Goal: Transaction & Acquisition: Obtain resource

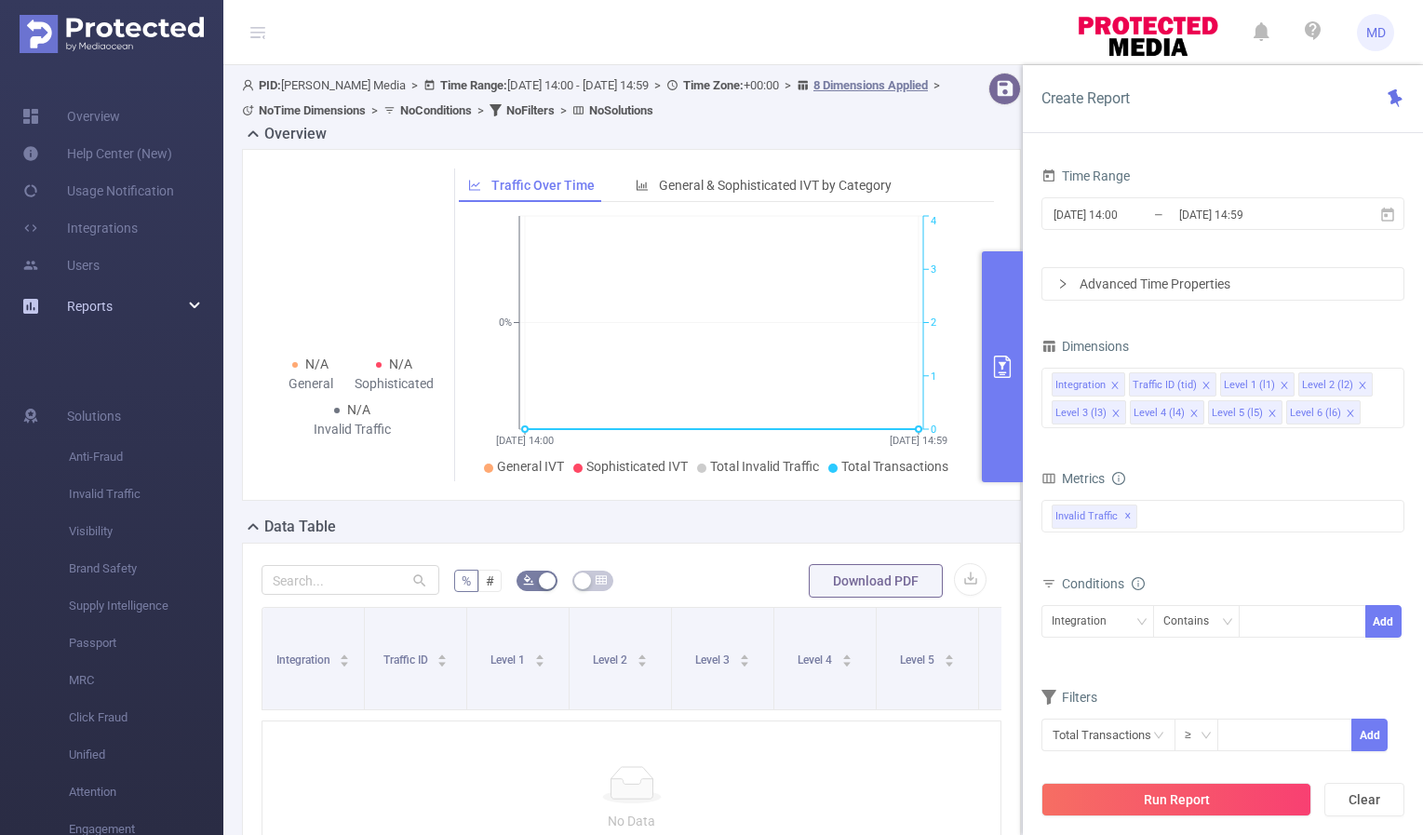
click at [128, 306] on div "Reports" at bounding box center [111, 306] width 223 height 37
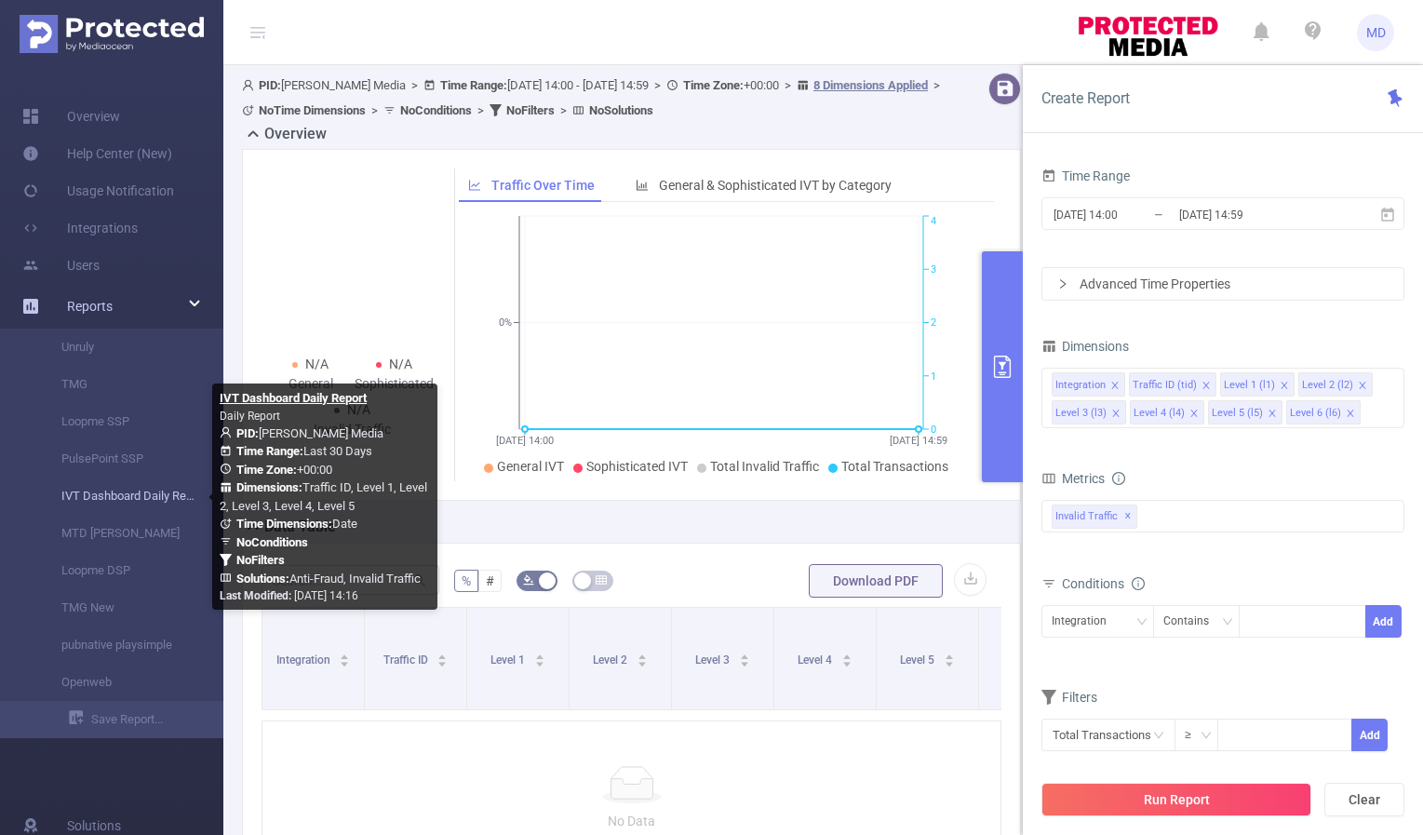
click at [112, 489] on link "IVT Dashboard Daily Report" at bounding box center [119, 495] width 164 height 37
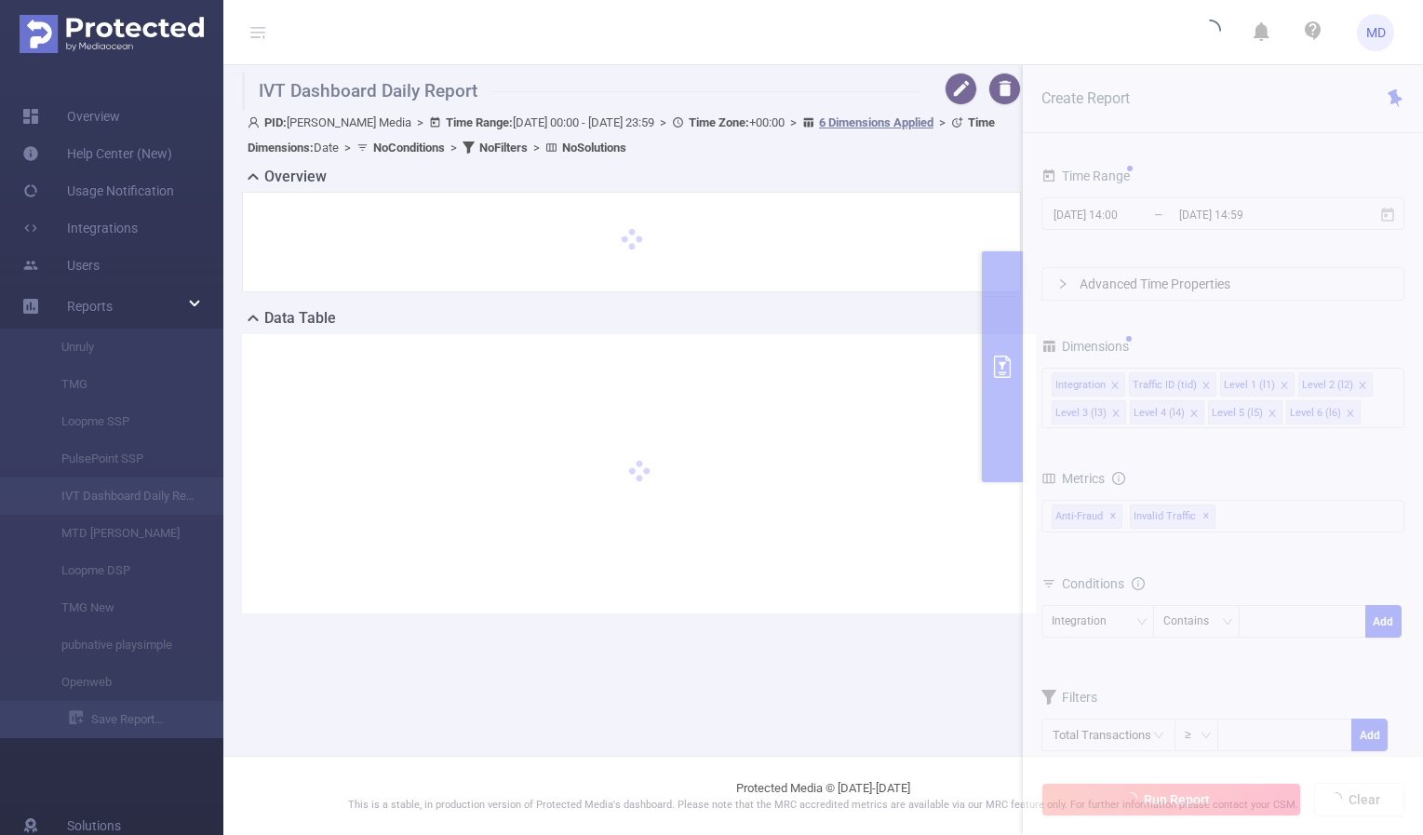
type input "[DATE] 00:00"
type input "[DATE] 23:59"
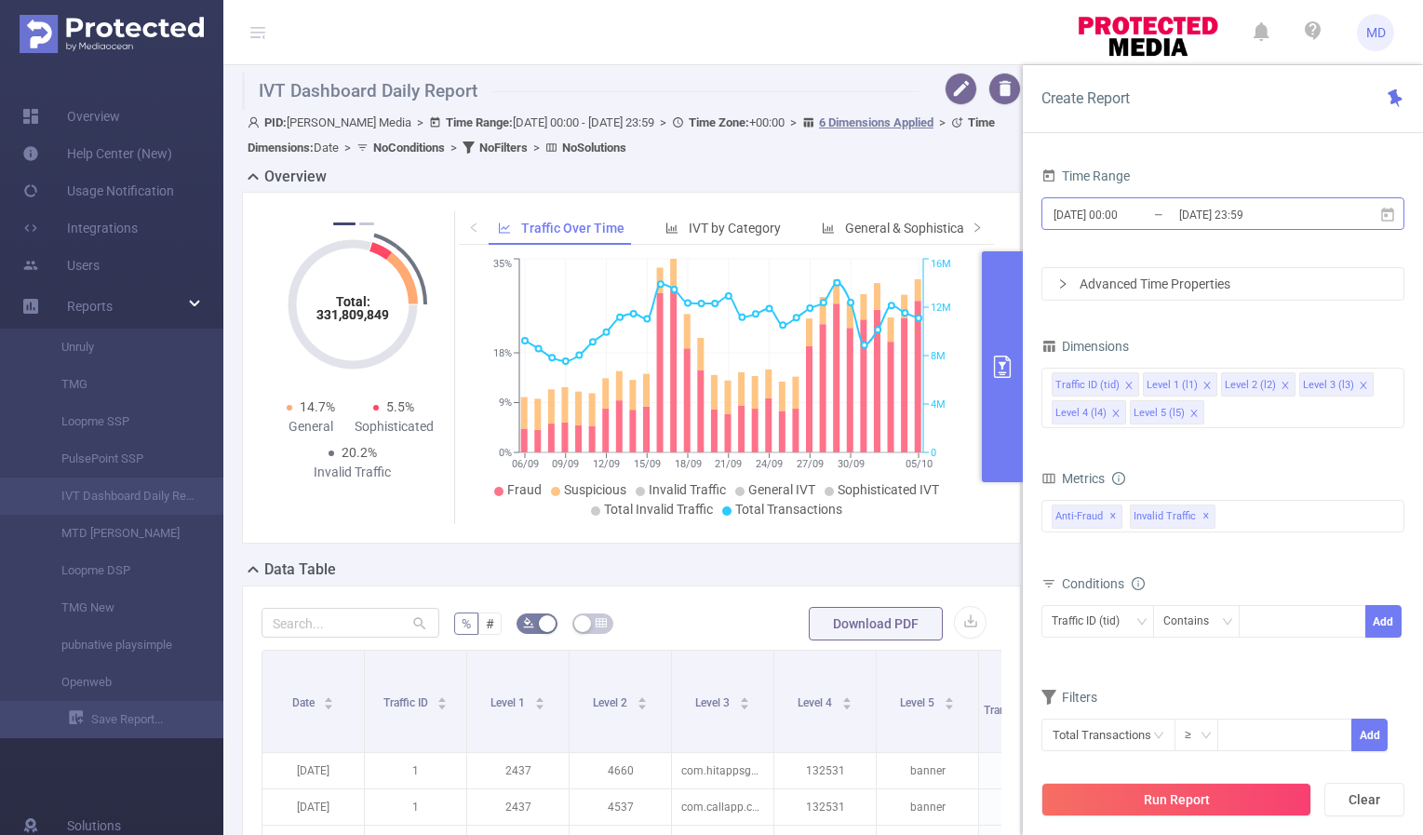
click at [1201, 208] on input "[DATE] 23:59" at bounding box center [1252, 214] width 151 height 25
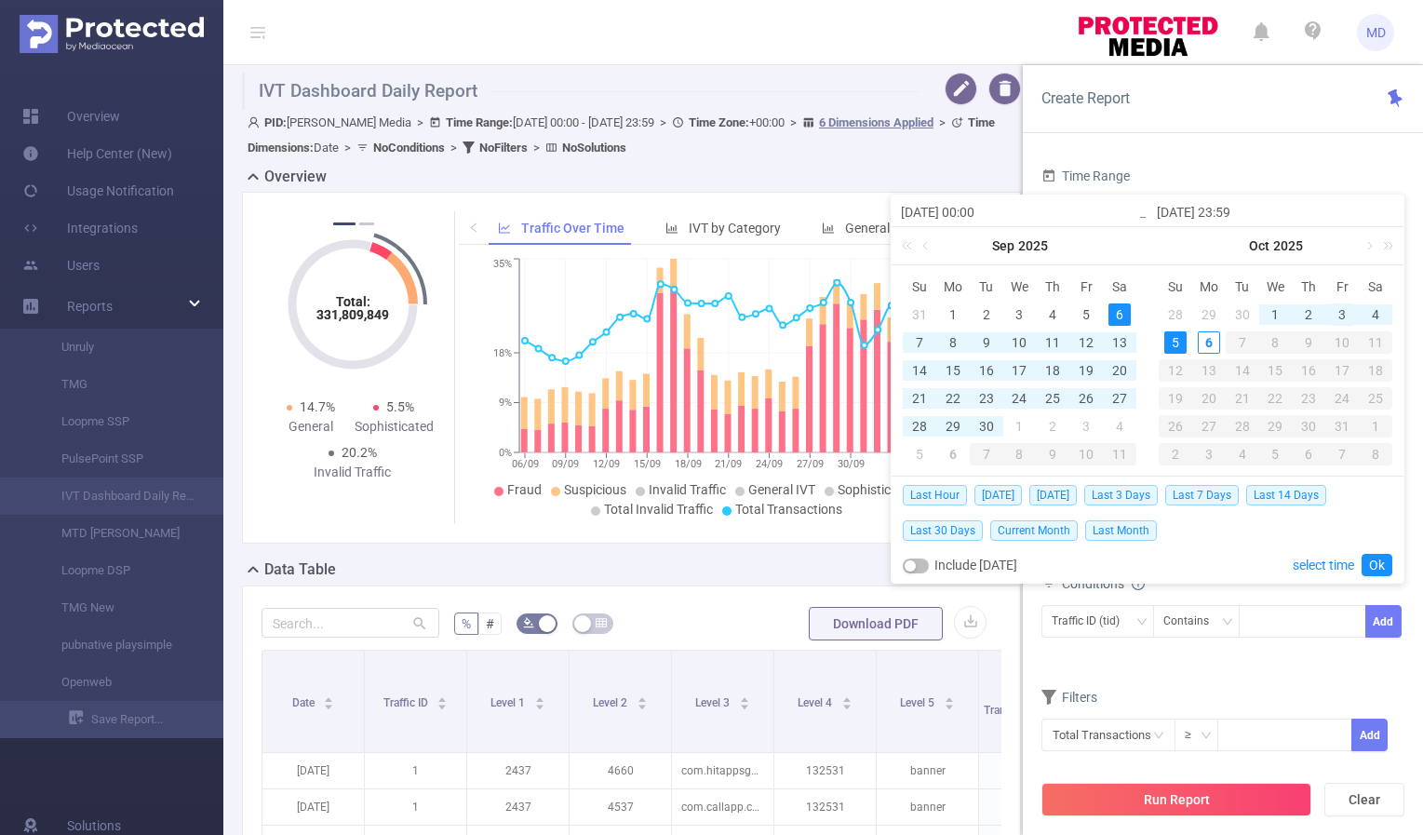
click at [1342, 315] on div "3" at bounding box center [1342, 314] width 22 height 22
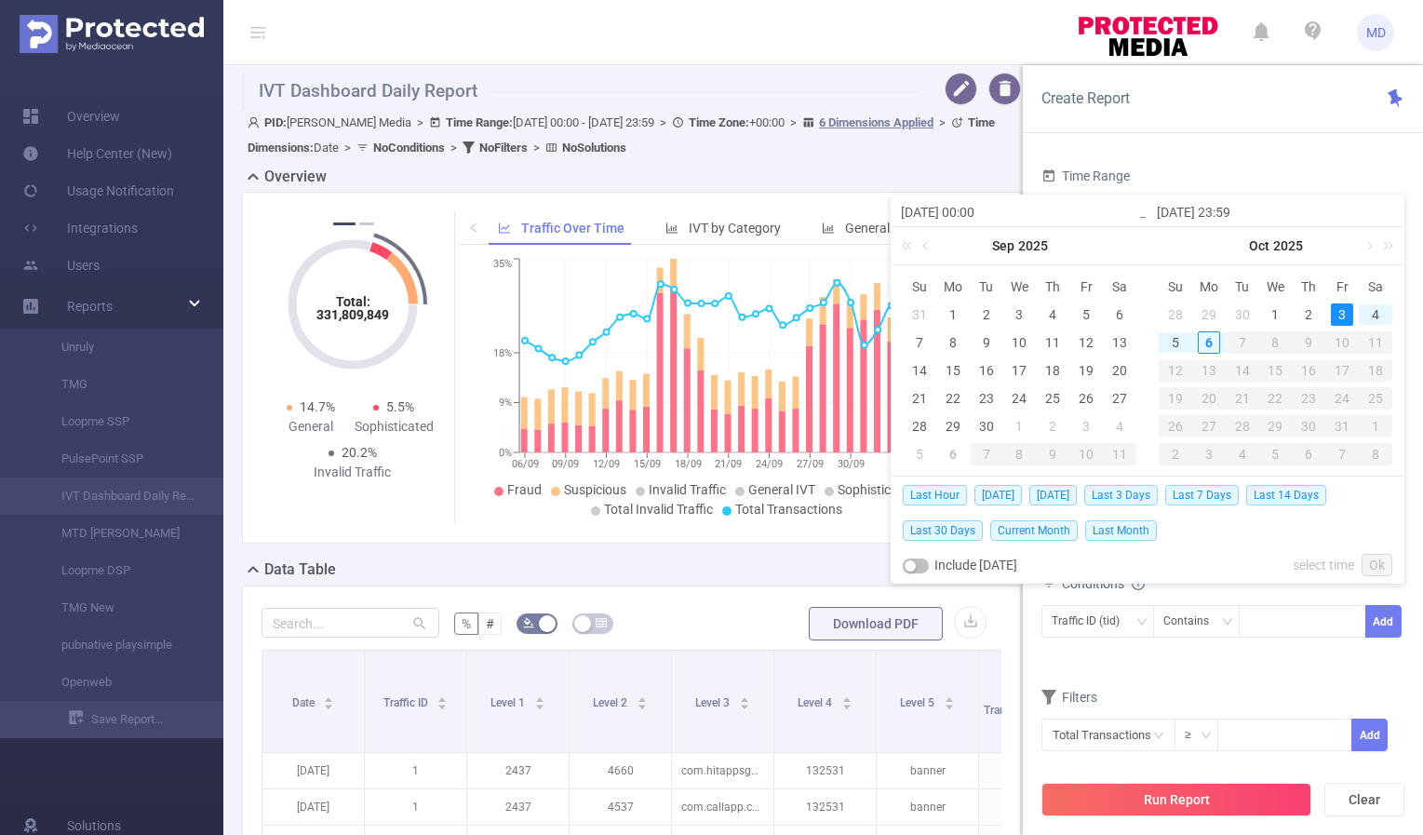
click at [1342, 315] on div "3" at bounding box center [1342, 314] width 22 height 22
type input "[DATE] 00:00"
type input "[DATE] 23:59"
type input "[DATE] 00:00"
type input "[DATE] 23:59"
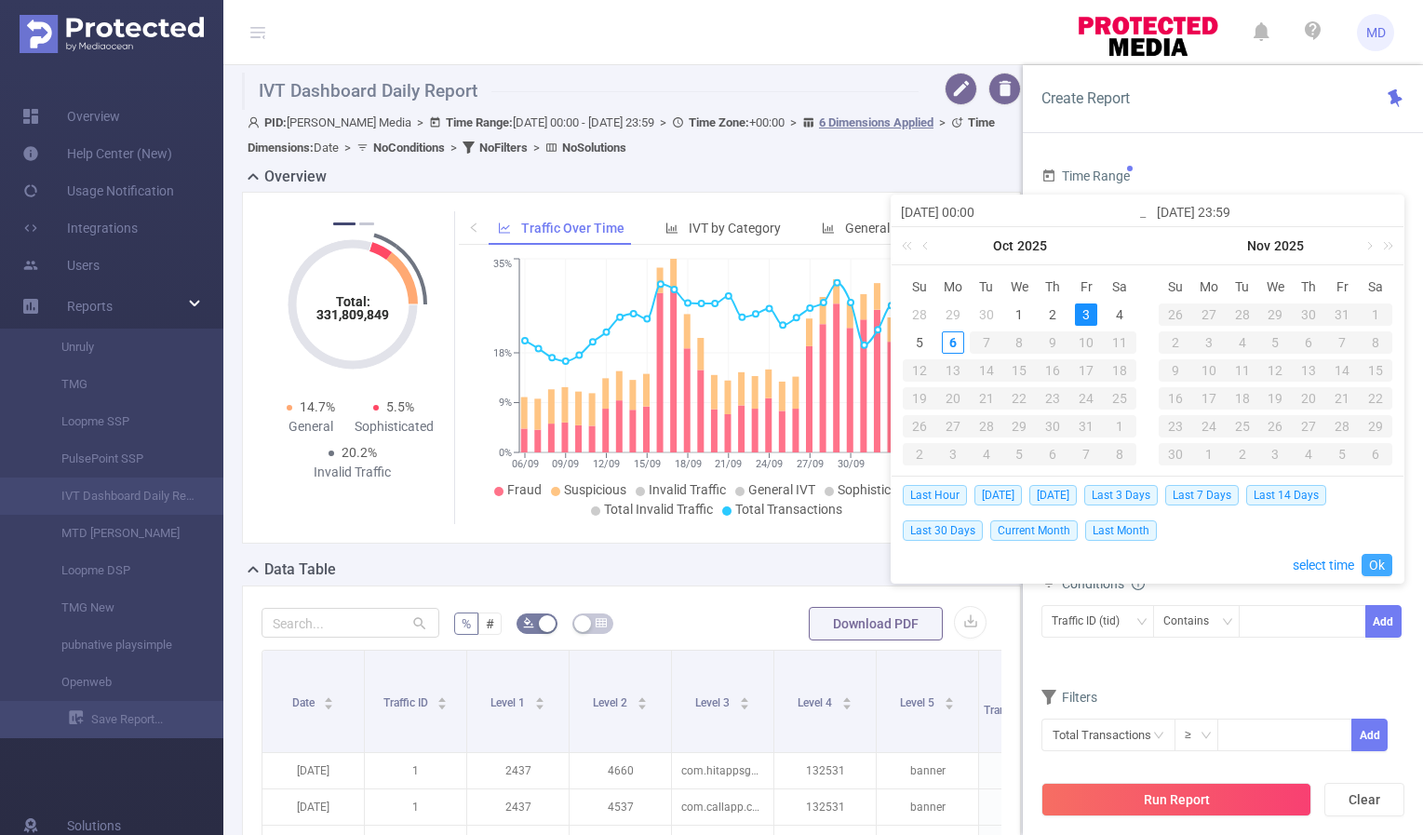
click at [1372, 565] on link "Ok" at bounding box center [1377, 565] width 31 height 22
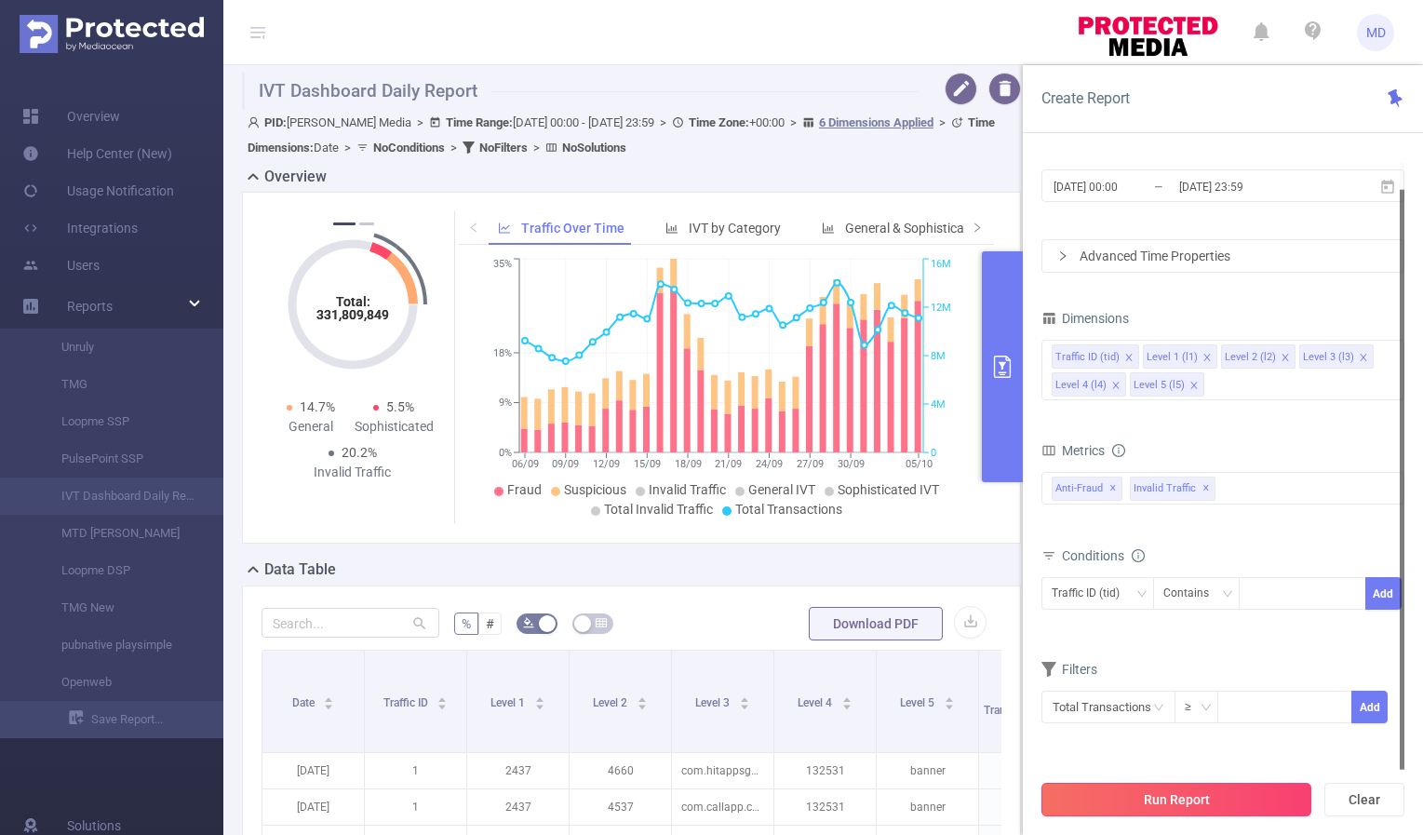
click at [1169, 805] on button "Run Report" at bounding box center [1177, 800] width 270 height 34
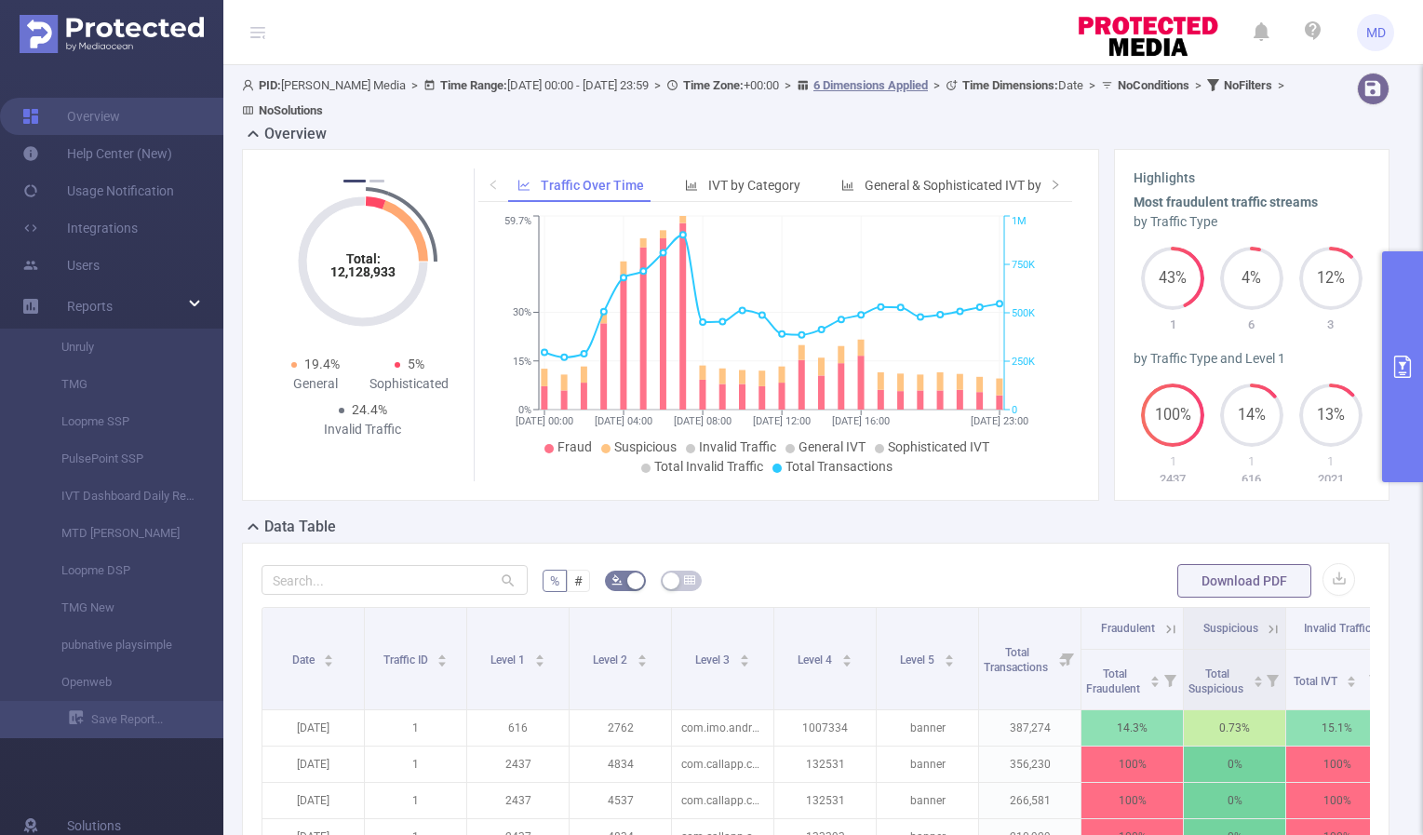
scroll to position [399, 0]
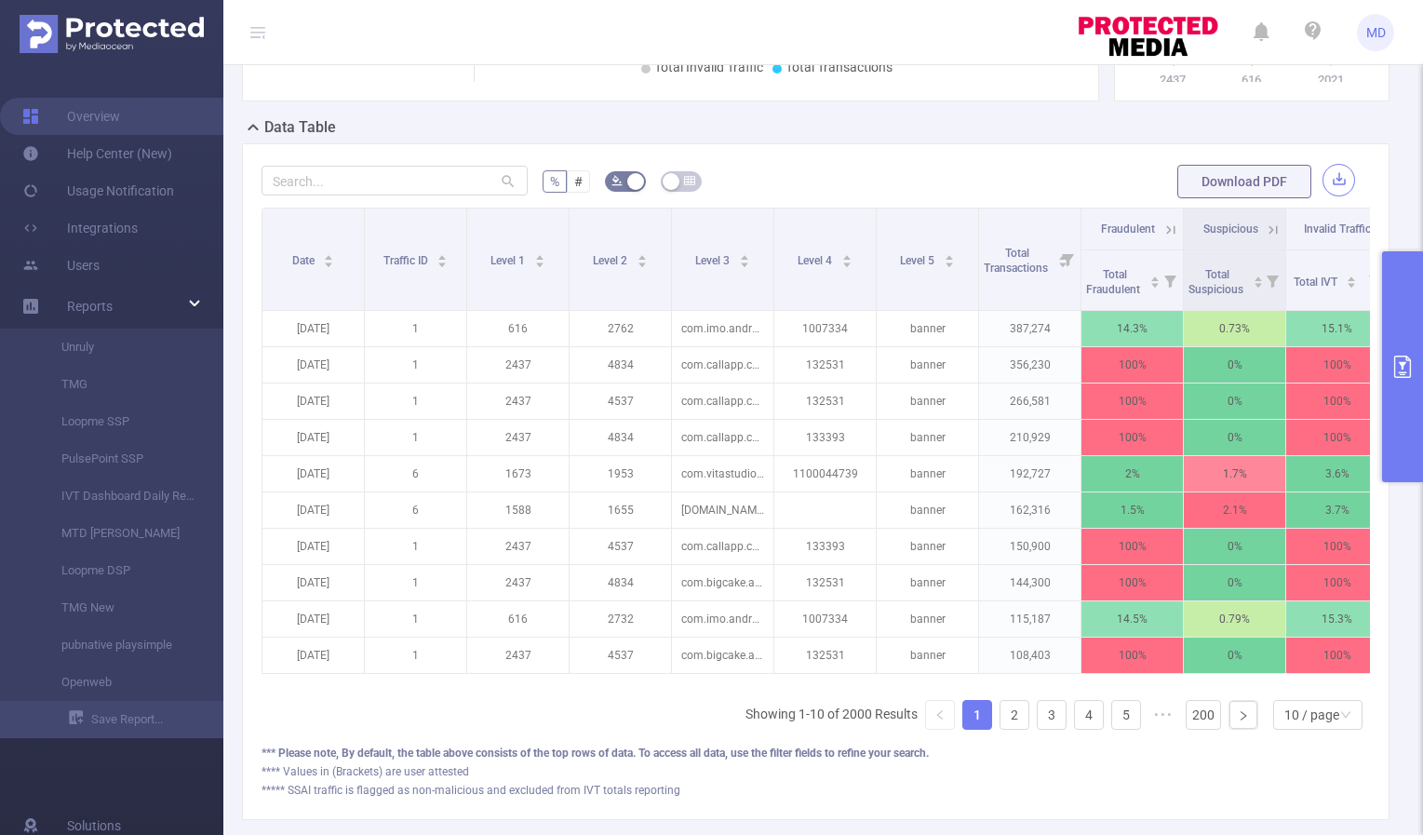
click at [1328, 181] on button "button" at bounding box center [1339, 180] width 33 height 33
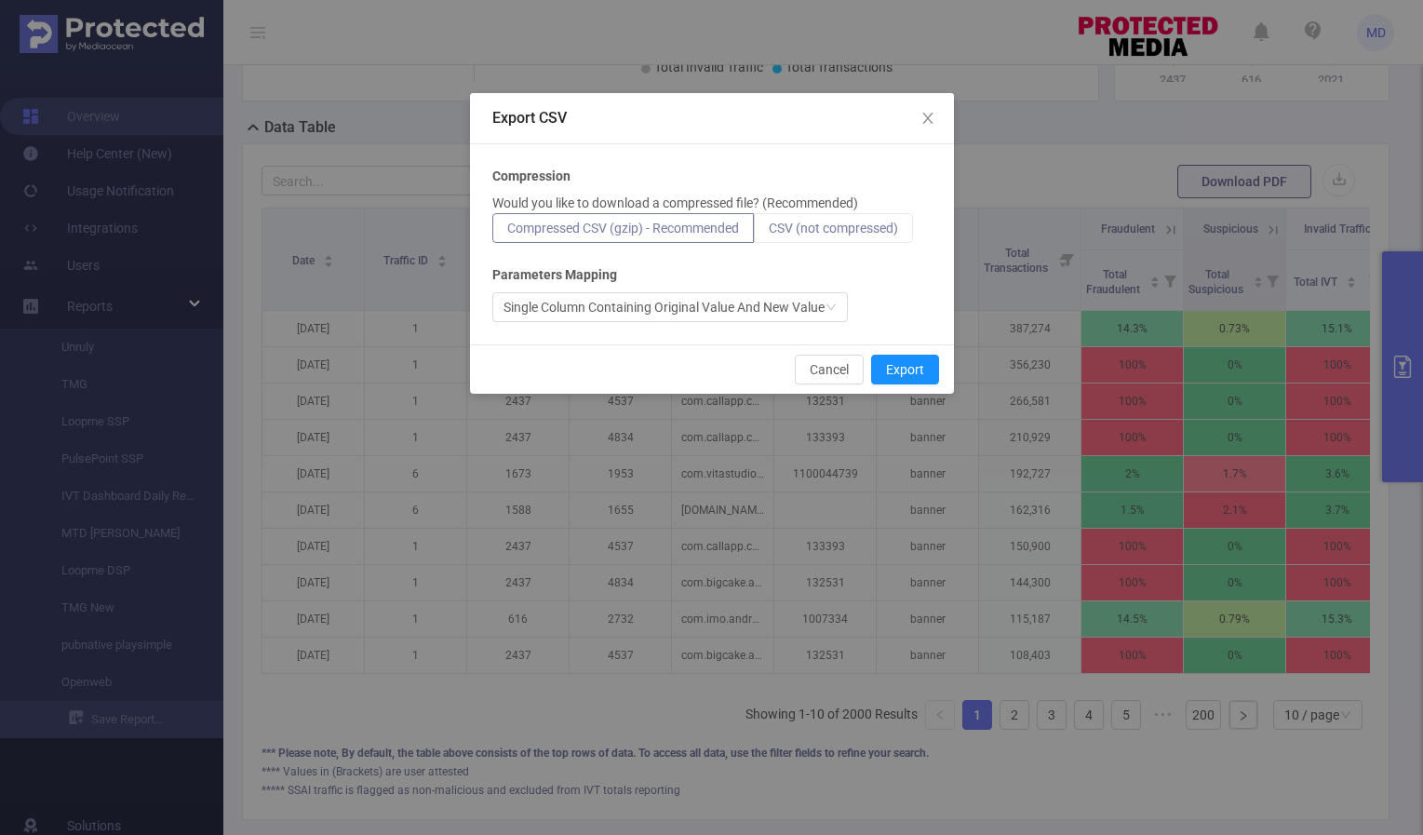
click at [800, 223] on span "CSV (not compressed)" at bounding box center [833, 228] width 129 height 15
click at [769, 233] on input "CSV (not compressed)" at bounding box center [769, 233] width 0 height 0
click at [907, 375] on button "Export" at bounding box center [905, 370] width 68 height 30
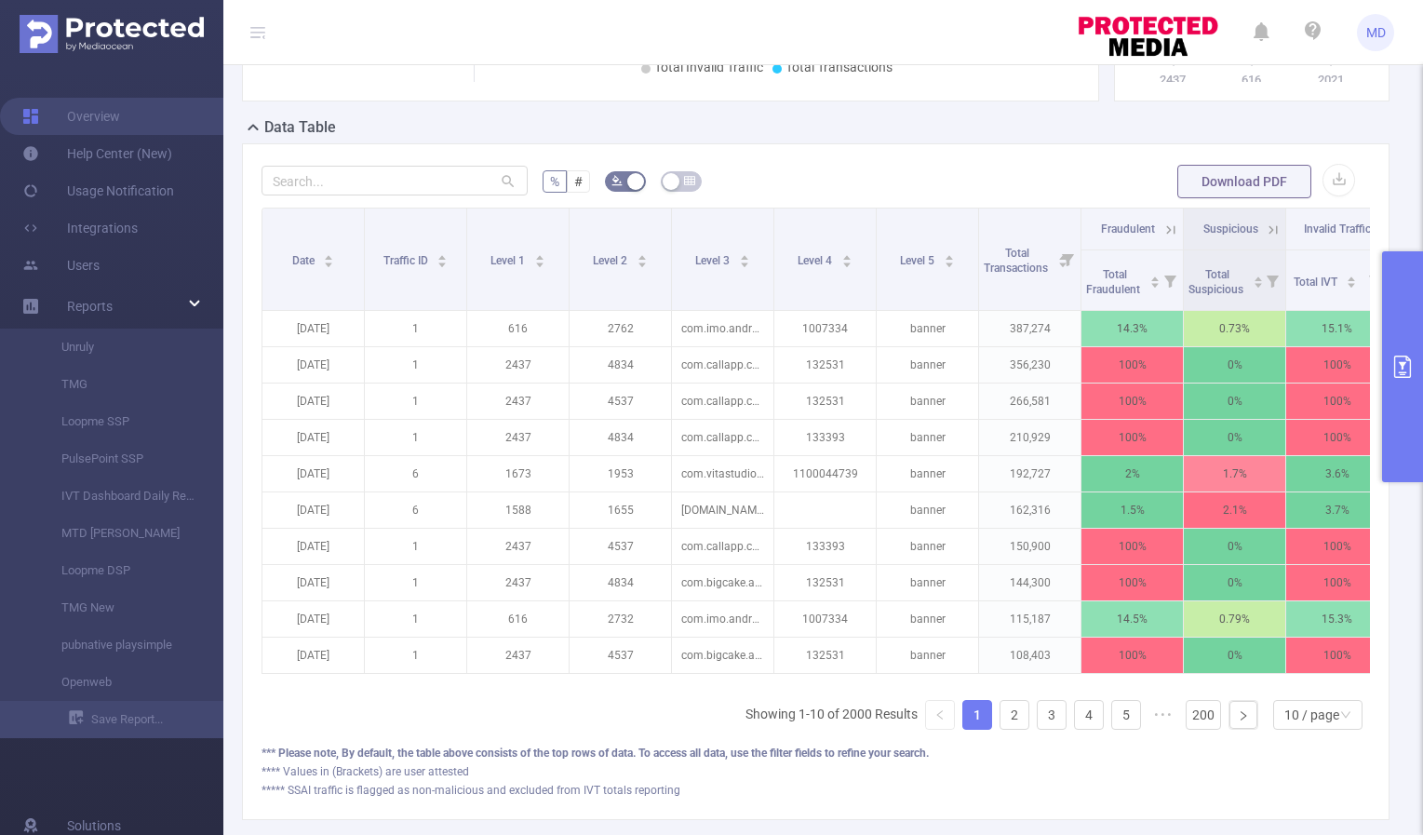
click at [1413, 362] on icon "primary" at bounding box center [1402, 367] width 22 height 22
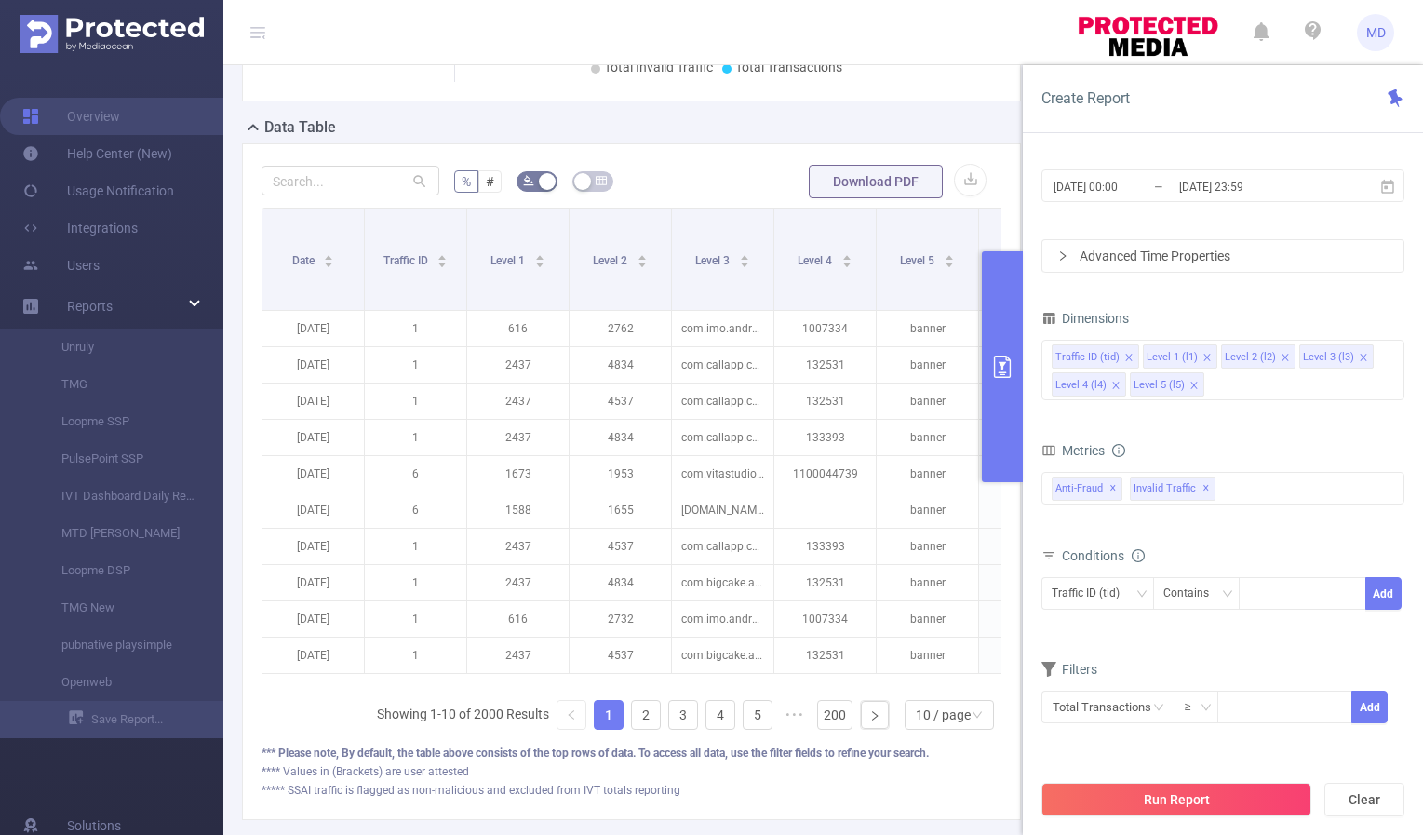
click at [1216, 167] on div "[DATE] 00:00 _ [DATE] 23:59" at bounding box center [1223, 188] width 363 height 44
click at [1218, 178] on input "[DATE] 23:59" at bounding box center [1252, 186] width 151 height 25
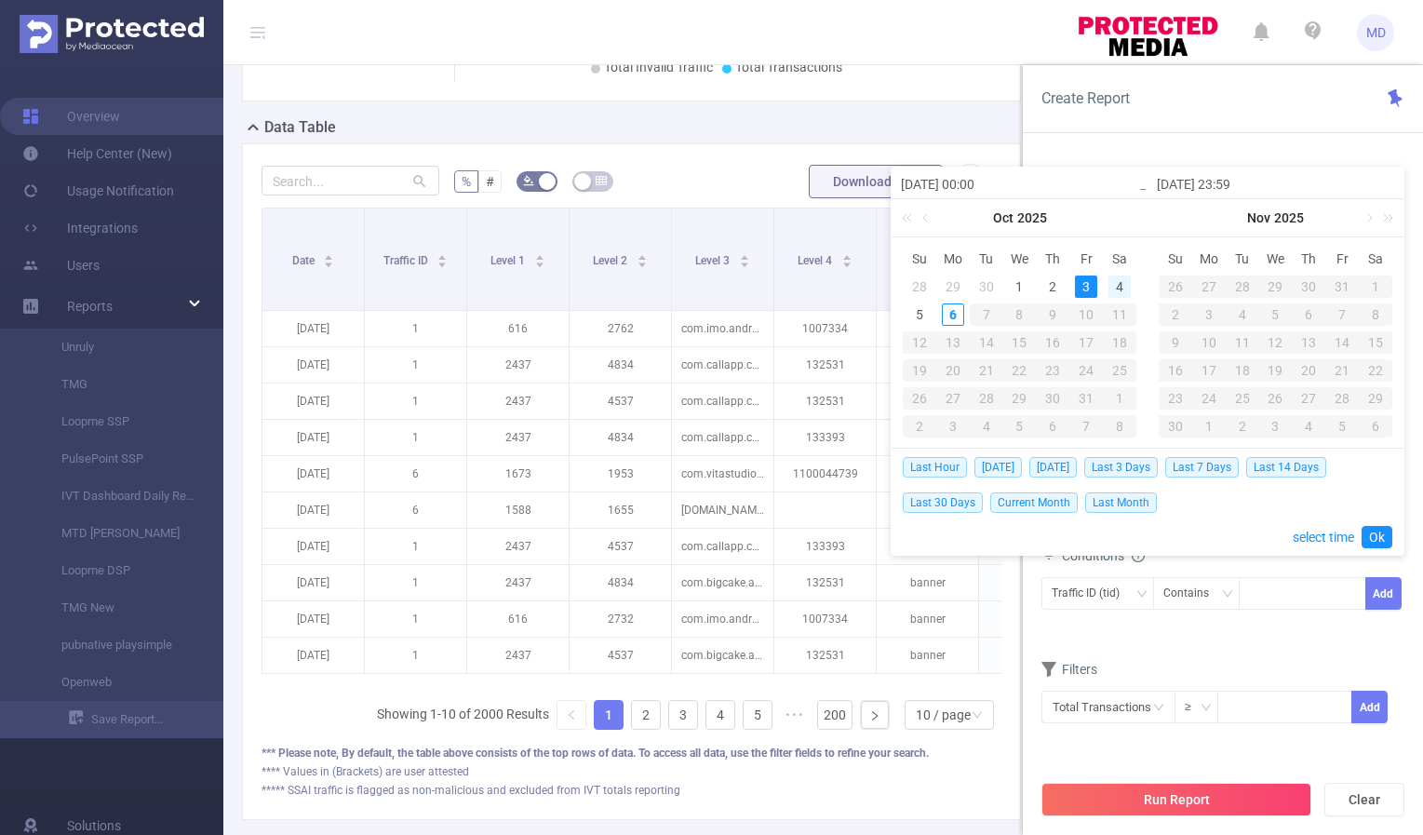
click at [1122, 283] on div "4" at bounding box center [1120, 287] width 22 height 22
type input "[DATE] 00:00"
type input "[DATE] 23:59"
type input "[DATE] 00:00"
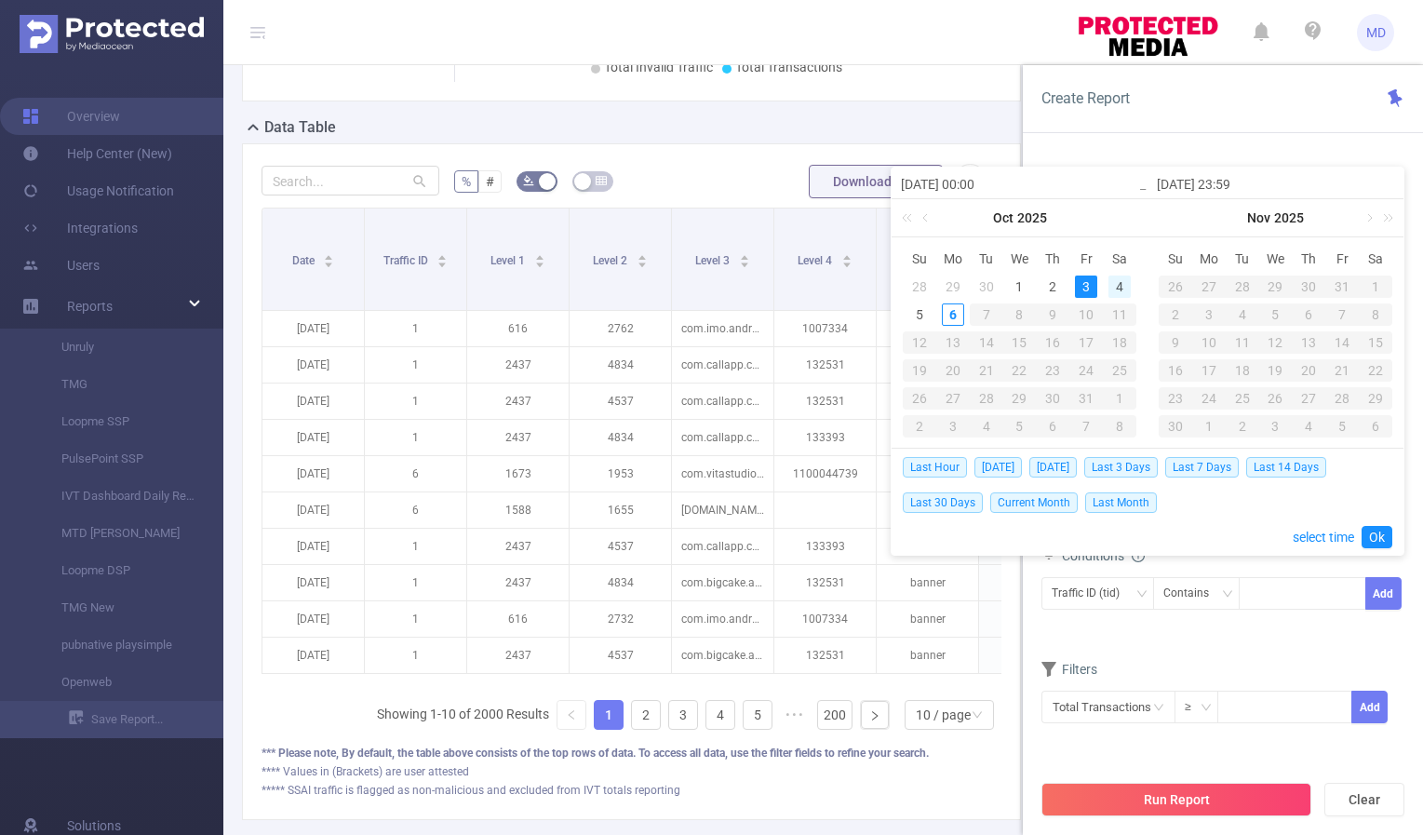
type input "[DATE] 23:59"
click at [1380, 533] on link "Ok" at bounding box center [1377, 537] width 31 height 22
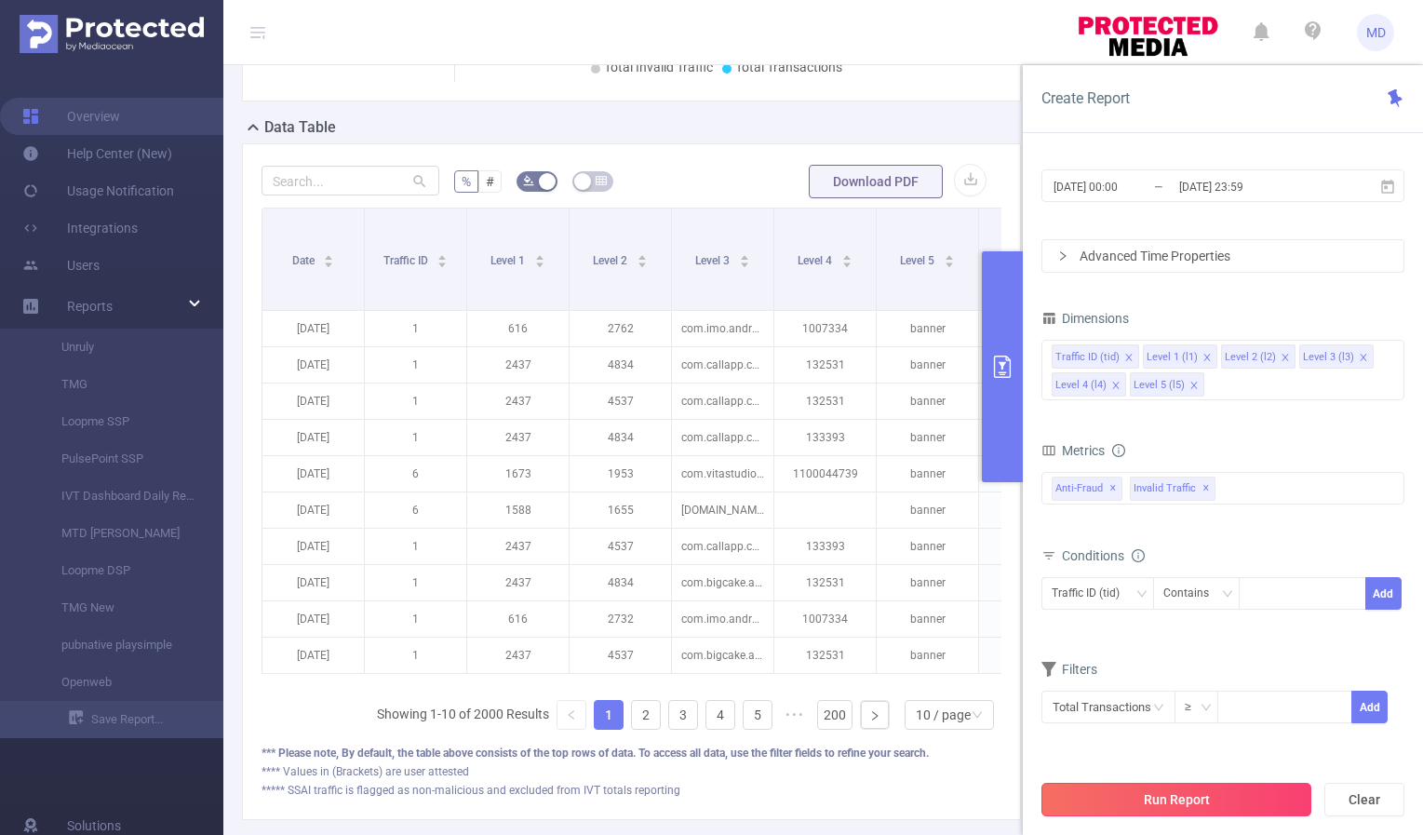
click at [1153, 798] on button "Run Report" at bounding box center [1177, 800] width 270 height 34
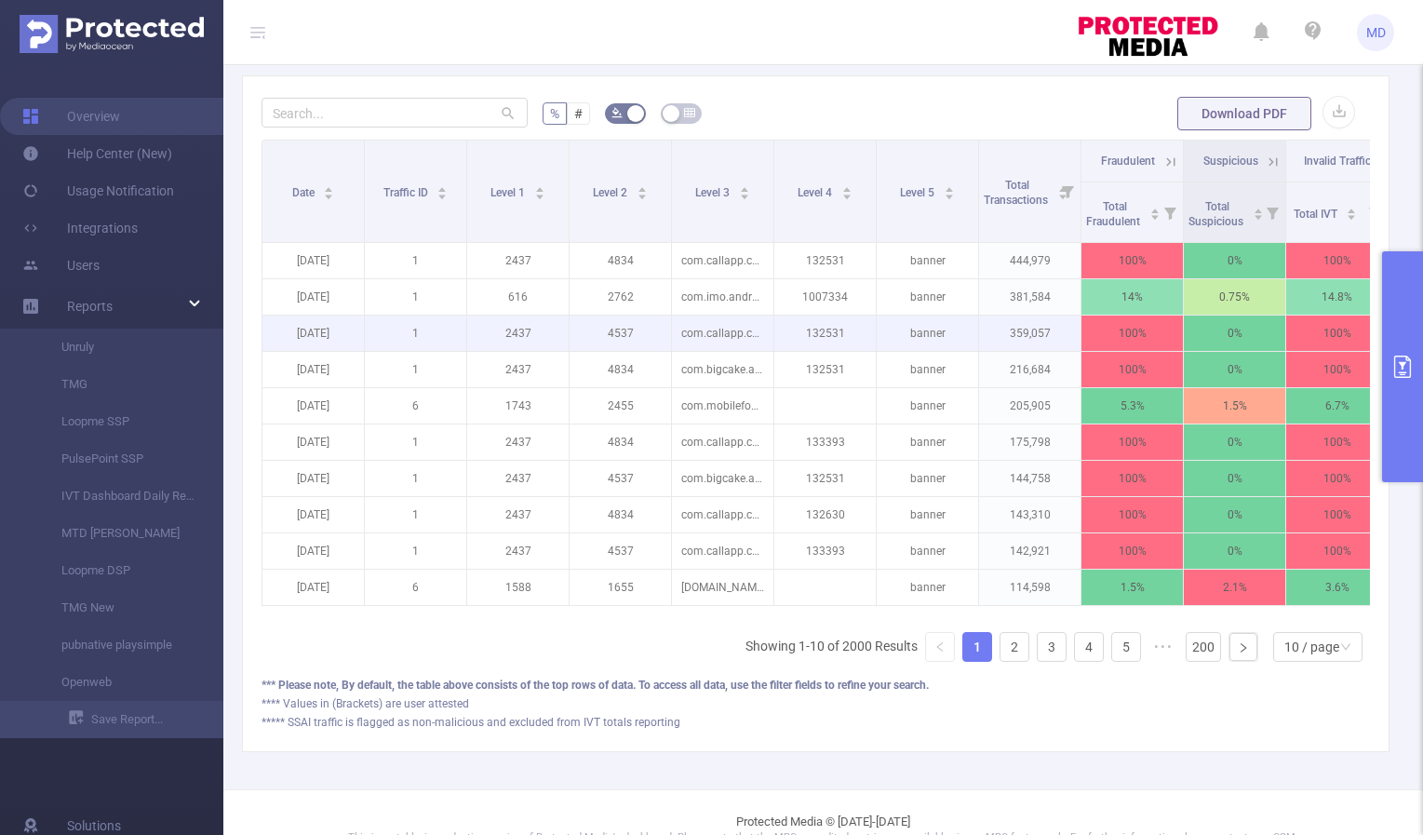
scroll to position [437, 0]
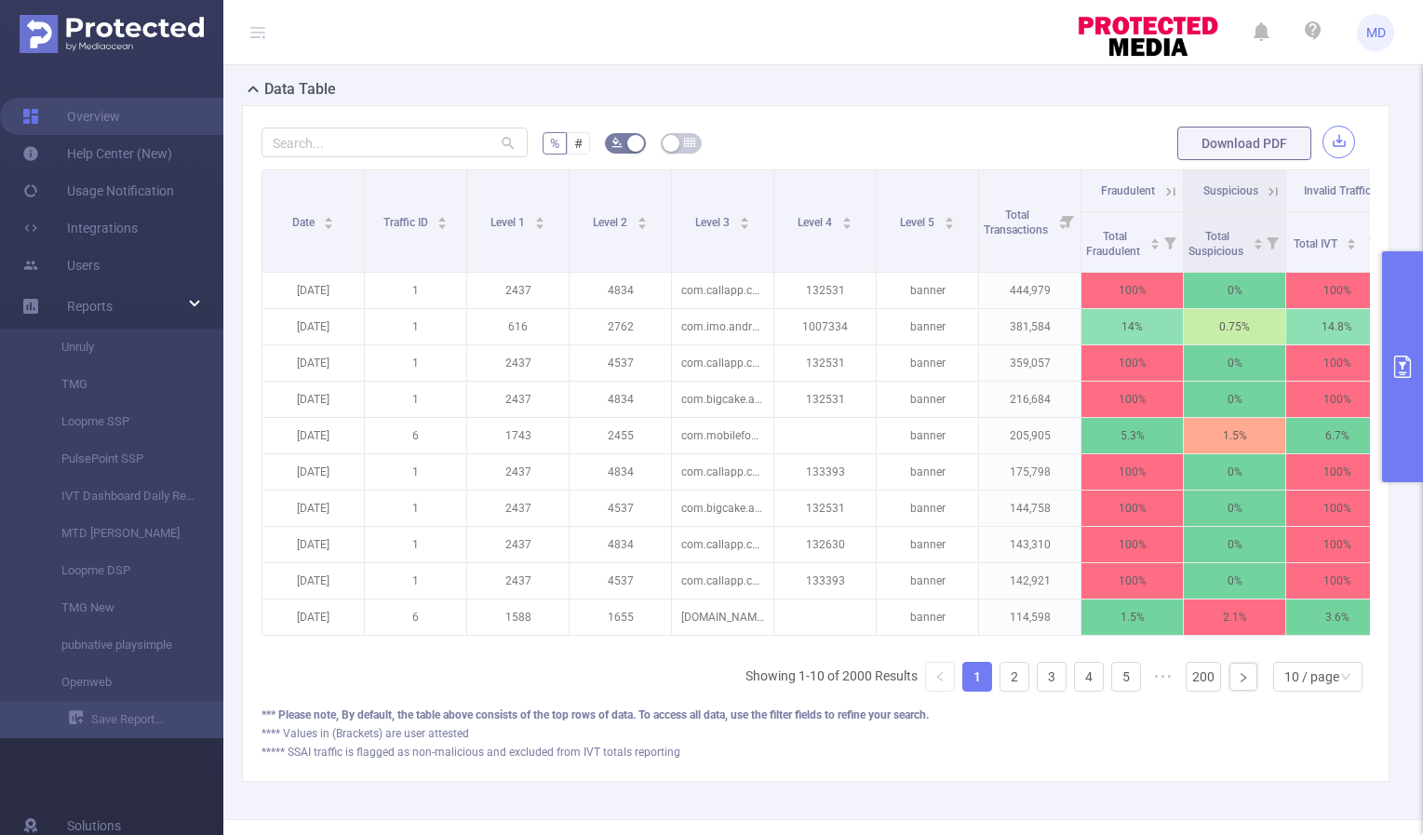
click at [1327, 146] on button "button" at bounding box center [1339, 142] width 33 height 33
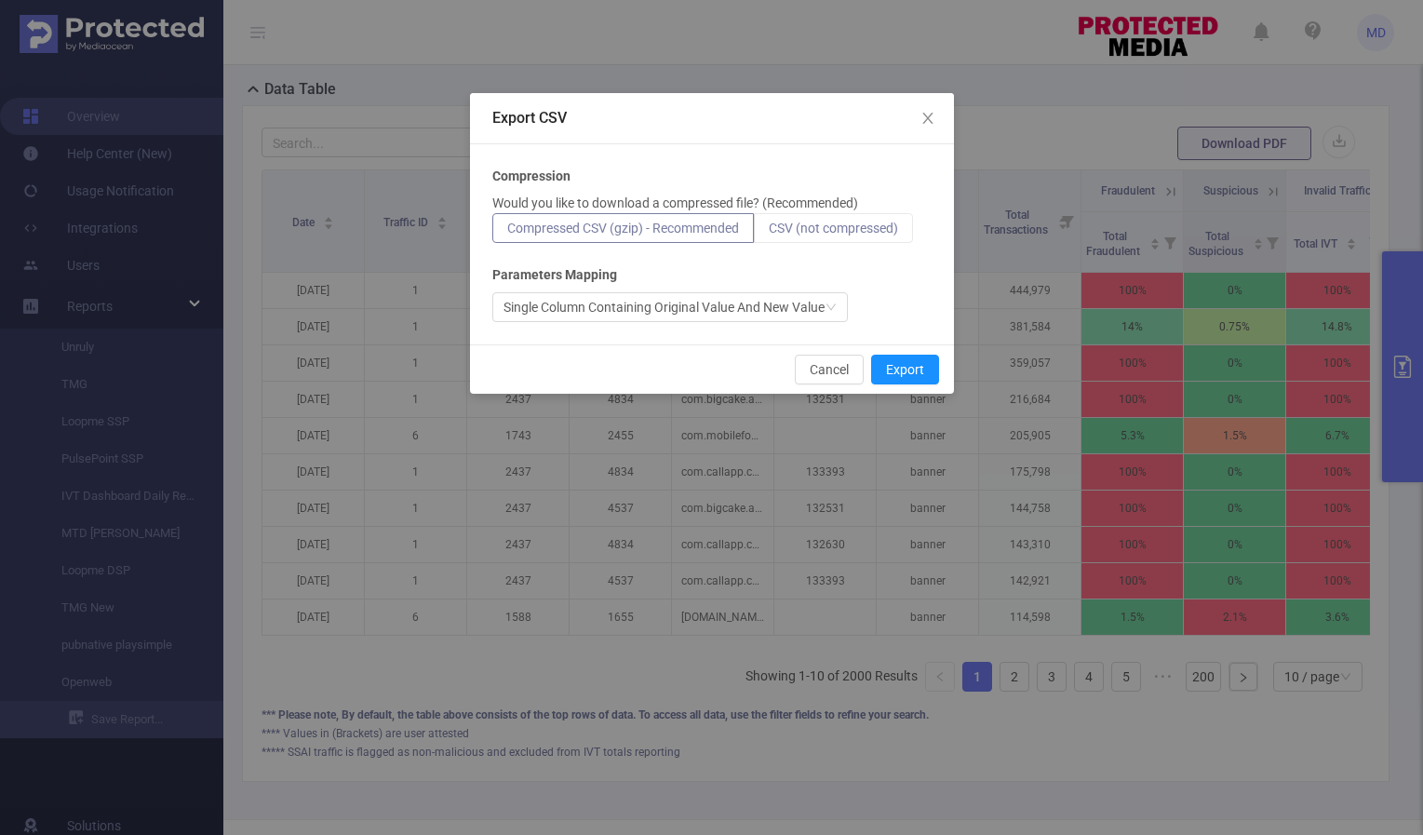
click at [856, 230] on span "CSV (not compressed)" at bounding box center [833, 228] width 129 height 15
click at [769, 233] on input "CSV (not compressed)" at bounding box center [769, 233] width 0 height 0
click at [919, 374] on button "Export" at bounding box center [905, 370] width 68 height 30
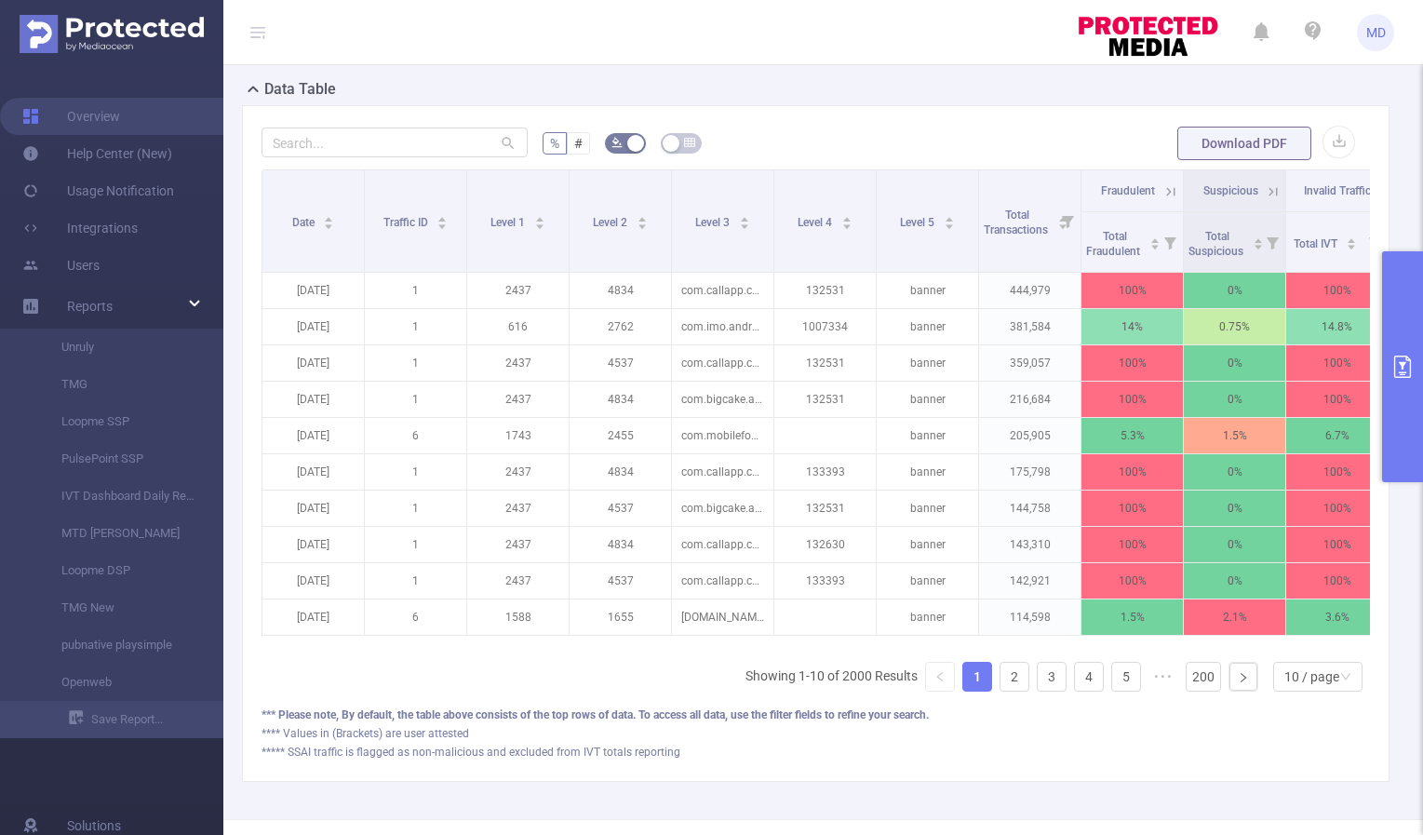
click at [1391, 359] on icon "primary" at bounding box center [1402, 367] width 22 height 22
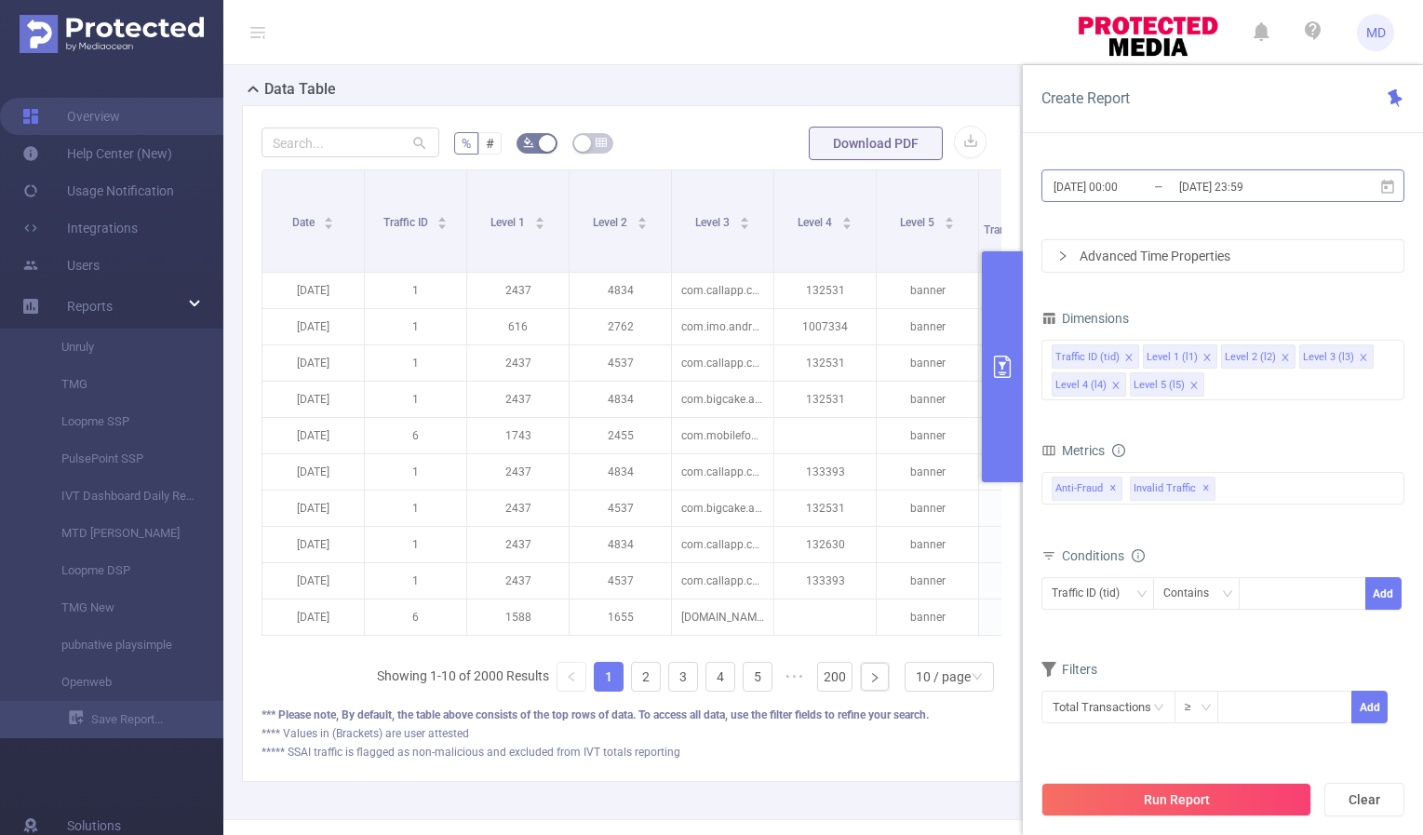
click at [1226, 181] on input "[DATE] 23:59" at bounding box center [1252, 186] width 151 height 25
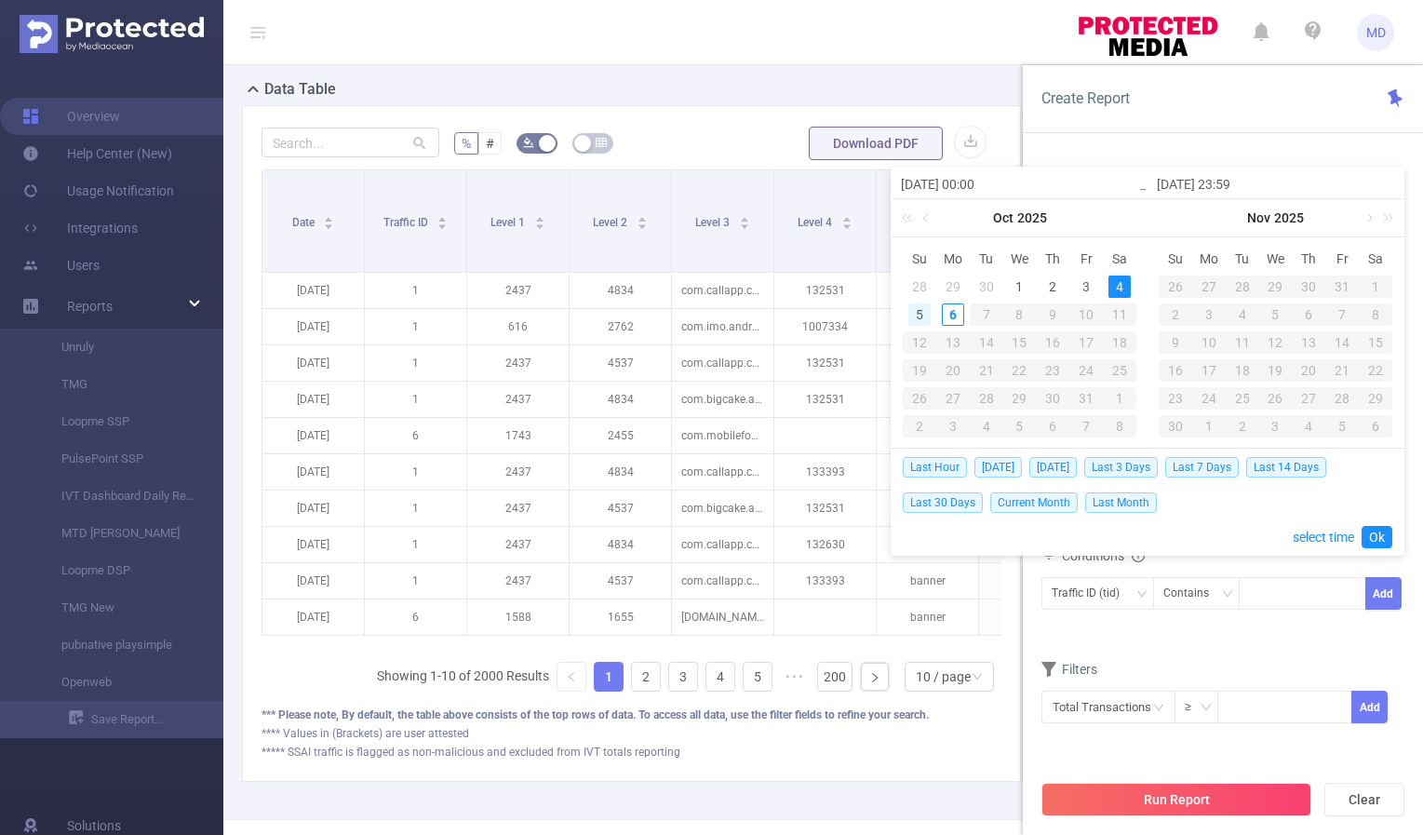
click at [914, 316] on div "5" at bounding box center [919, 314] width 22 height 22
type input "[DATE] 00:00"
type input "[DATE] 23:59"
type input "[DATE] 00:00"
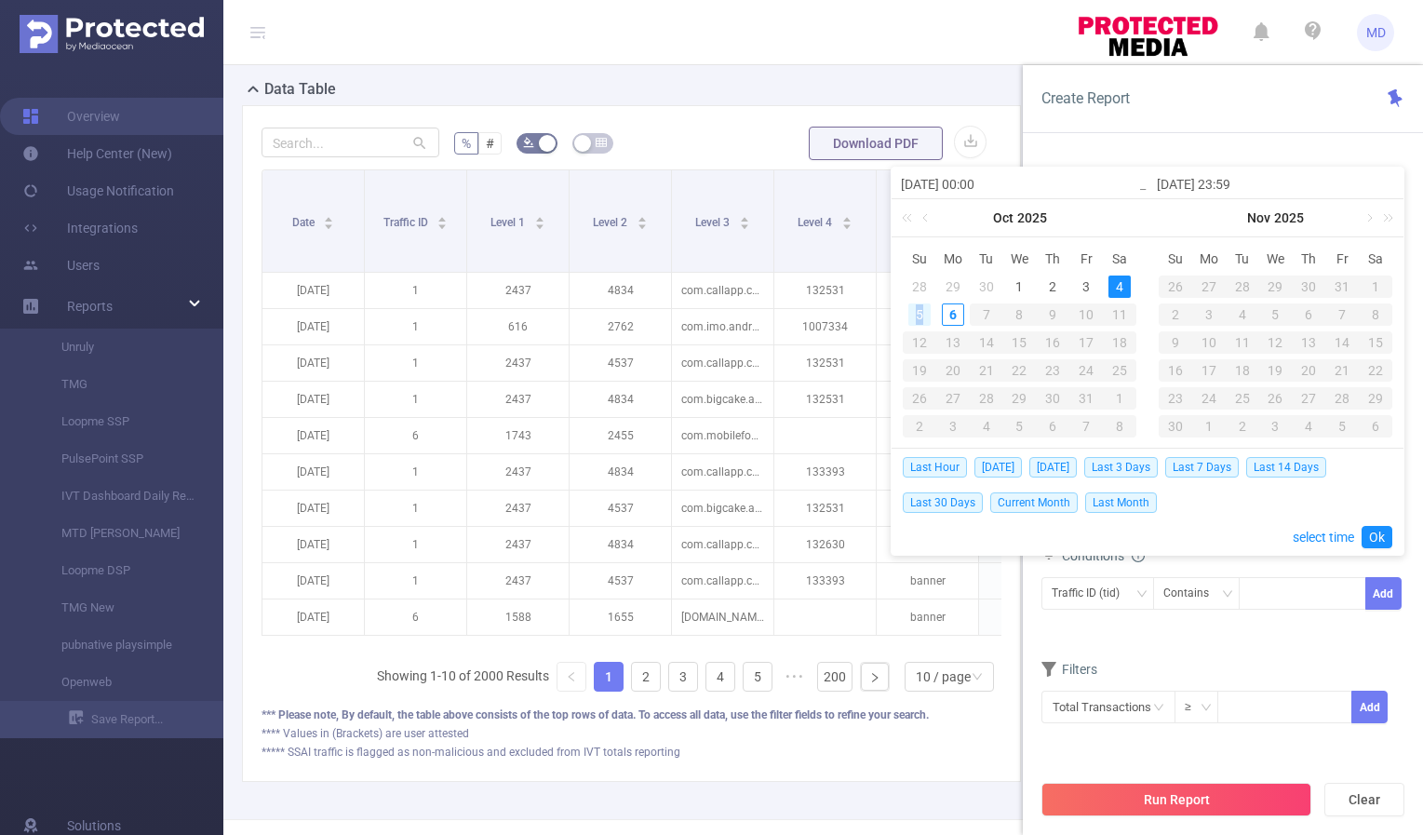
type input "[DATE] 23:59"
click at [1381, 539] on link "Ok" at bounding box center [1377, 537] width 31 height 22
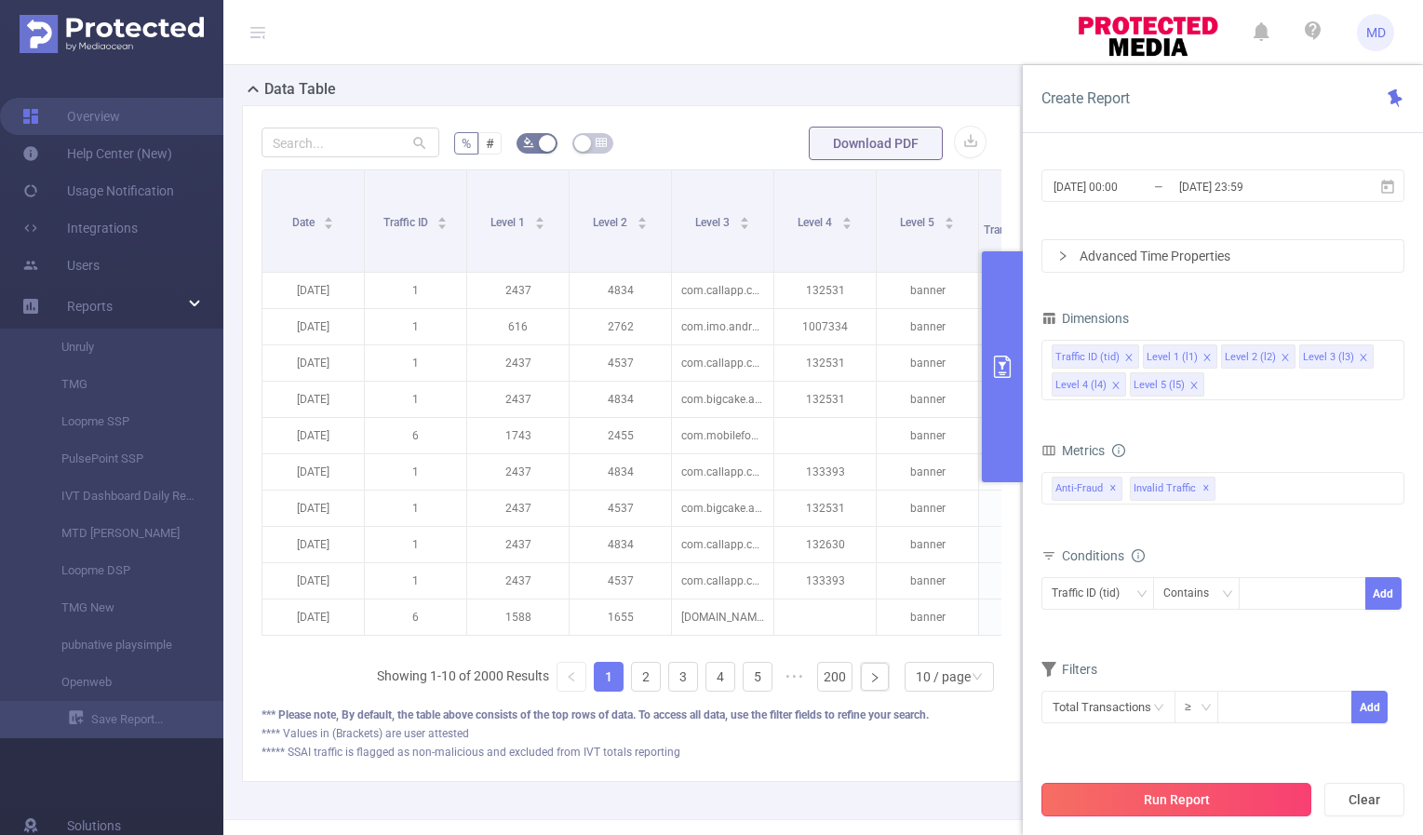
click at [1162, 802] on button "Run Report" at bounding box center [1177, 800] width 270 height 34
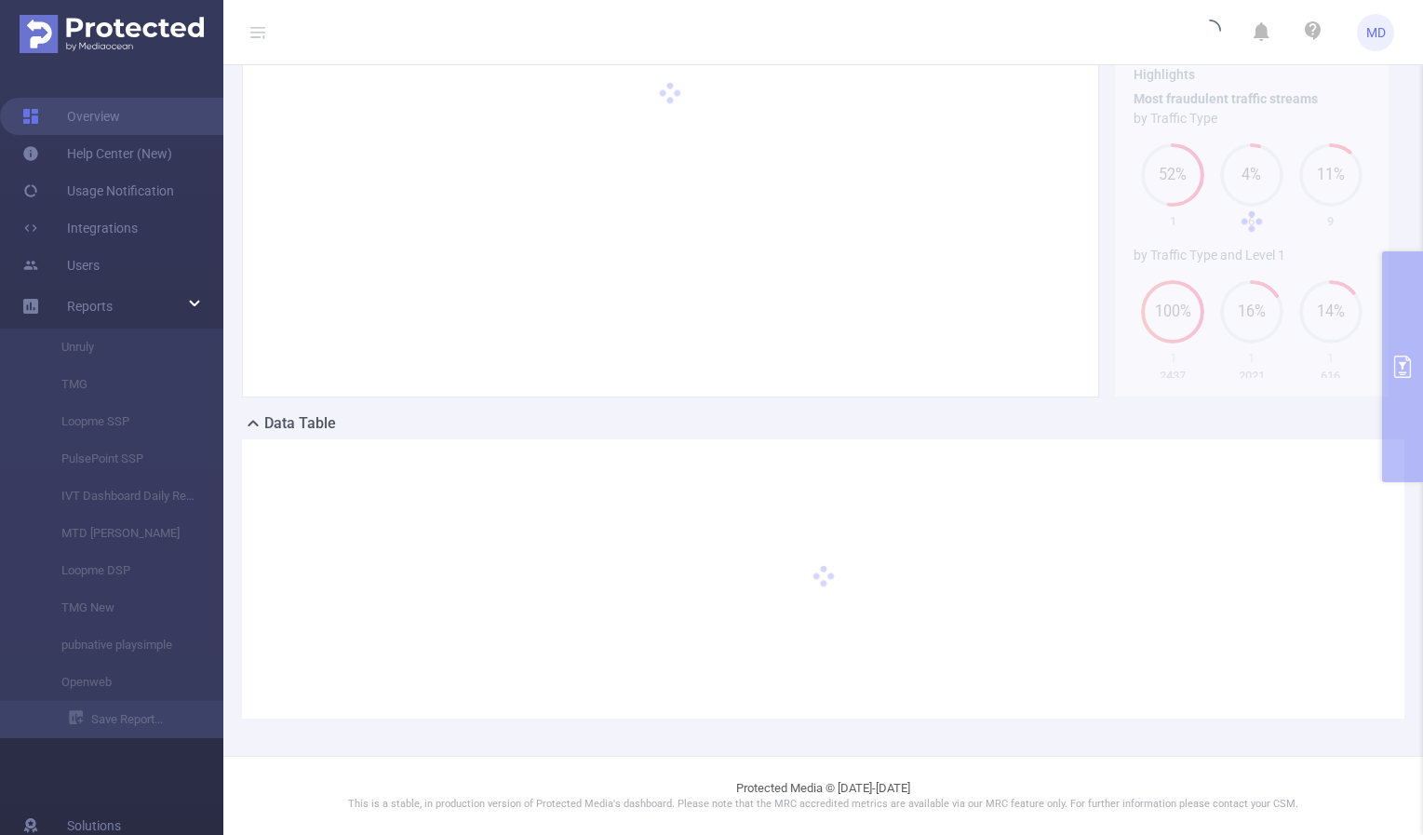
scroll to position [102, 0]
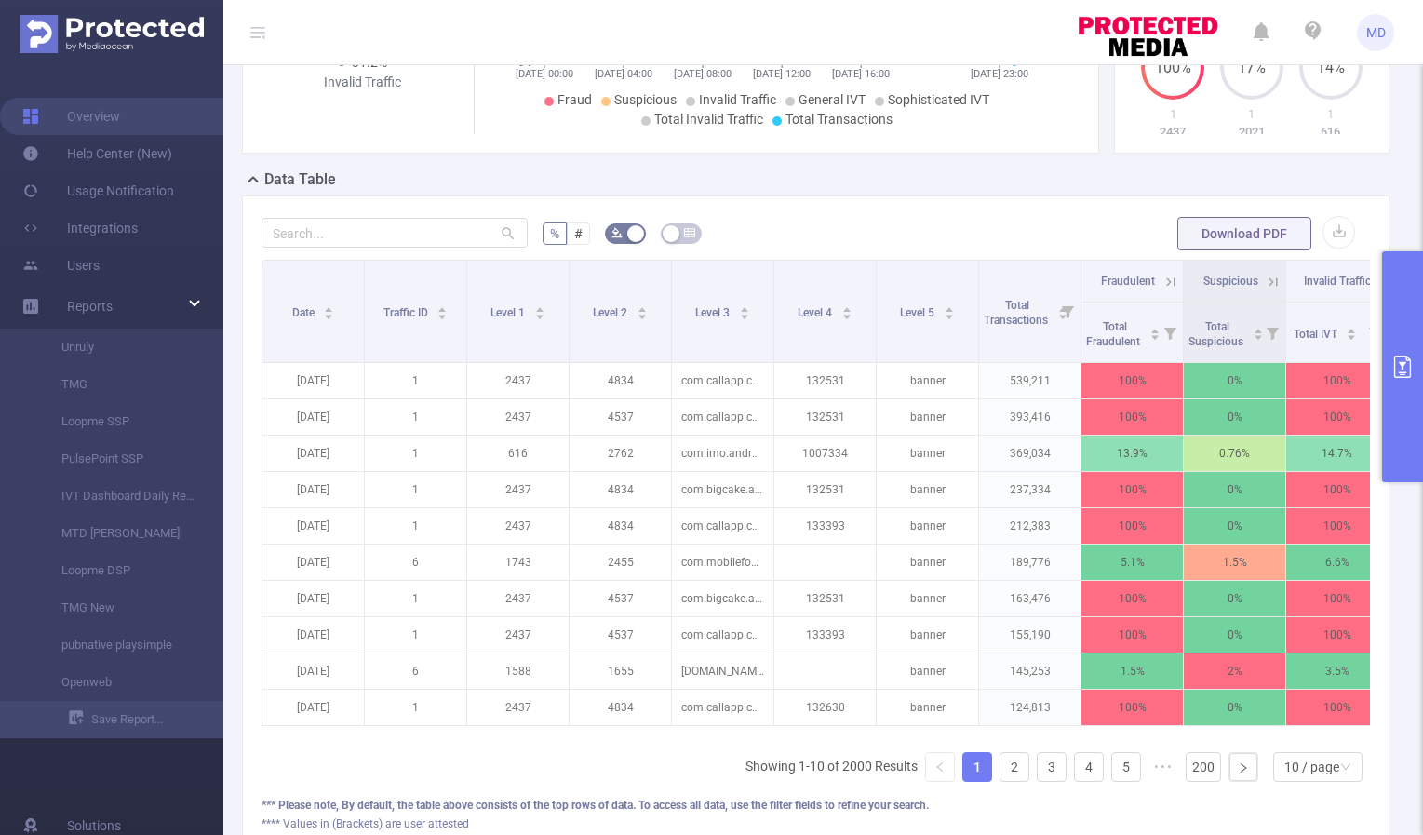
scroll to position [160, 0]
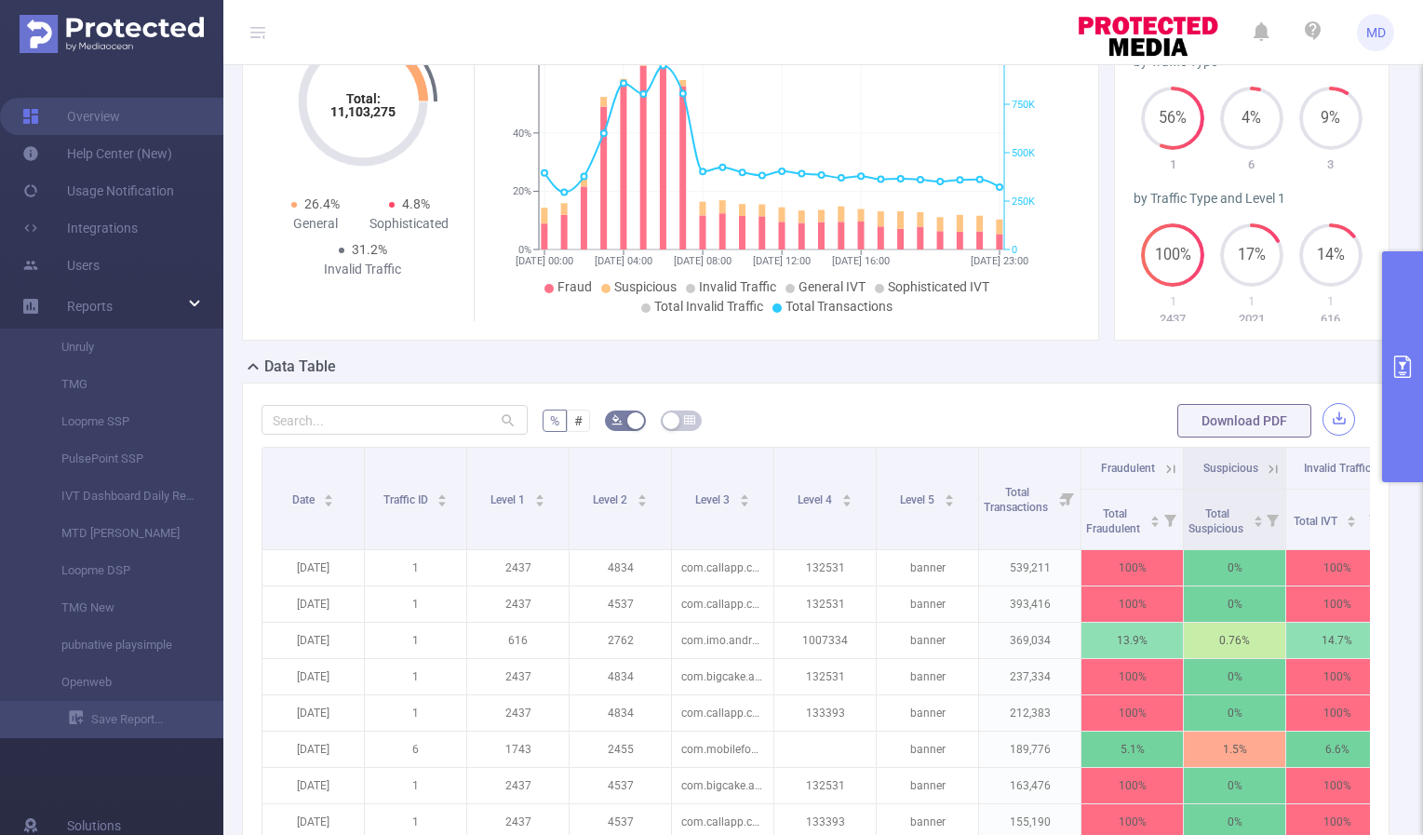
click at [1323, 420] on button "button" at bounding box center [1339, 419] width 33 height 33
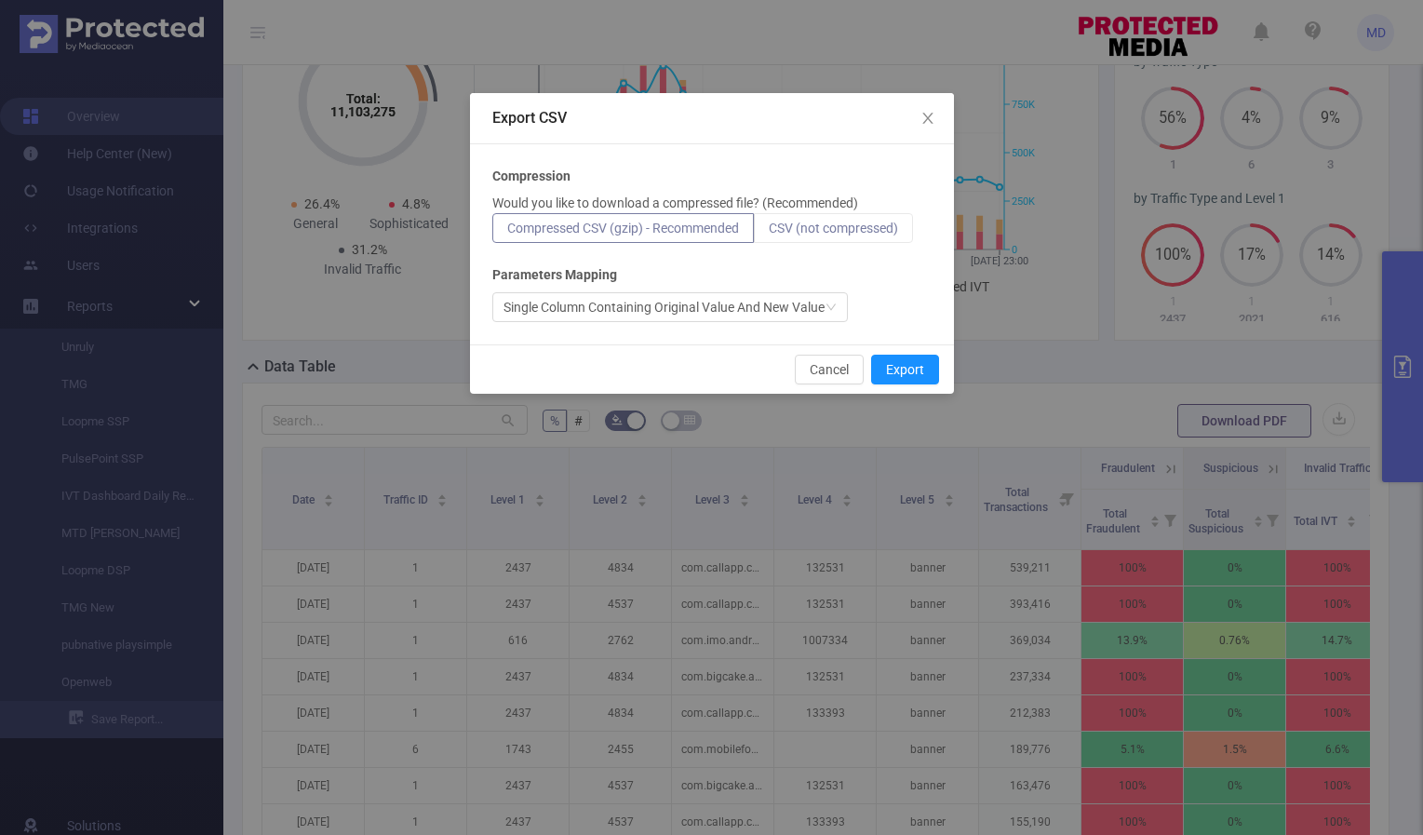
click at [871, 229] on span "CSV (not compressed)" at bounding box center [833, 228] width 129 height 15
click at [769, 233] on input "CSV (not compressed)" at bounding box center [769, 233] width 0 height 0
click at [907, 367] on button "Export" at bounding box center [905, 370] width 68 height 30
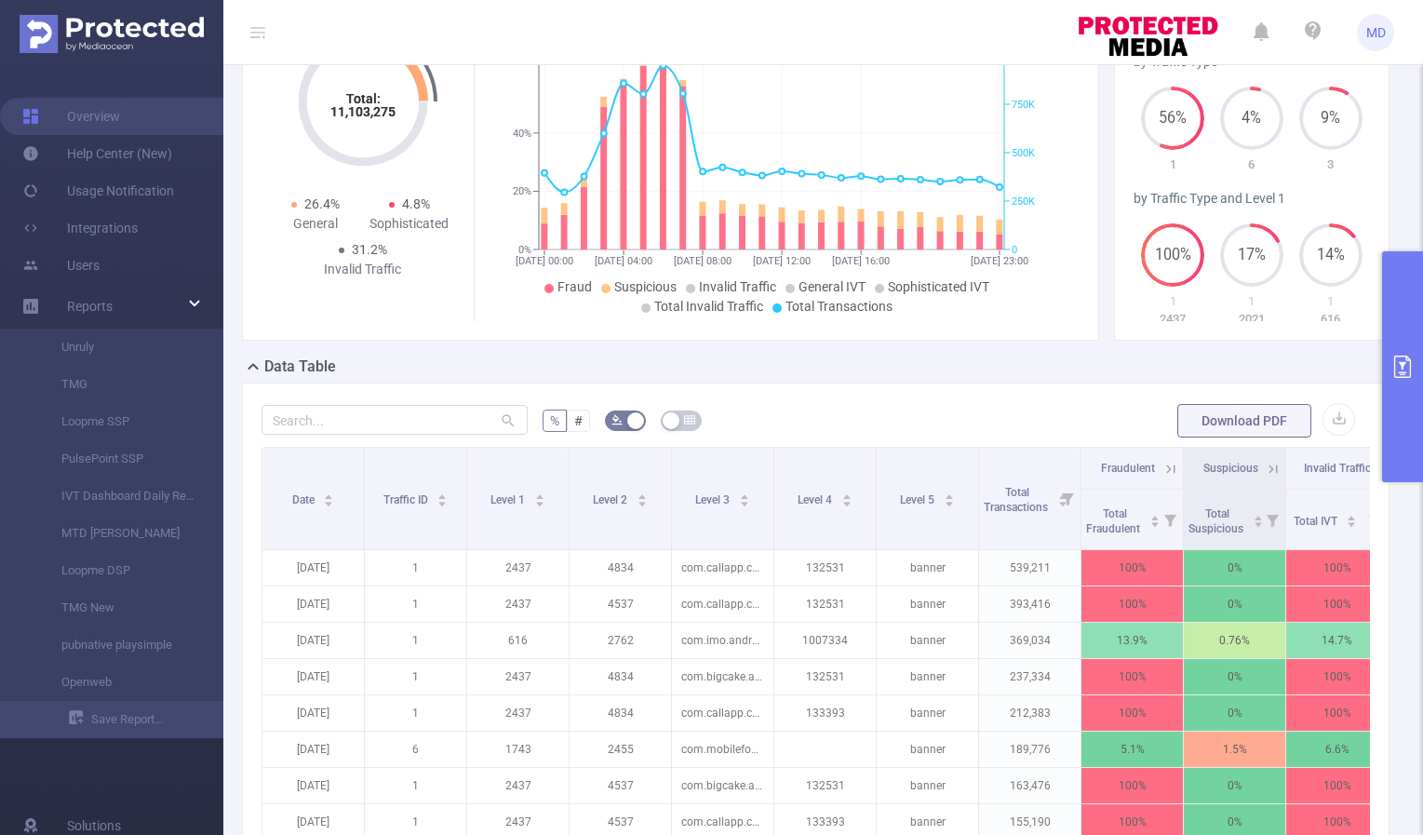
click at [1405, 357] on icon "primary" at bounding box center [1402, 367] width 17 height 22
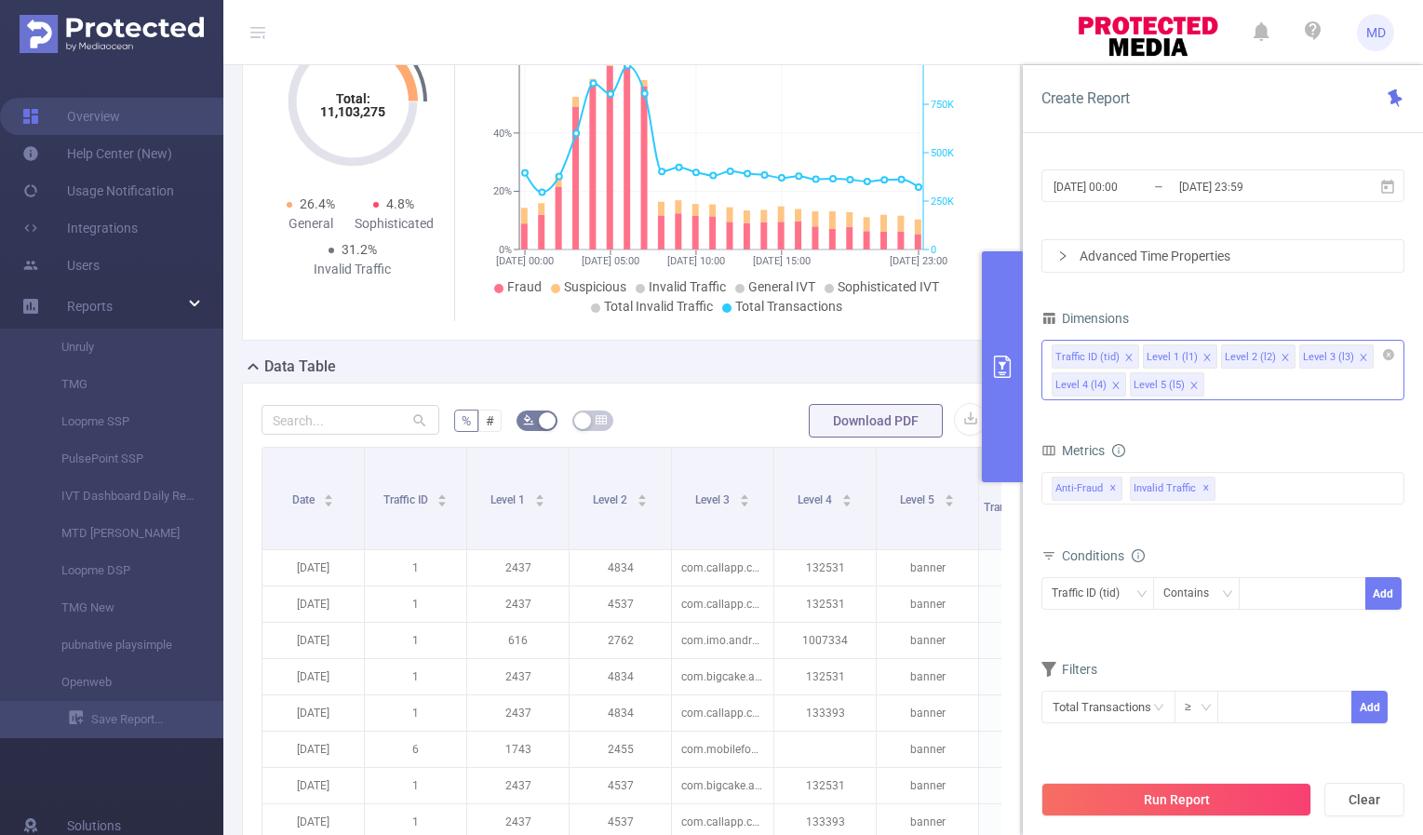
click at [1190, 388] on icon "icon: close" at bounding box center [1194, 385] width 9 height 9
click at [1281, 357] on icon "icon: close" at bounding box center [1285, 357] width 9 height 9
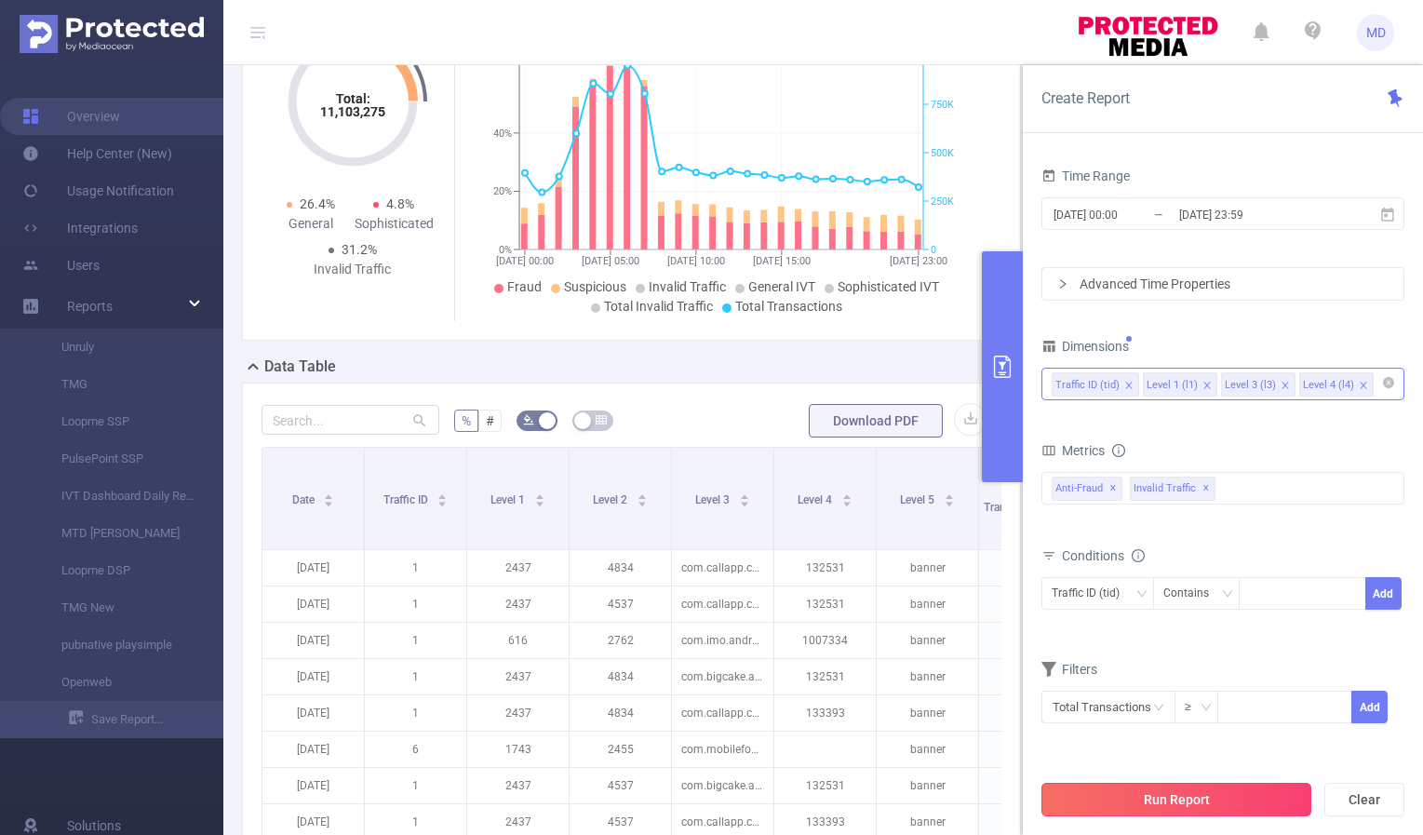
click at [1126, 794] on button "Run Report" at bounding box center [1177, 800] width 270 height 34
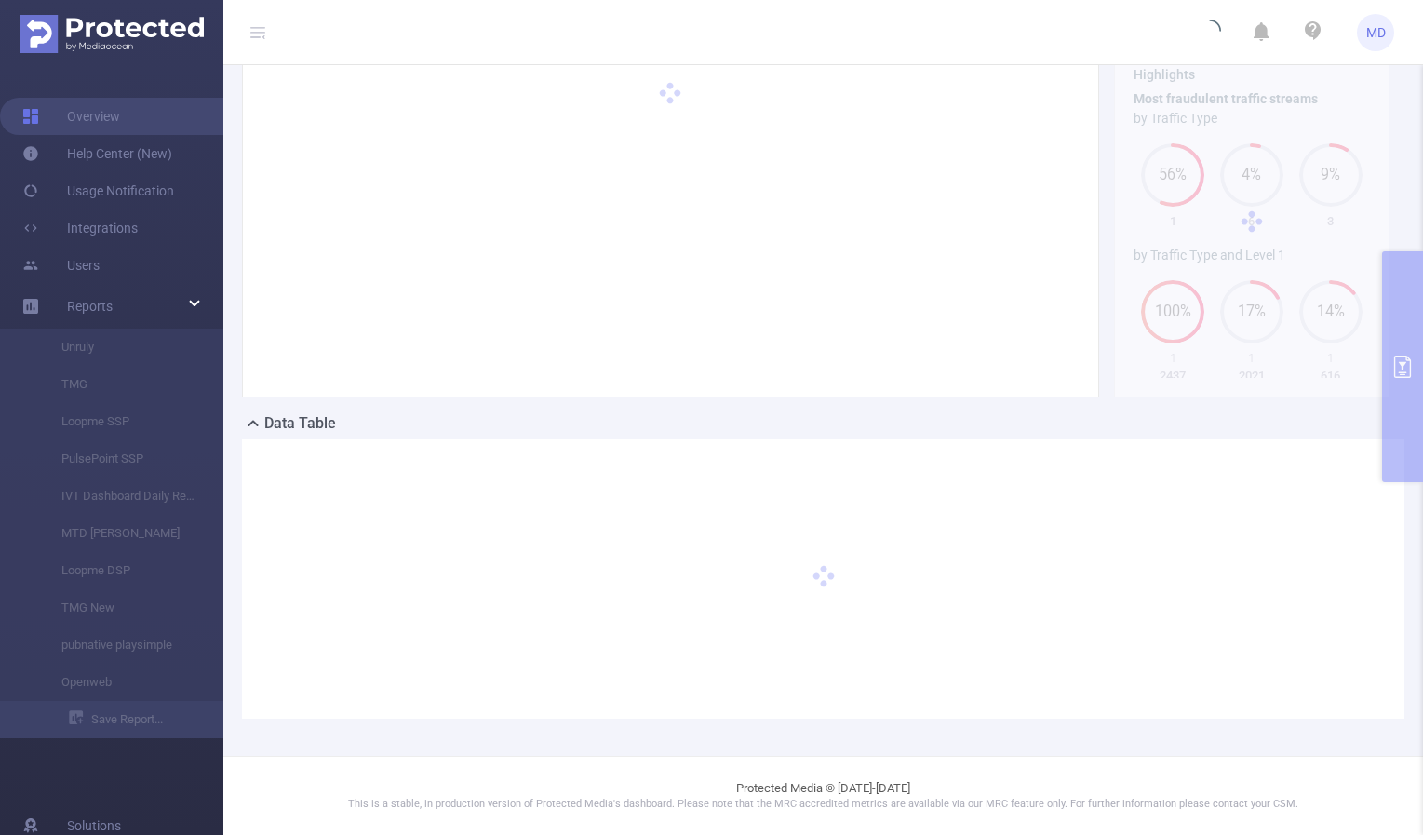
scroll to position [102, 0]
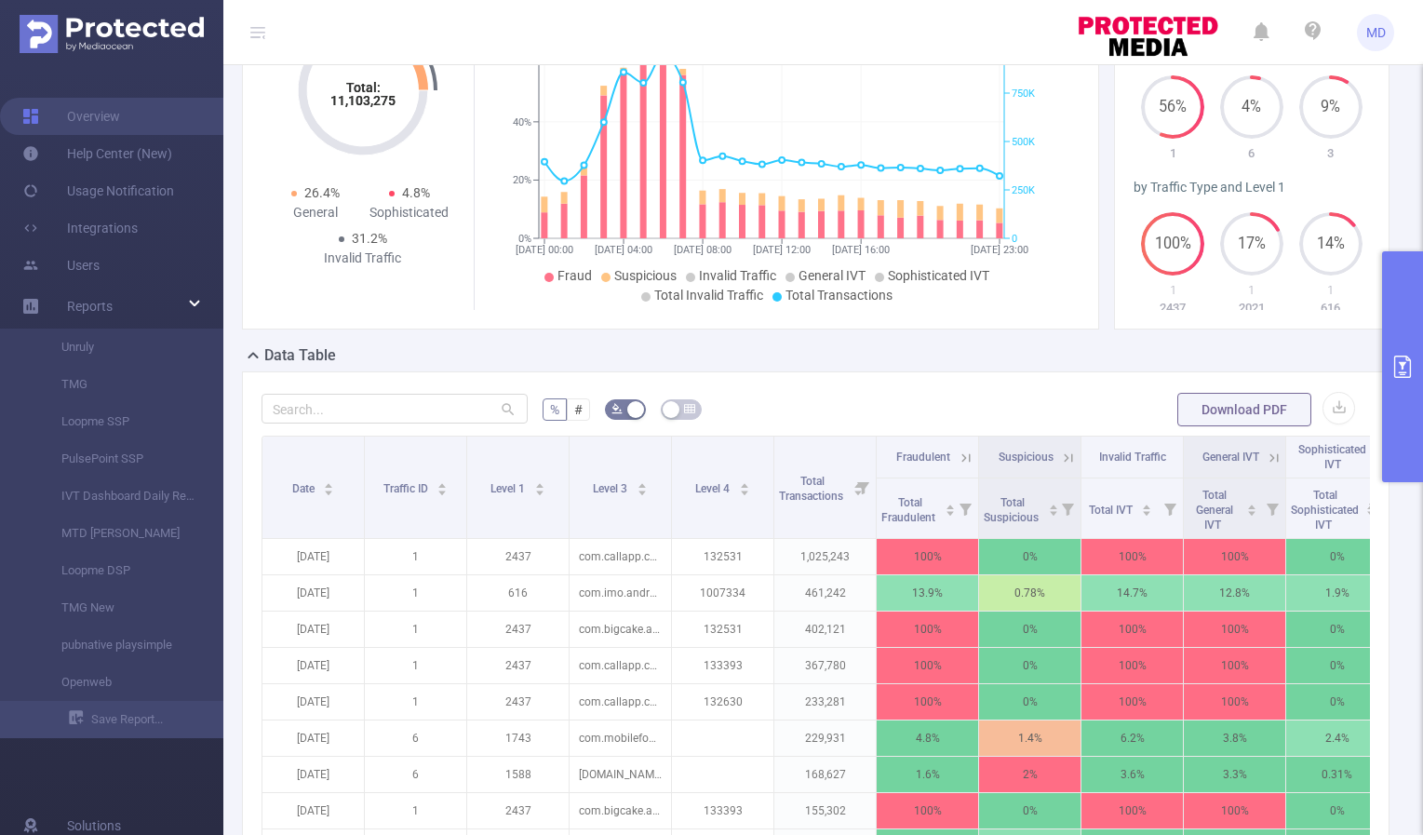
scroll to position [395, 0]
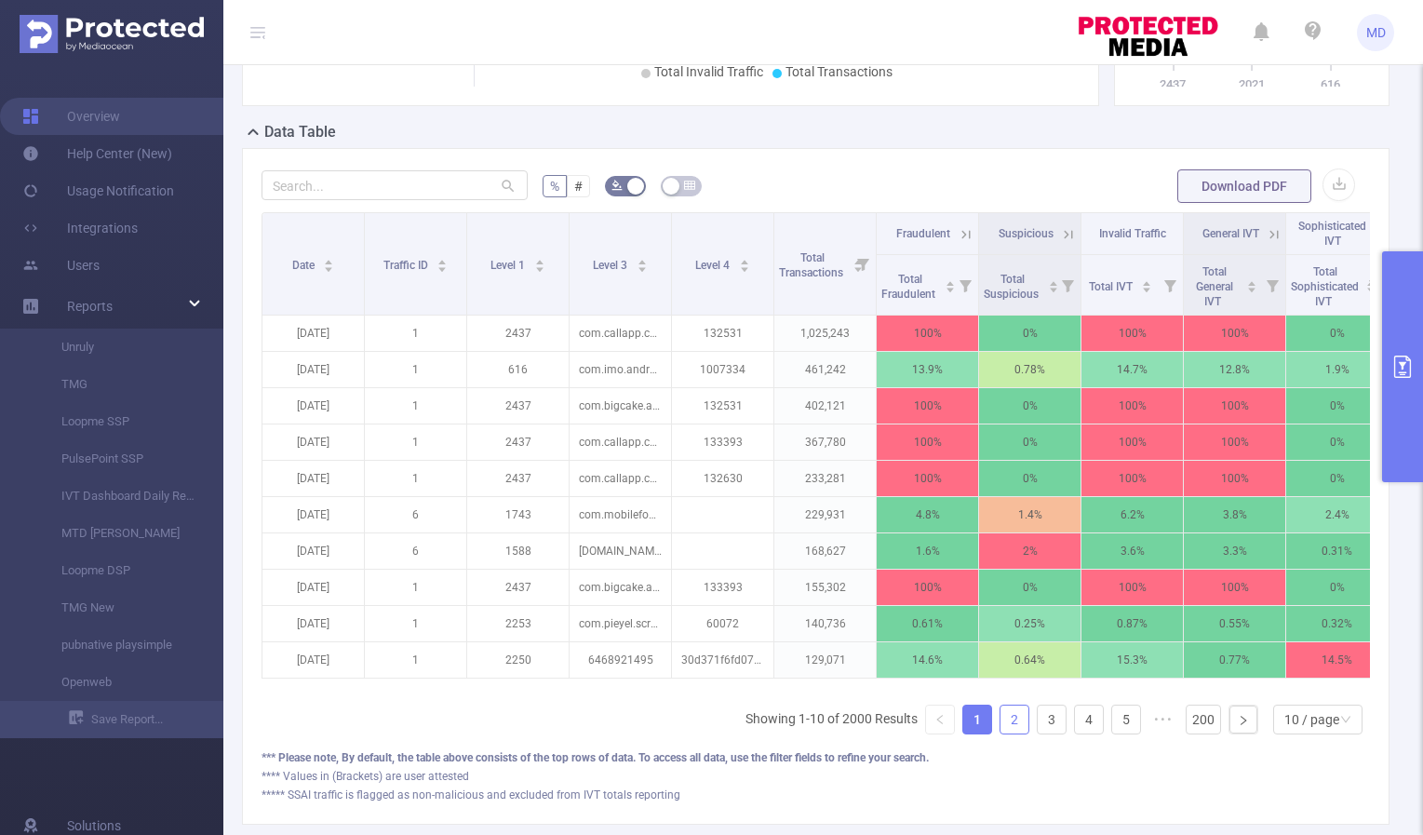
click at [1012, 733] on link "2" at bounding box center [1015, 720] width 28 height 28
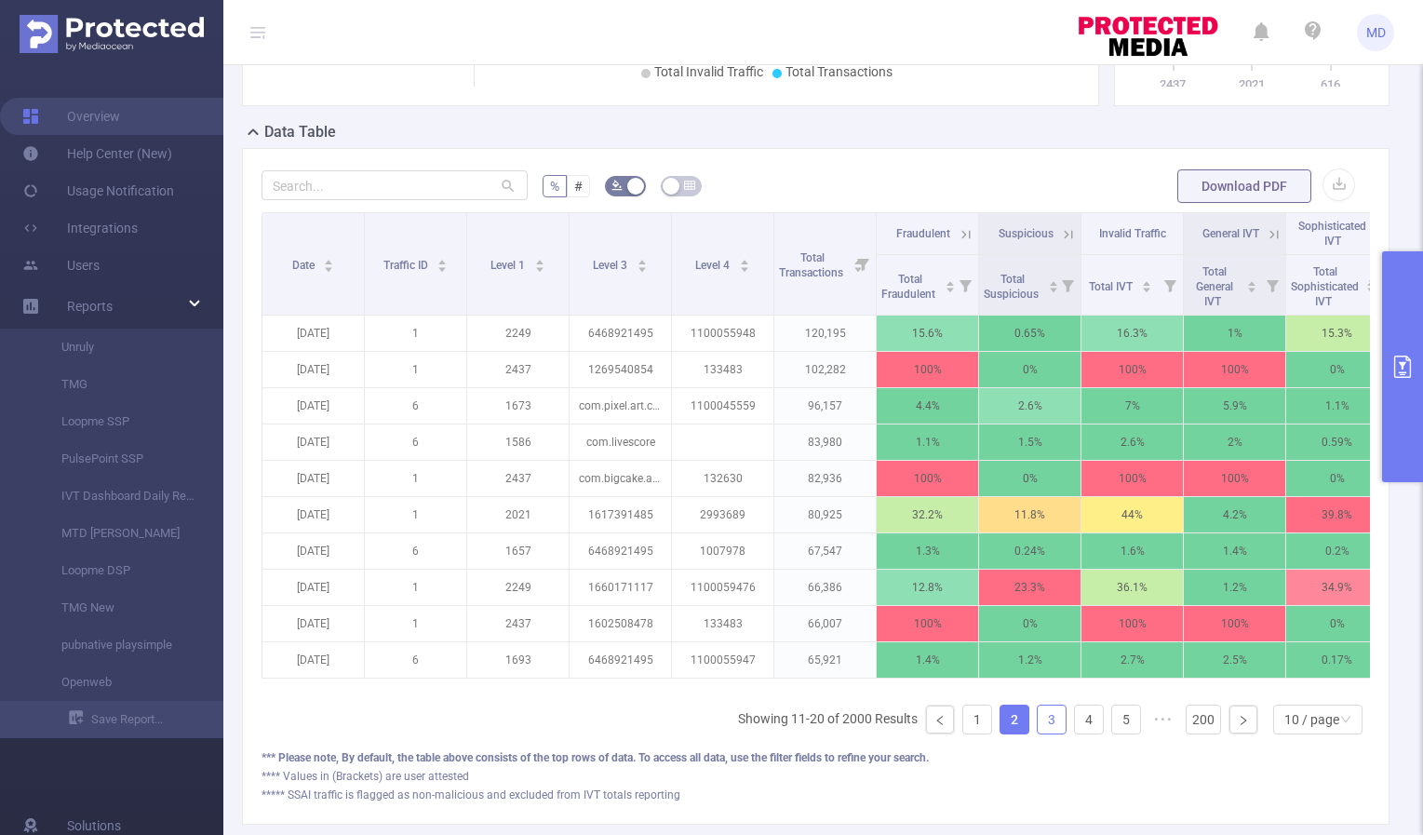
click at [1038, 732] on link "3" at bounding box center [1052, 720] width 28 height 28
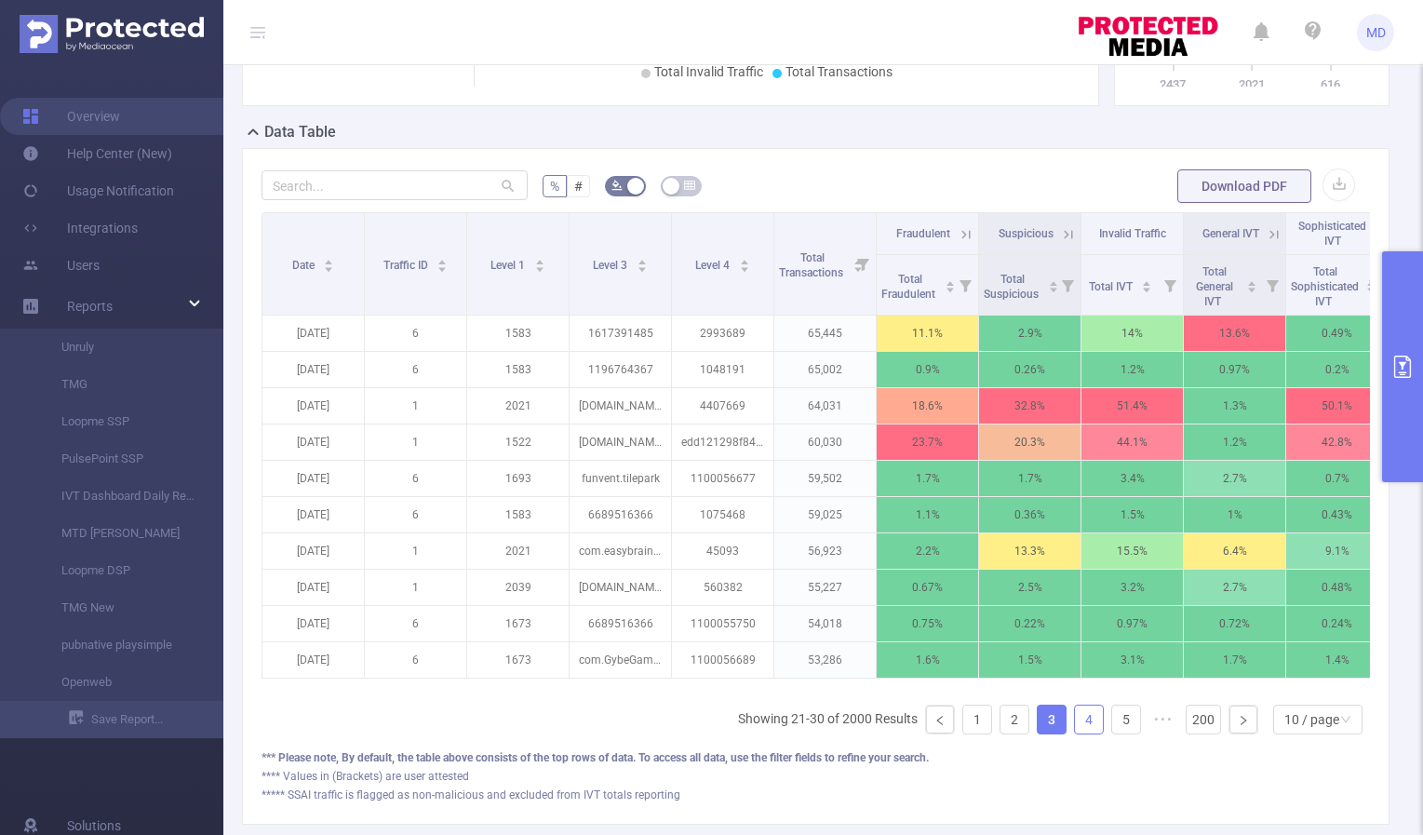
click at [1075, 733] on link "4" at bounding box center [1089, 720] width 28 height 28
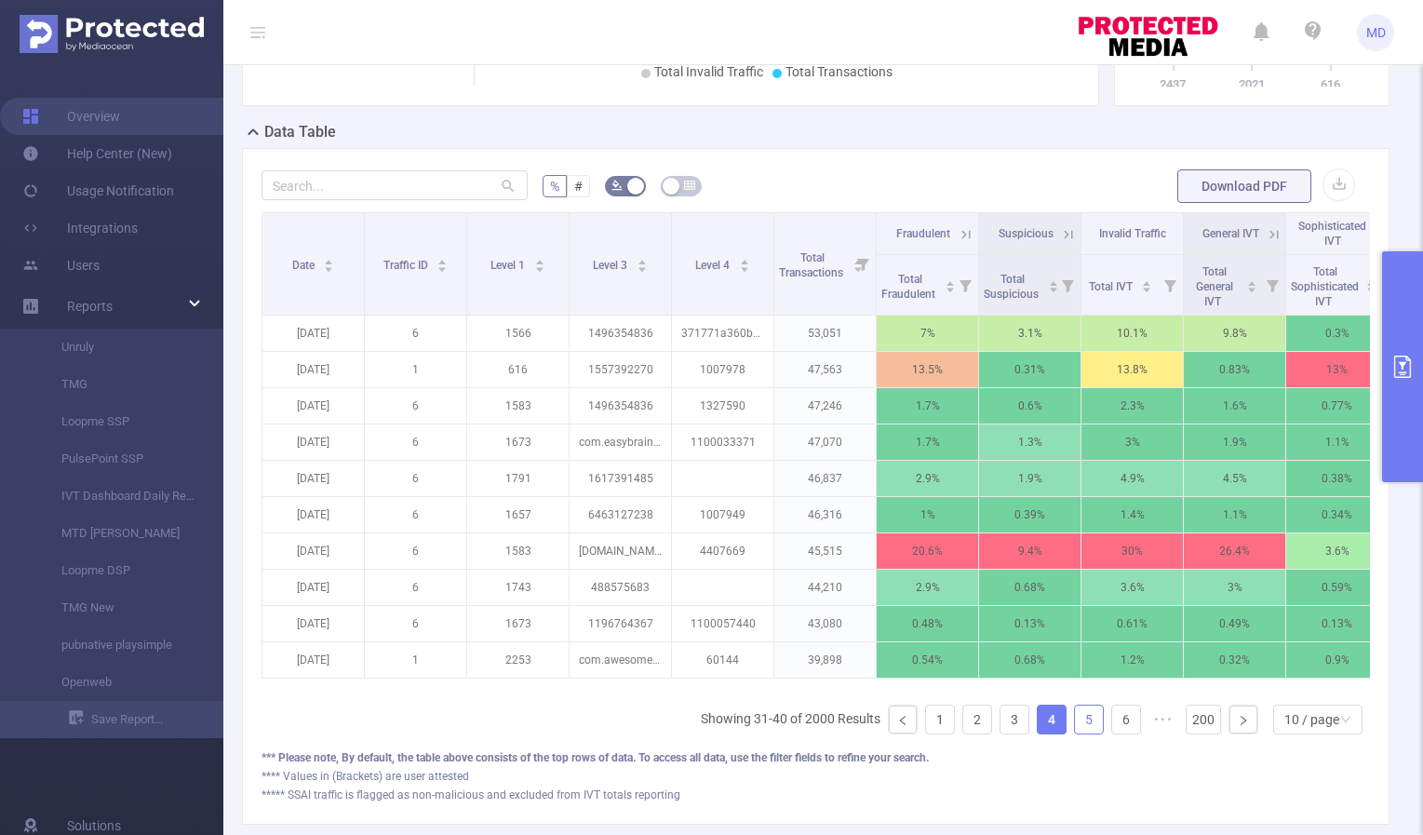
click at [1079, 733] on link "5" at bounding box center [1089, 720] width 28 height 28
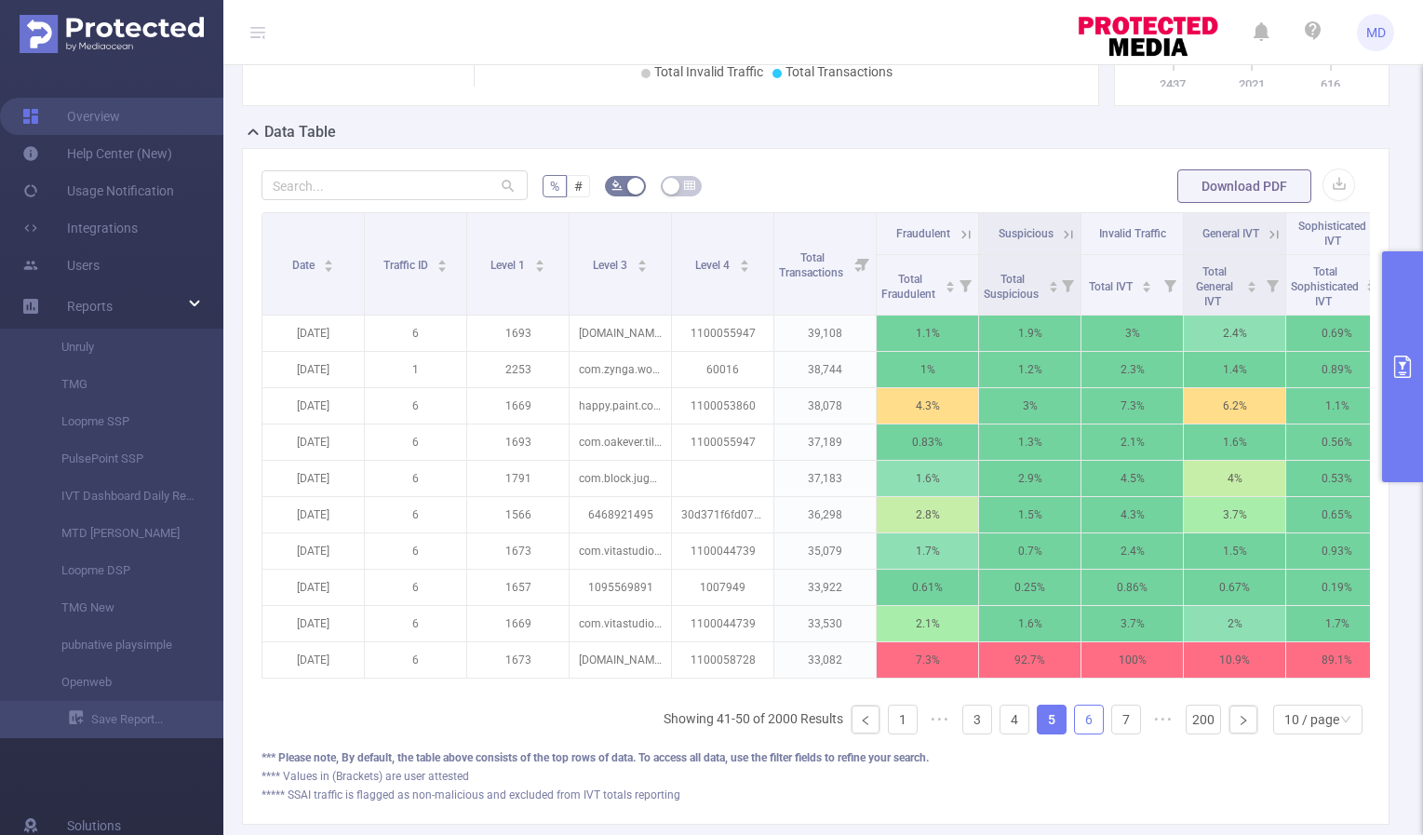
click at [1075, 733] on link "6" at bounding box center [1089, 720] width 28 height 28
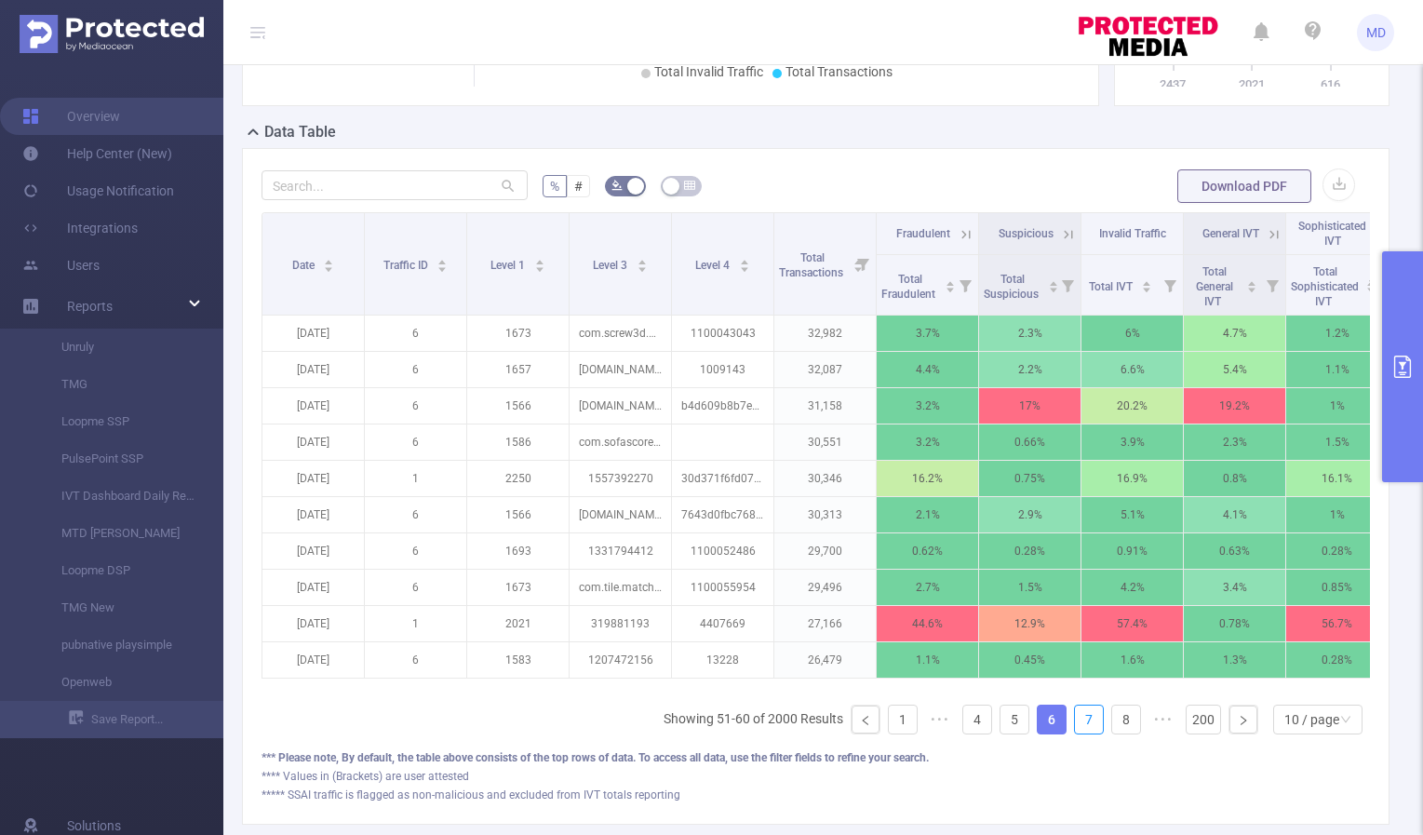
click at [1075, 733] on link "7" at bounding box center [1089, 720] width 28 height 28
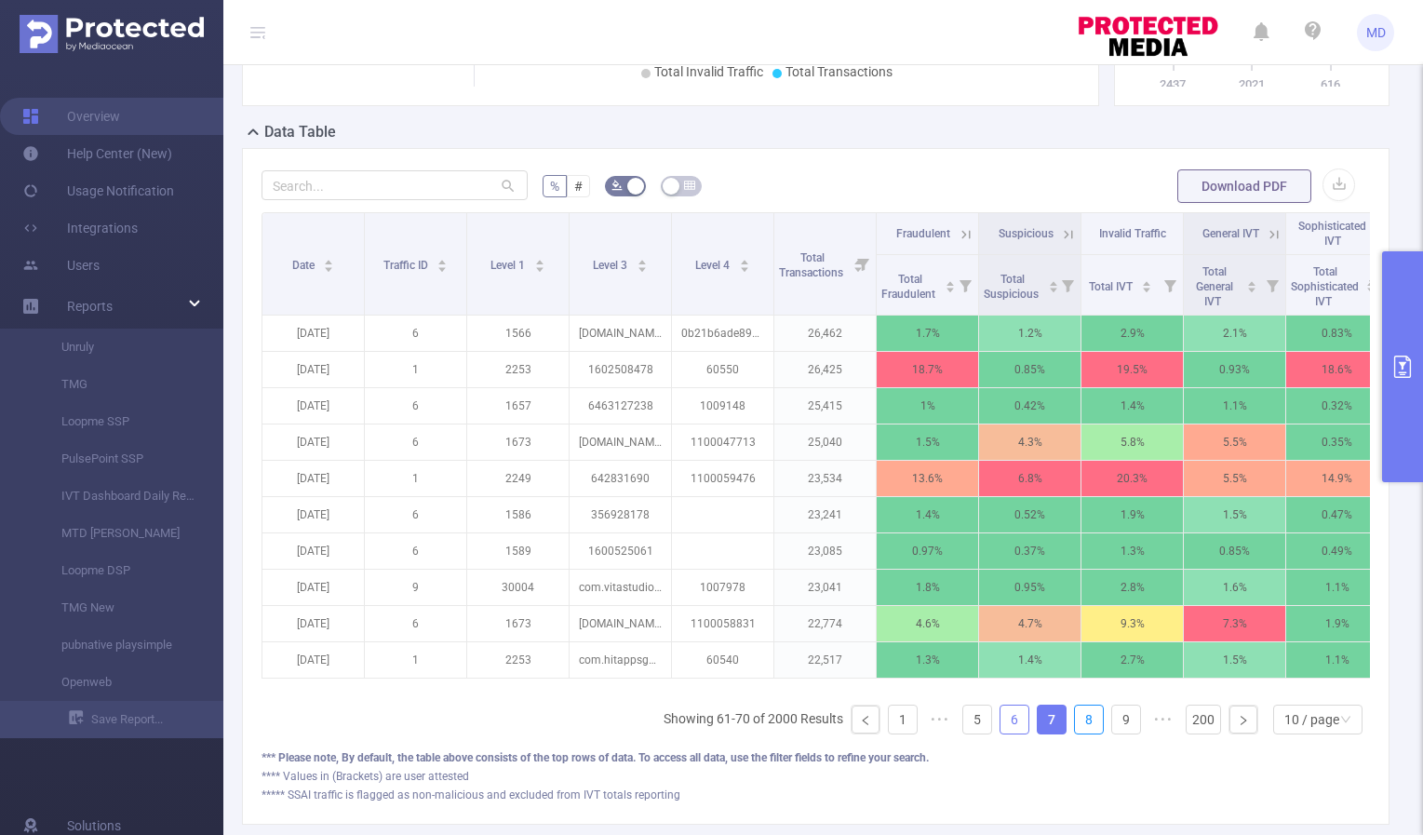
click at [1075, 733] on link "8" at bounding box center [1089, 720] width 28 height 28
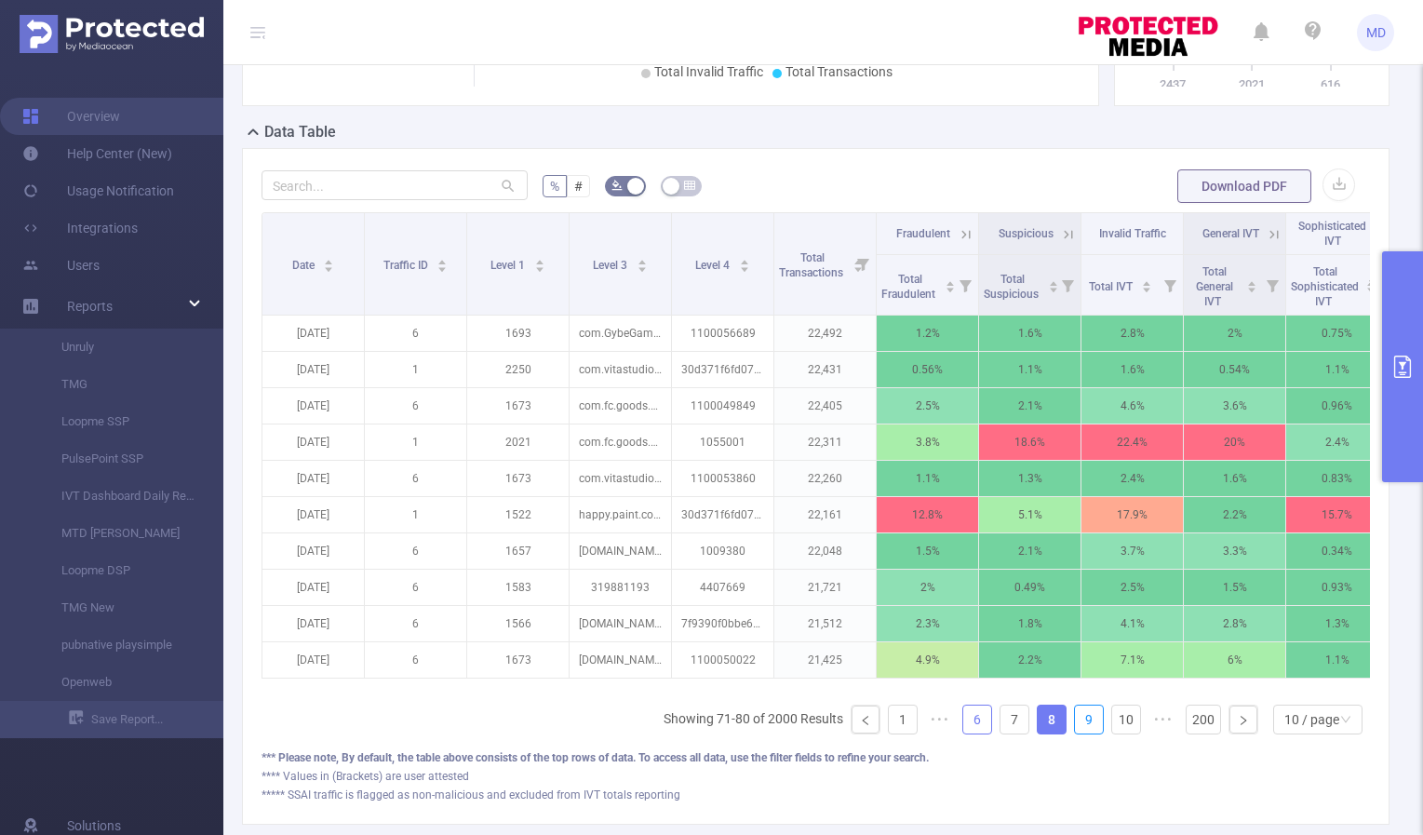
click at [1075, 733] on link "9" at bounding box center [1089, 720] width 28 height 28
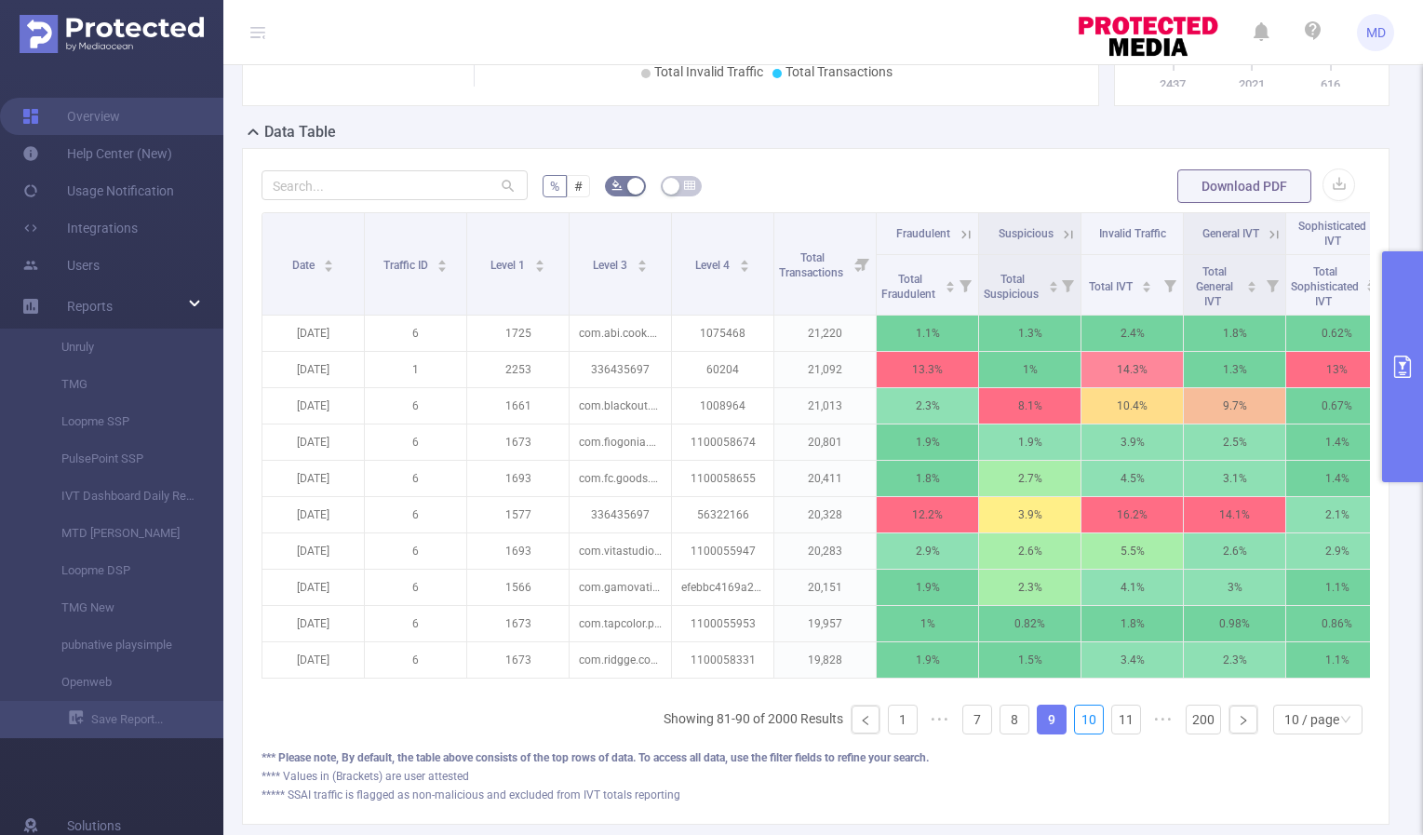
click at [1075, 733] on link "10" at bounding box center [1089, 720] width 28 height 28
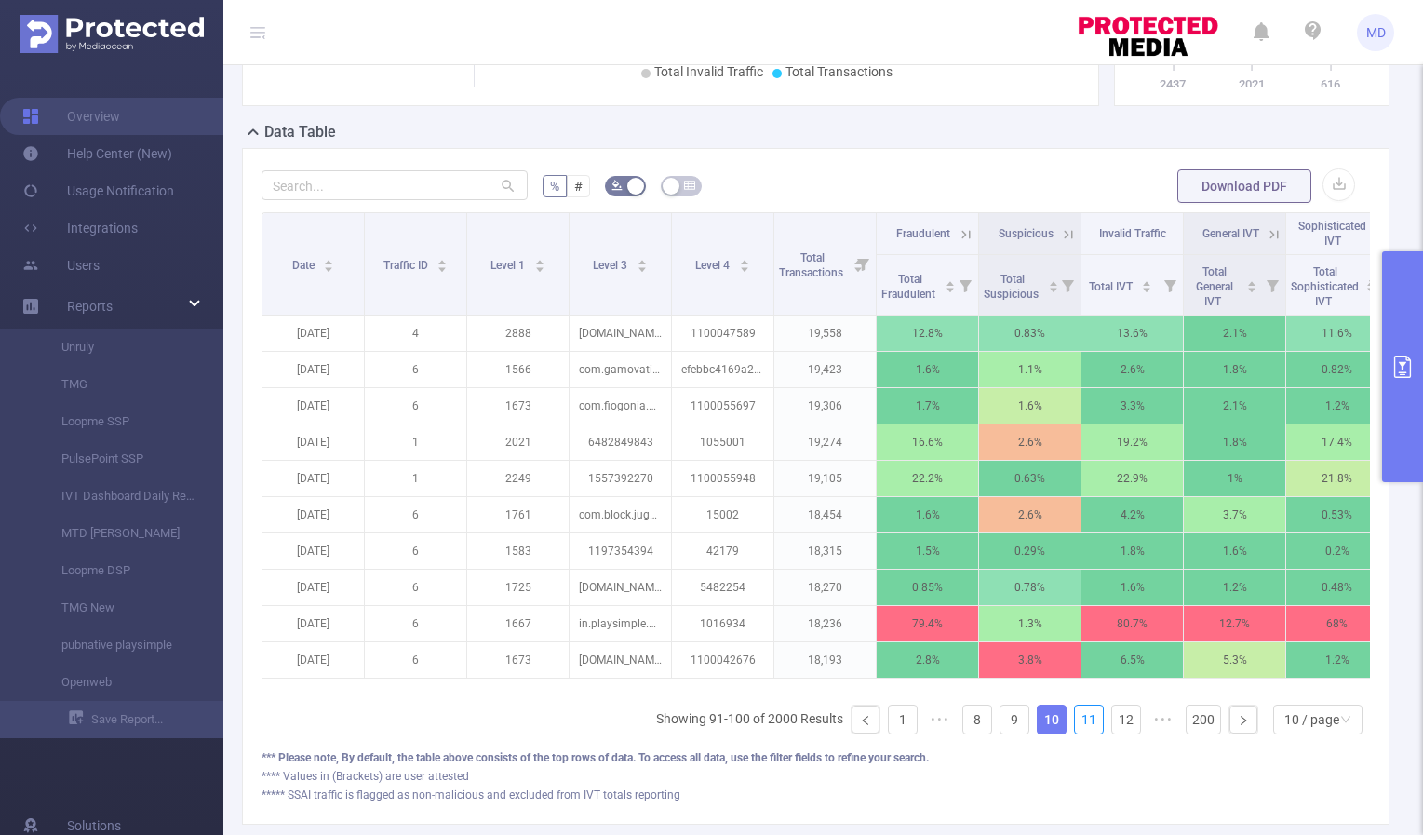
click at [1075, 733] on link "11" at bounding box center [1089, 720] width 28 height 28
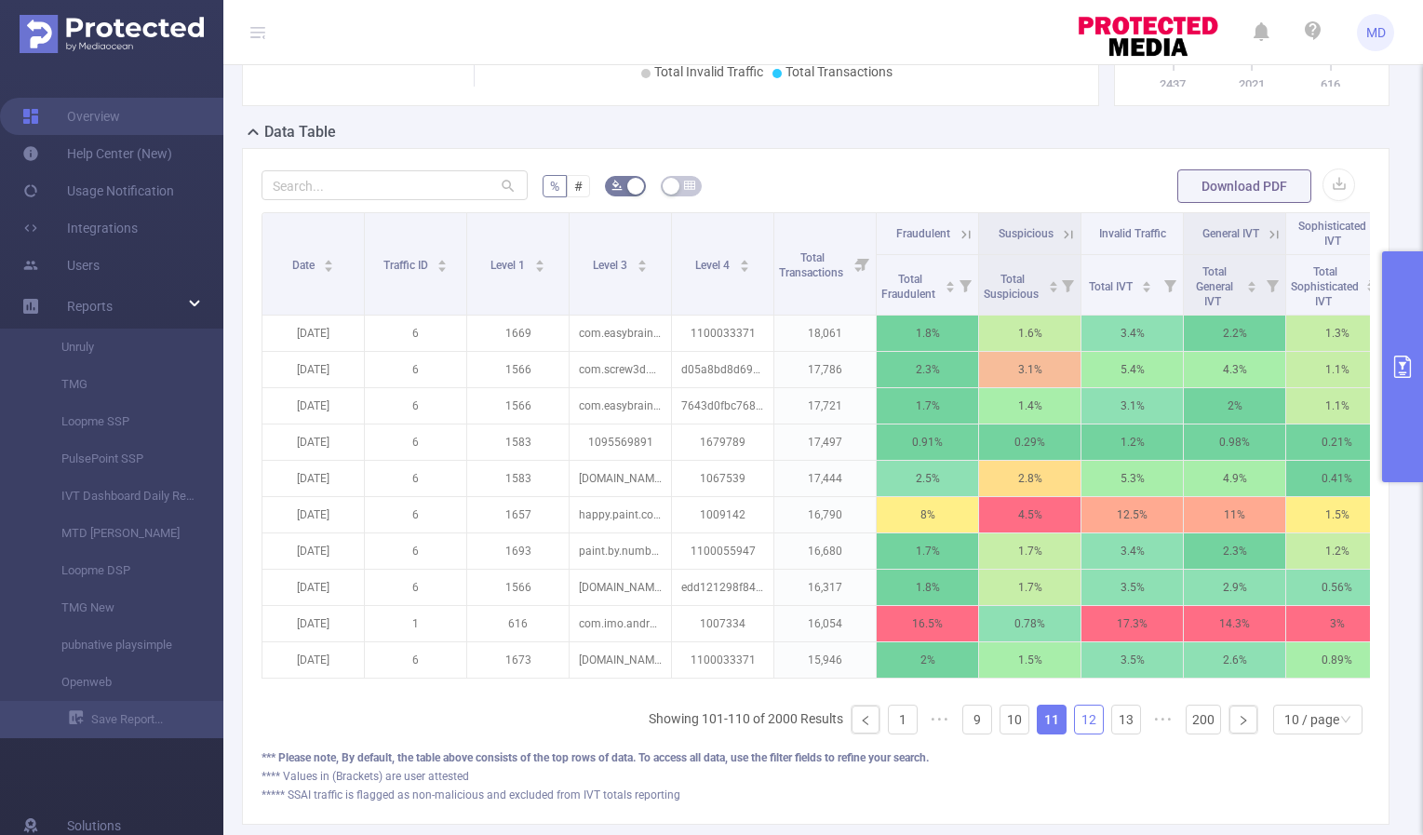
click at [1075, 733] on link "12" at bounding box center [1089, 720] width 28 height 28
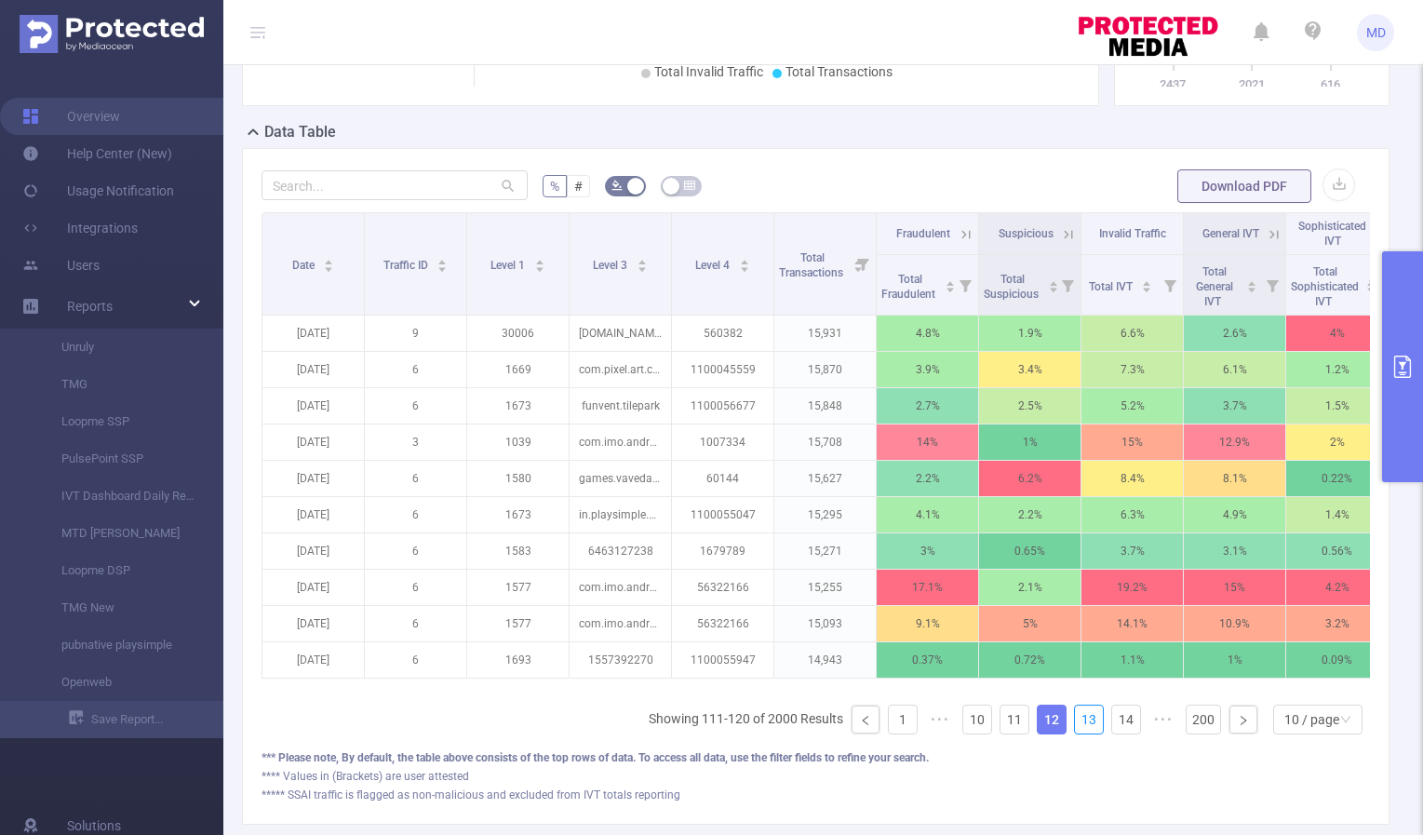
click at [1075, 733] on link "13" at bounding box center [1089, 720] width 28 height 28
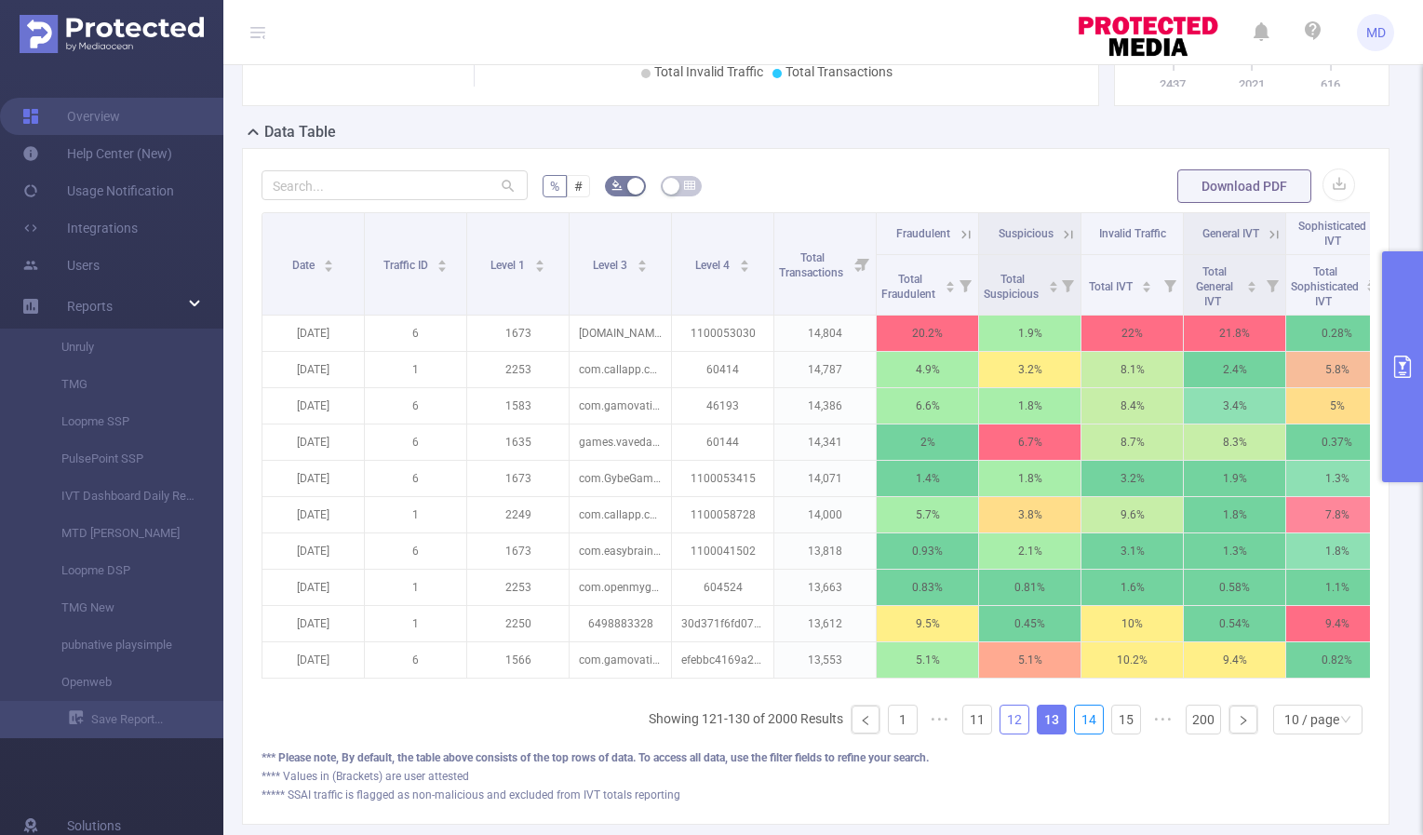
click at [1075, 733] on link "14" at bounding box center [1089, 720] width 28 height 28
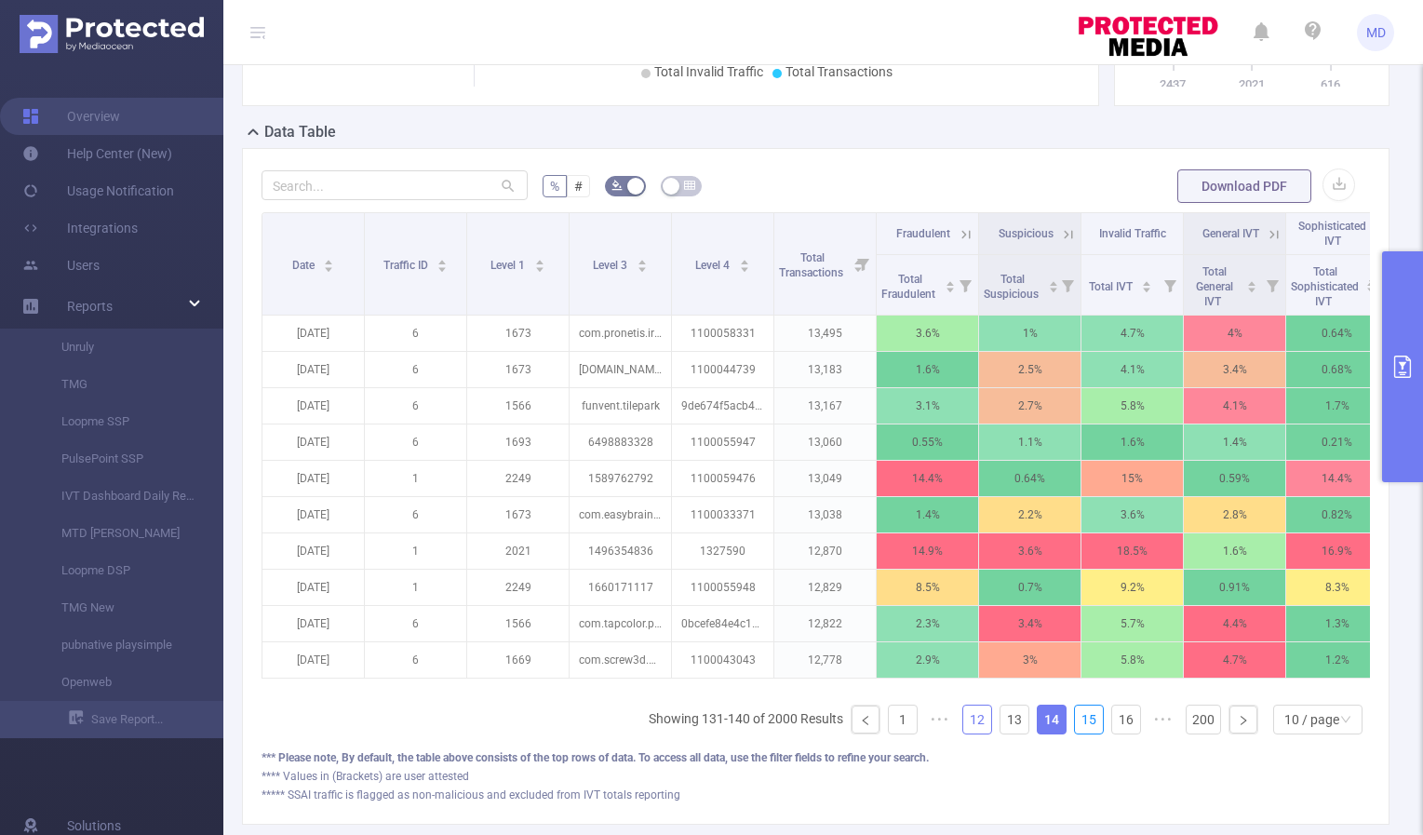
click at [1075, 733] on link "15" at bounding box center [1089, 720] width 28 height 28
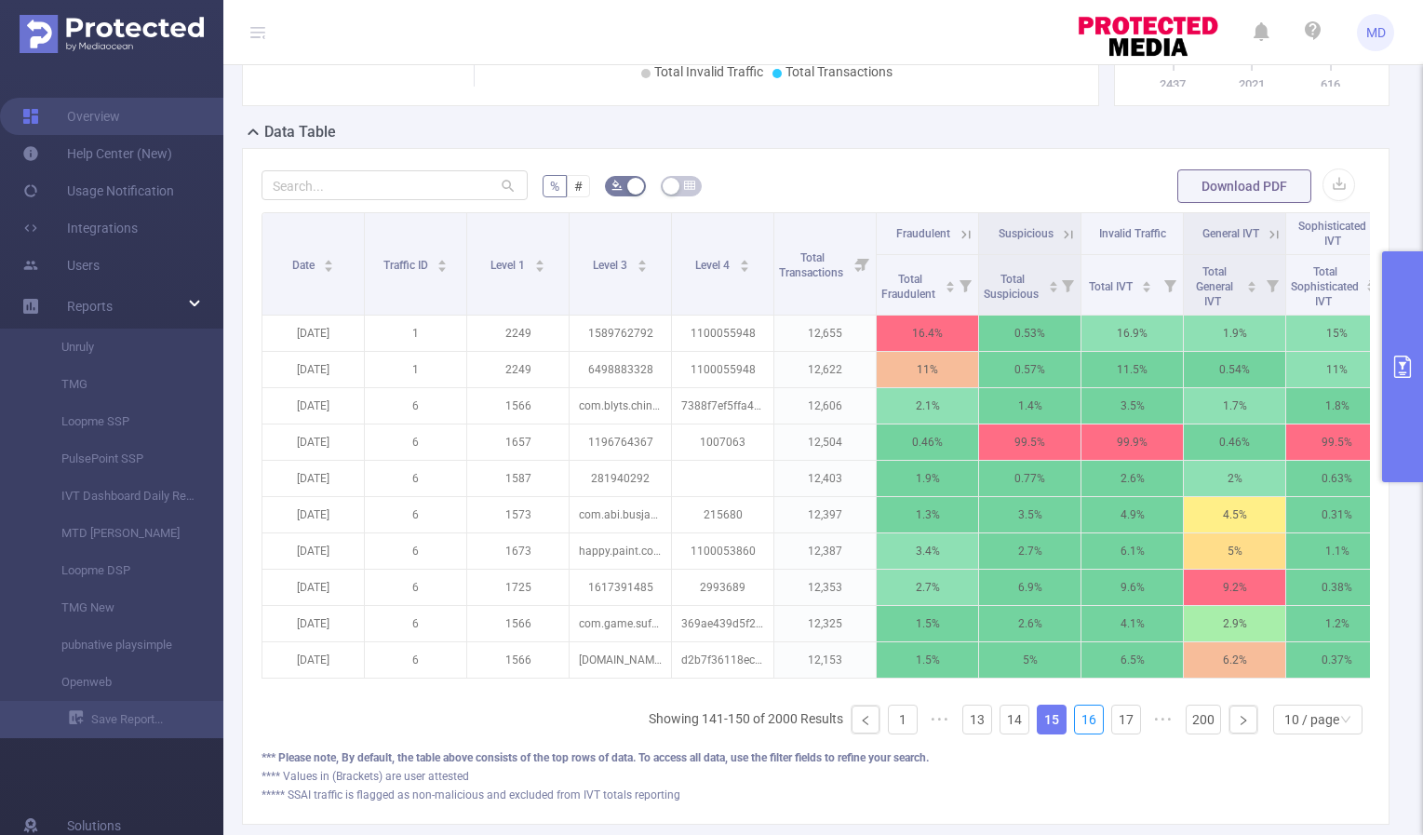
click at [1075, 733] on link "16" at bounding box center [1089, 720] width 28 height 28
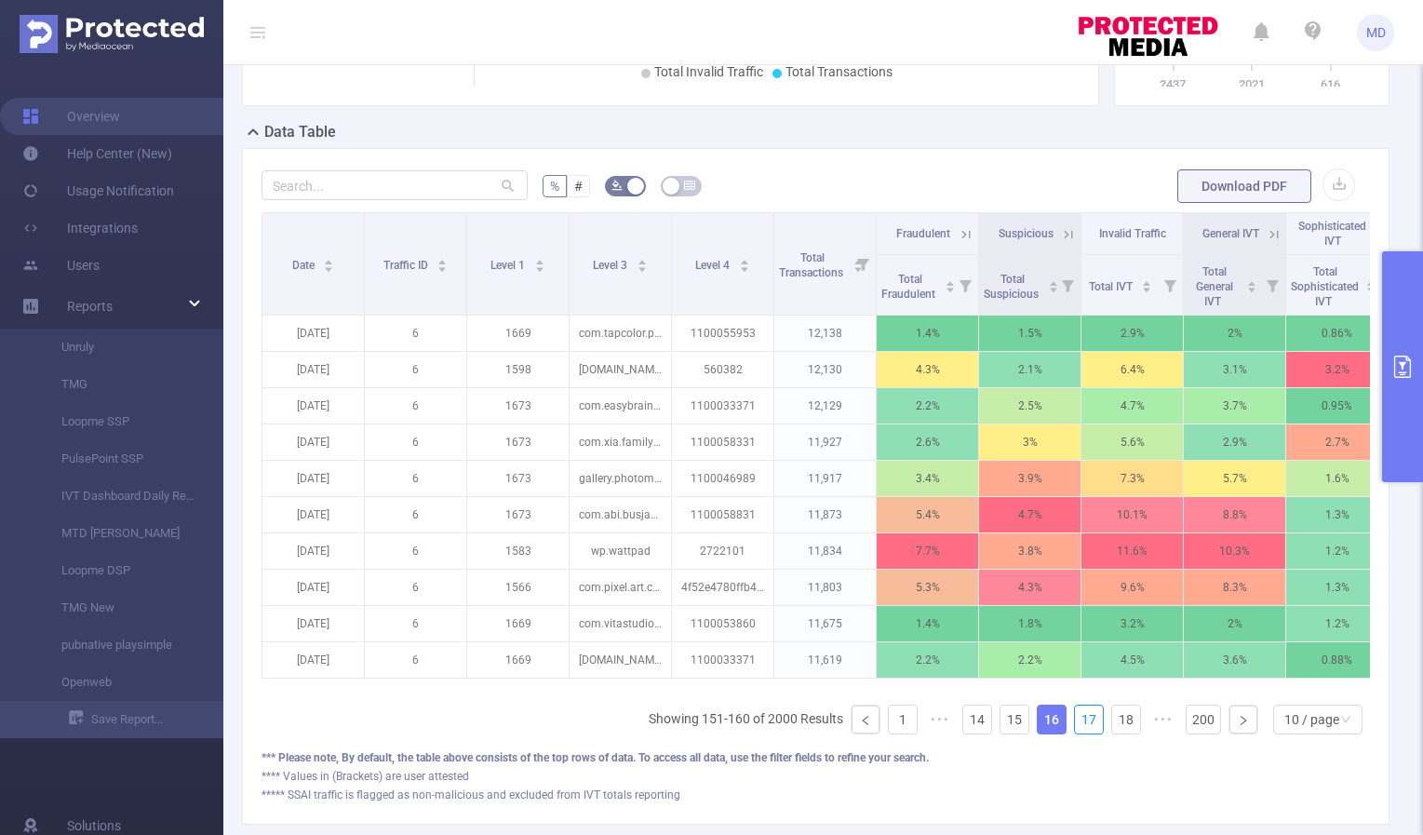
click at [1075, 733] on link "17" at bounding box center [1089, 720] width 28 height 28
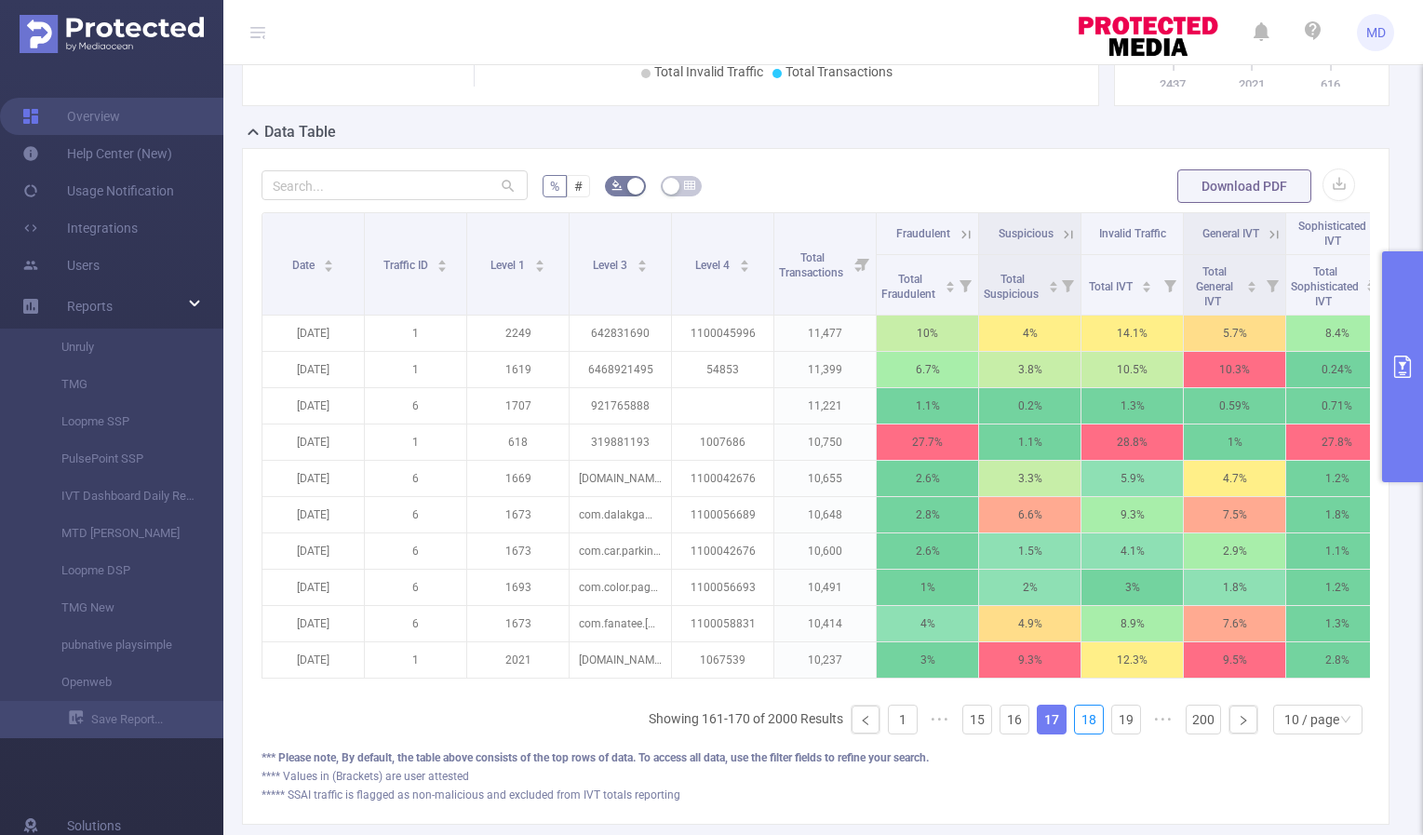
click at [1075, 733] on link "18" at bounding box center [1089, 720] width 28 height 28
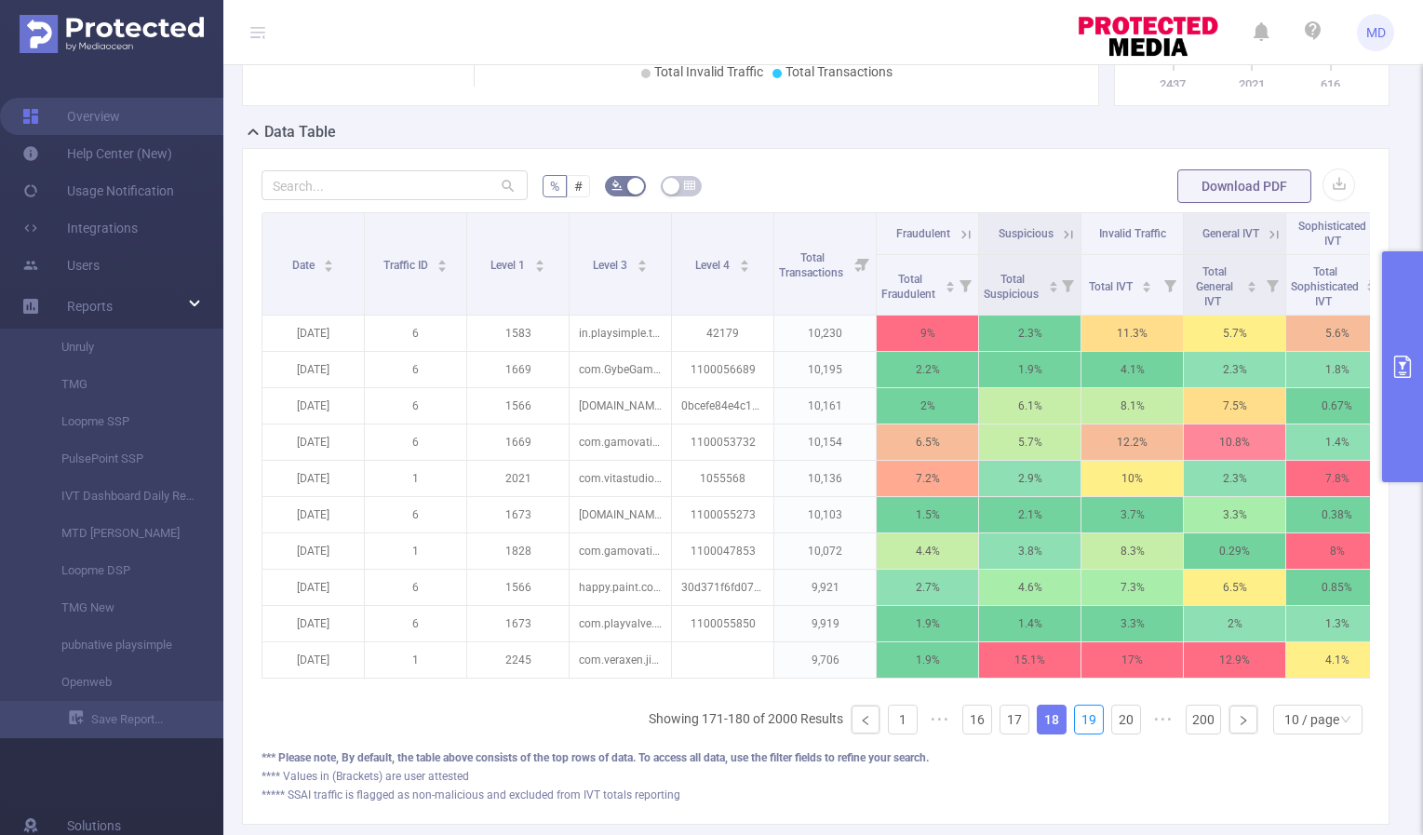
click at [1075, 733] on link "19" at bounding box center [1089, 720] width 28 height 28
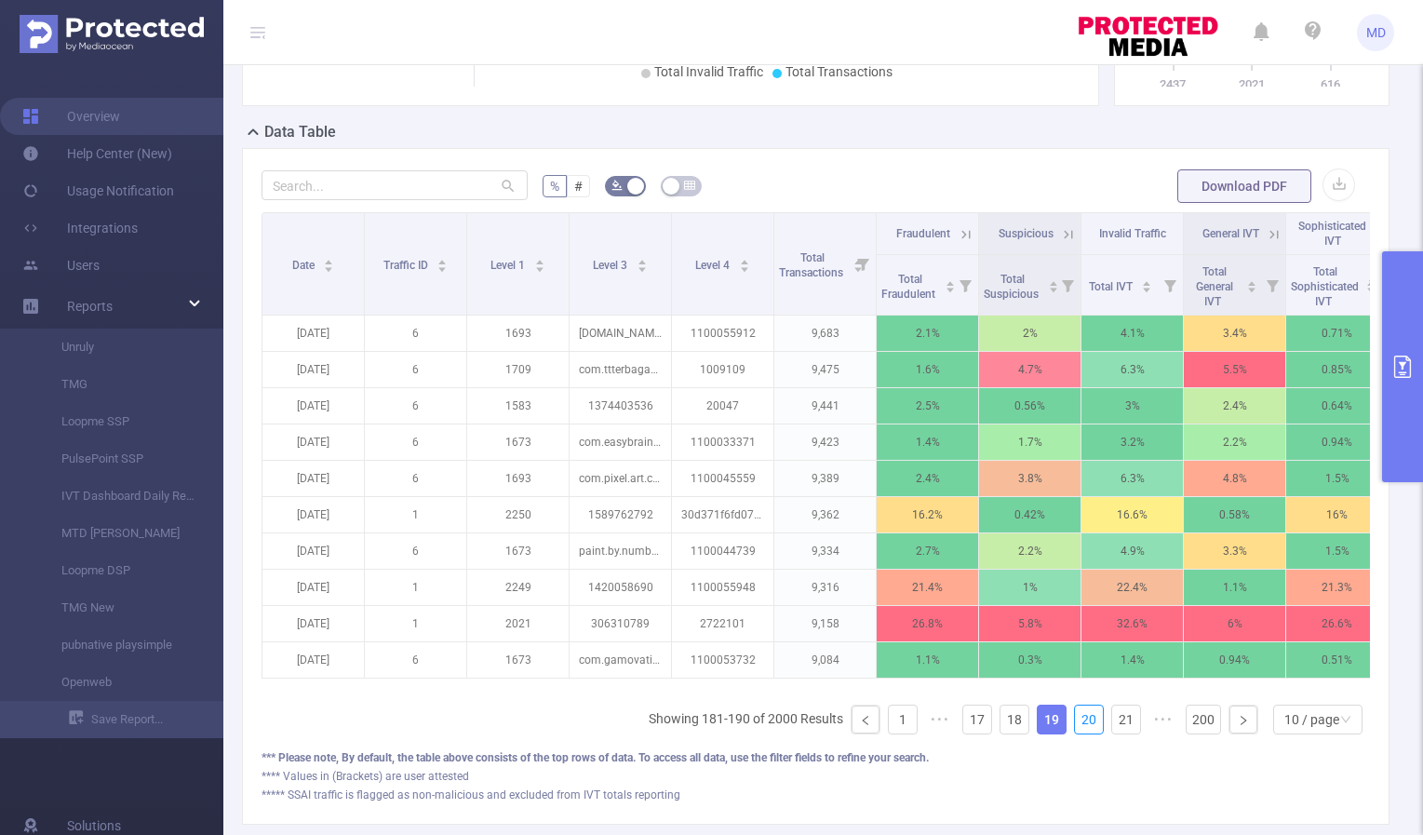
click at [1075, 733] on link "20" at bounding box center [1089, 720] width 28 height 28
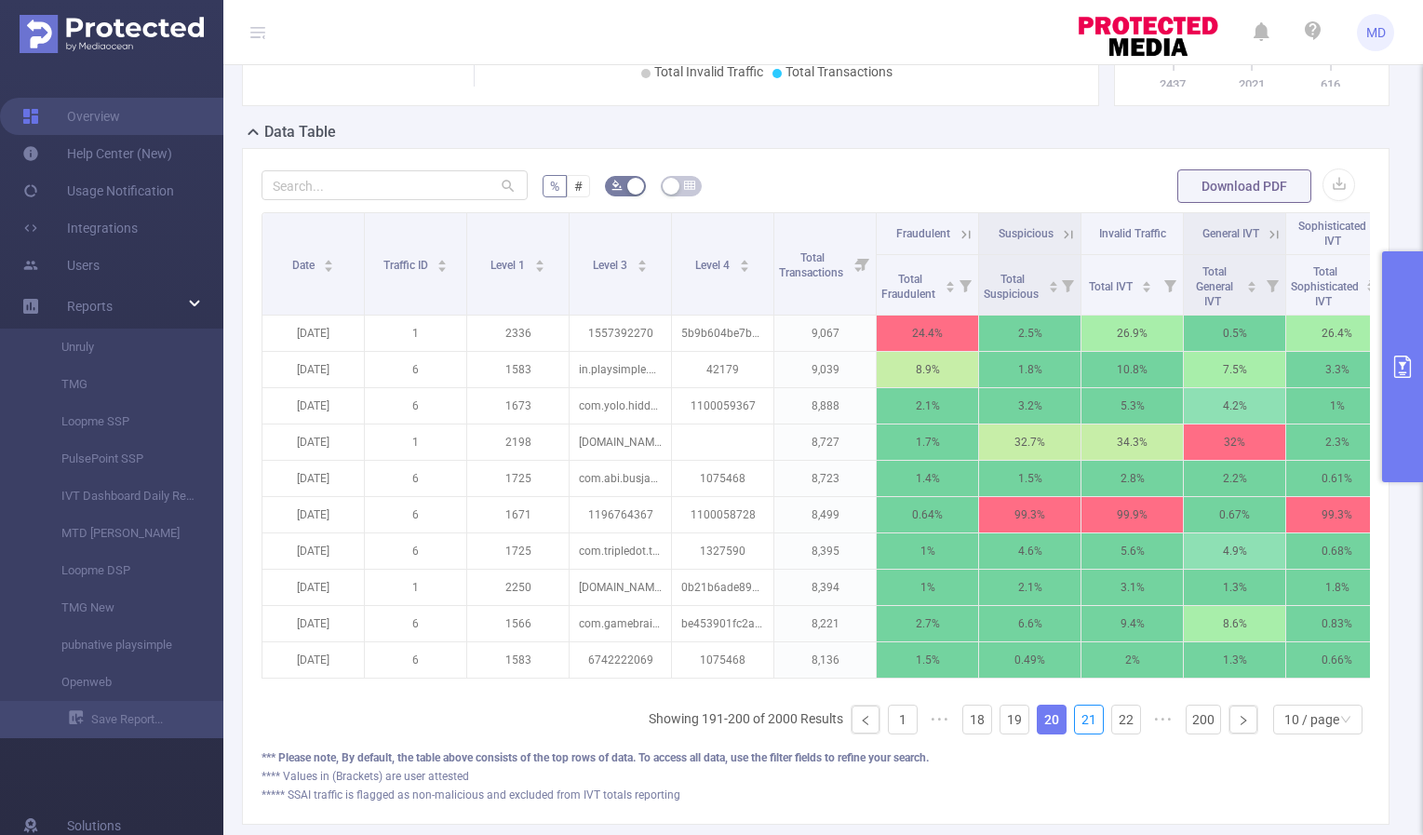
click at [1075, 733] on link "21" at bounding box center [1089, 720] width 28 height 28
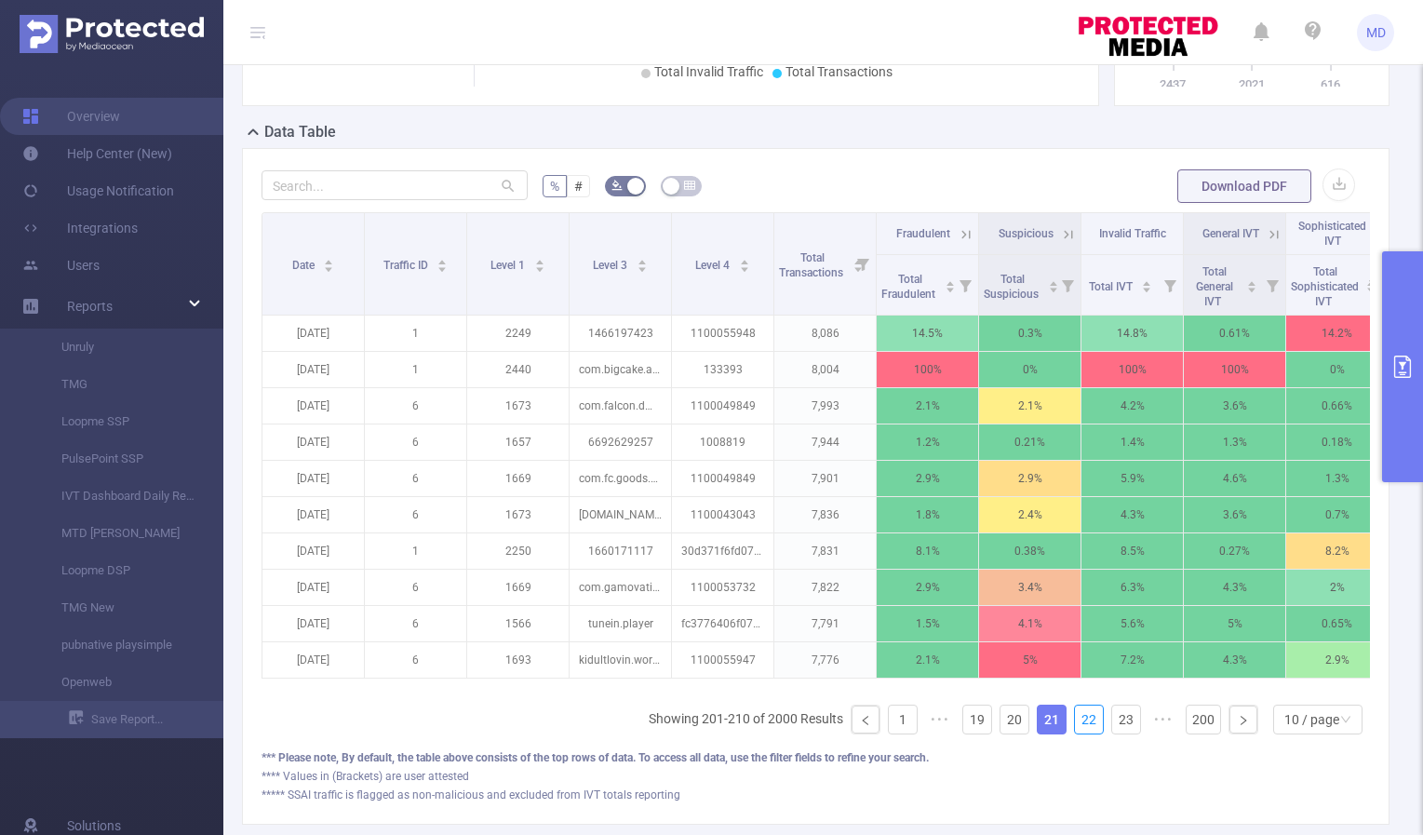
click at [1075, 733] on link "22" at bounding box center [1089, 720] width 28 height 28
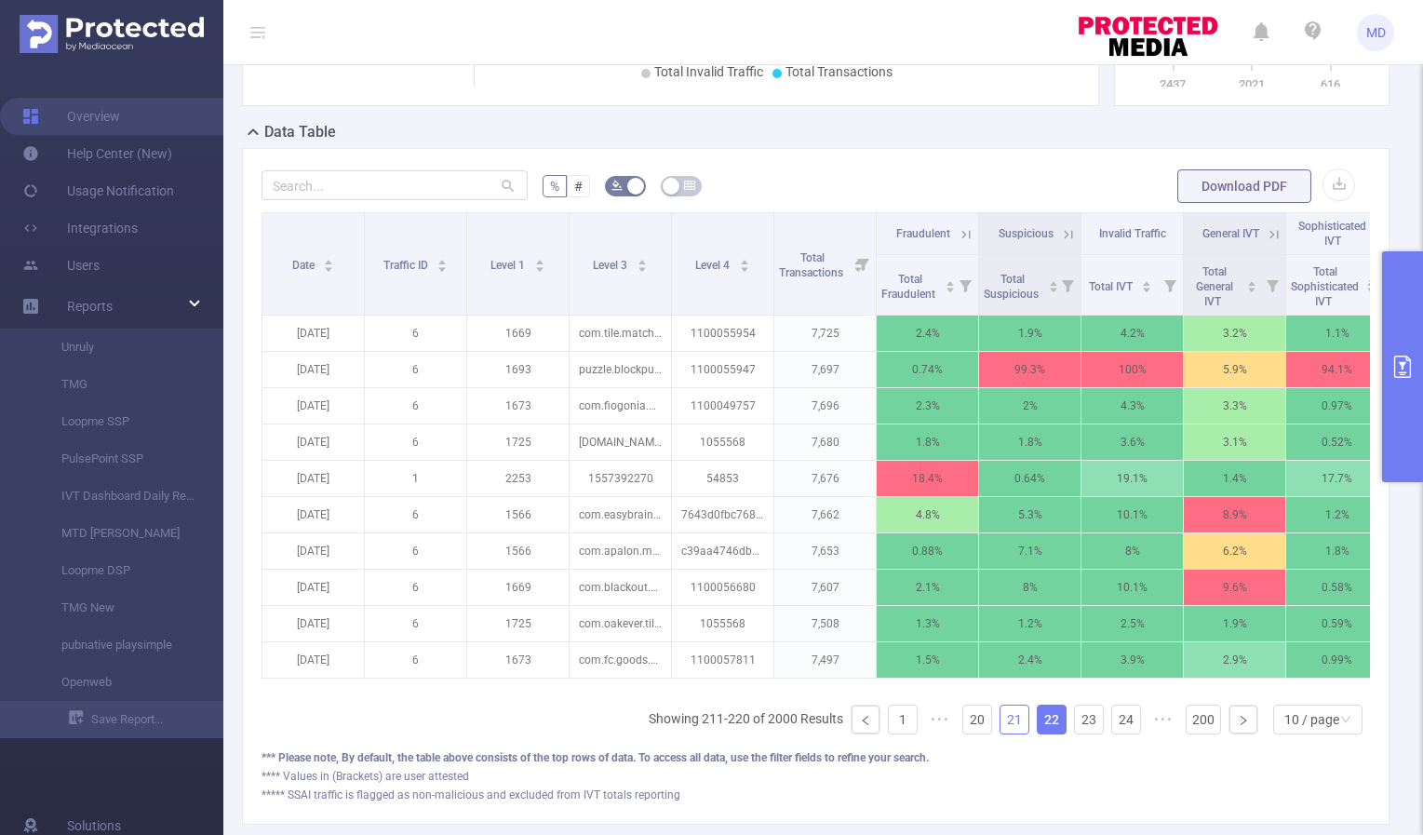
click at [1003, 733] on link "21" at bounding box center [1015, 720] width 28 height 28
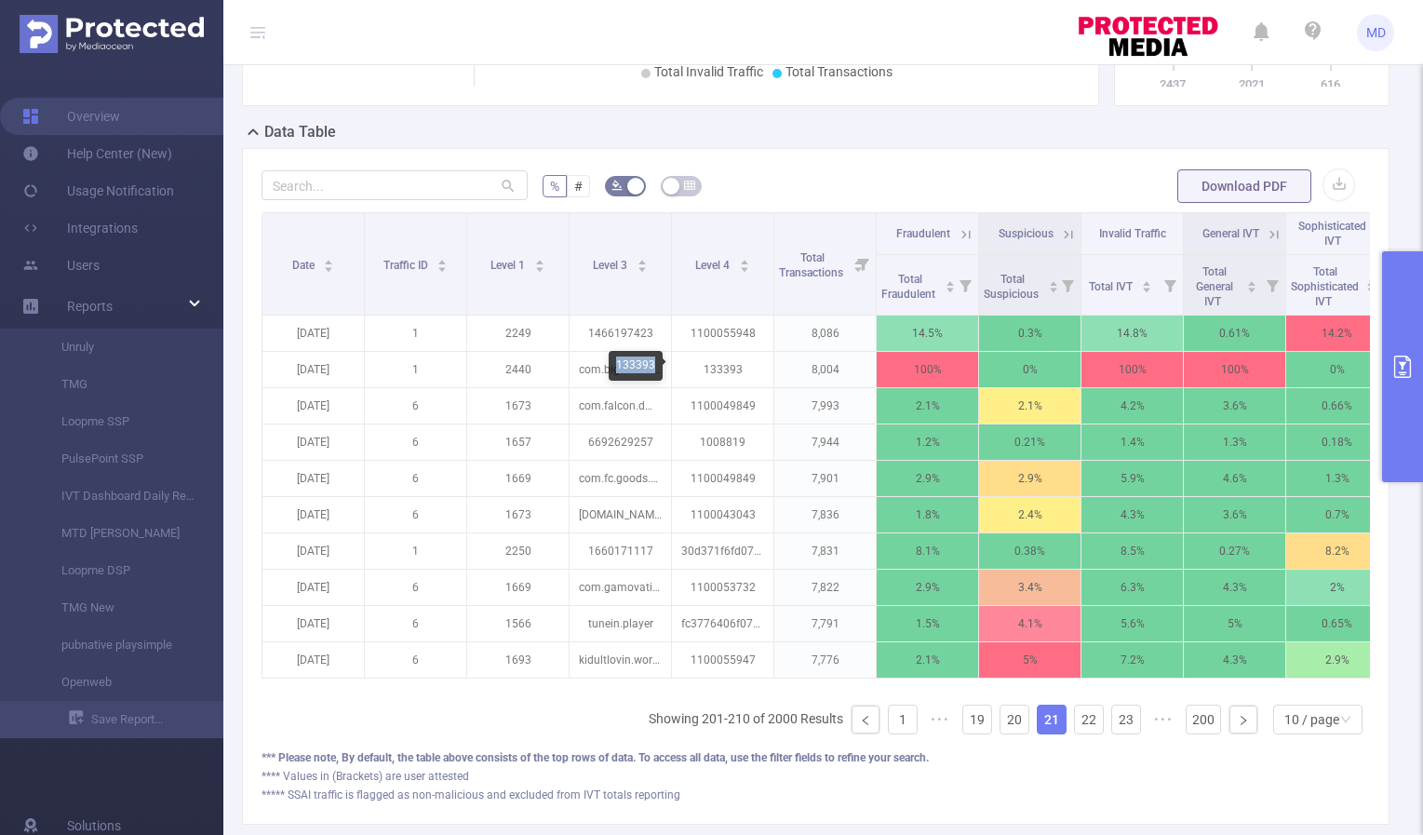
drag, startPoint x: 616, startPoint y: 364, endPoint x: 654, endPoint y: 368, distance: 38.3
click at [654, 368] on div "133393" at bounding box center [636, 366] width 54 height 30
copy div "133393"
click at [1082, 733] on link "22" at bounding box center [1089, 720] width 28 height 28
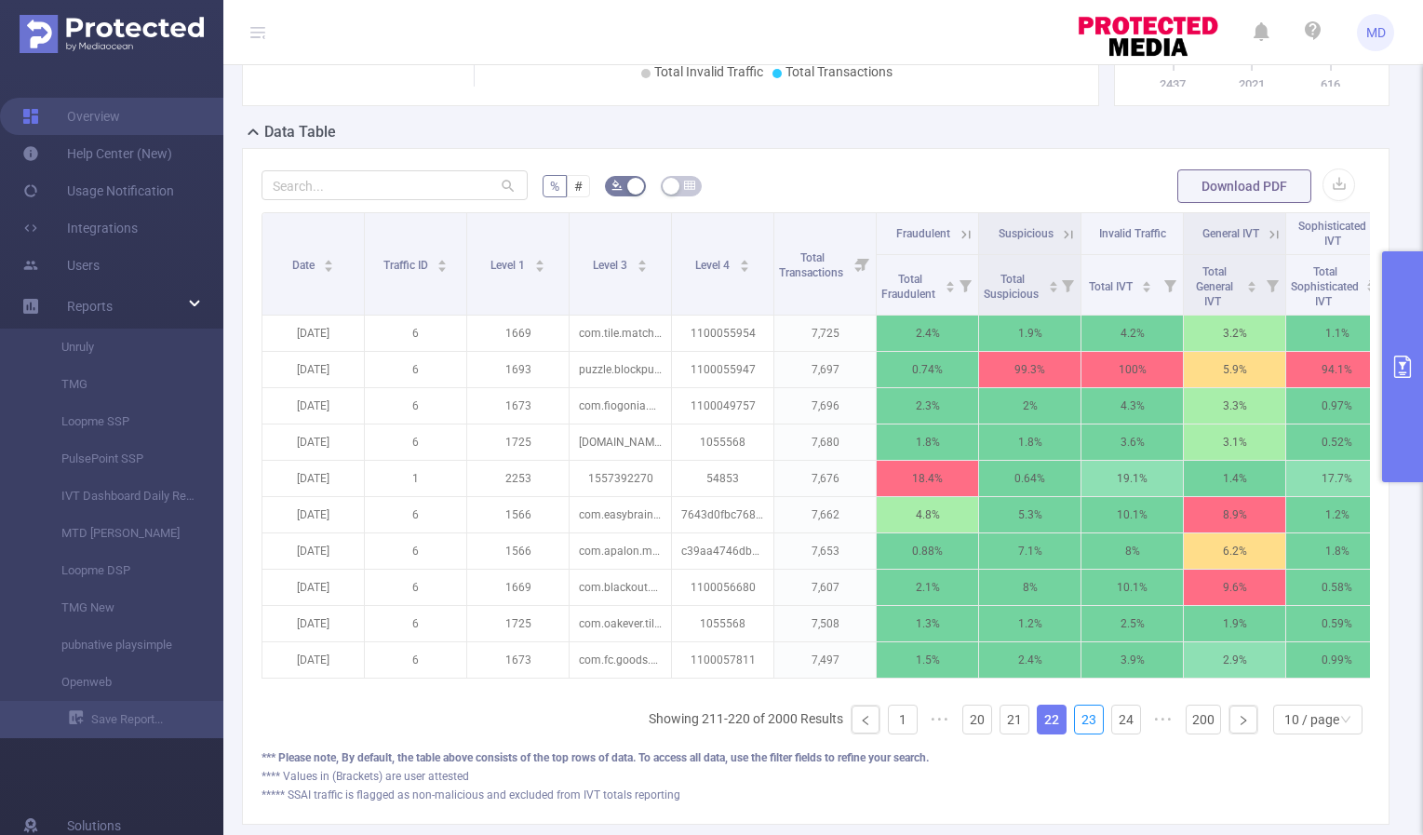
click at [1082, 733] on link "23" at bounding box center [1089, 720] width 28 height 28
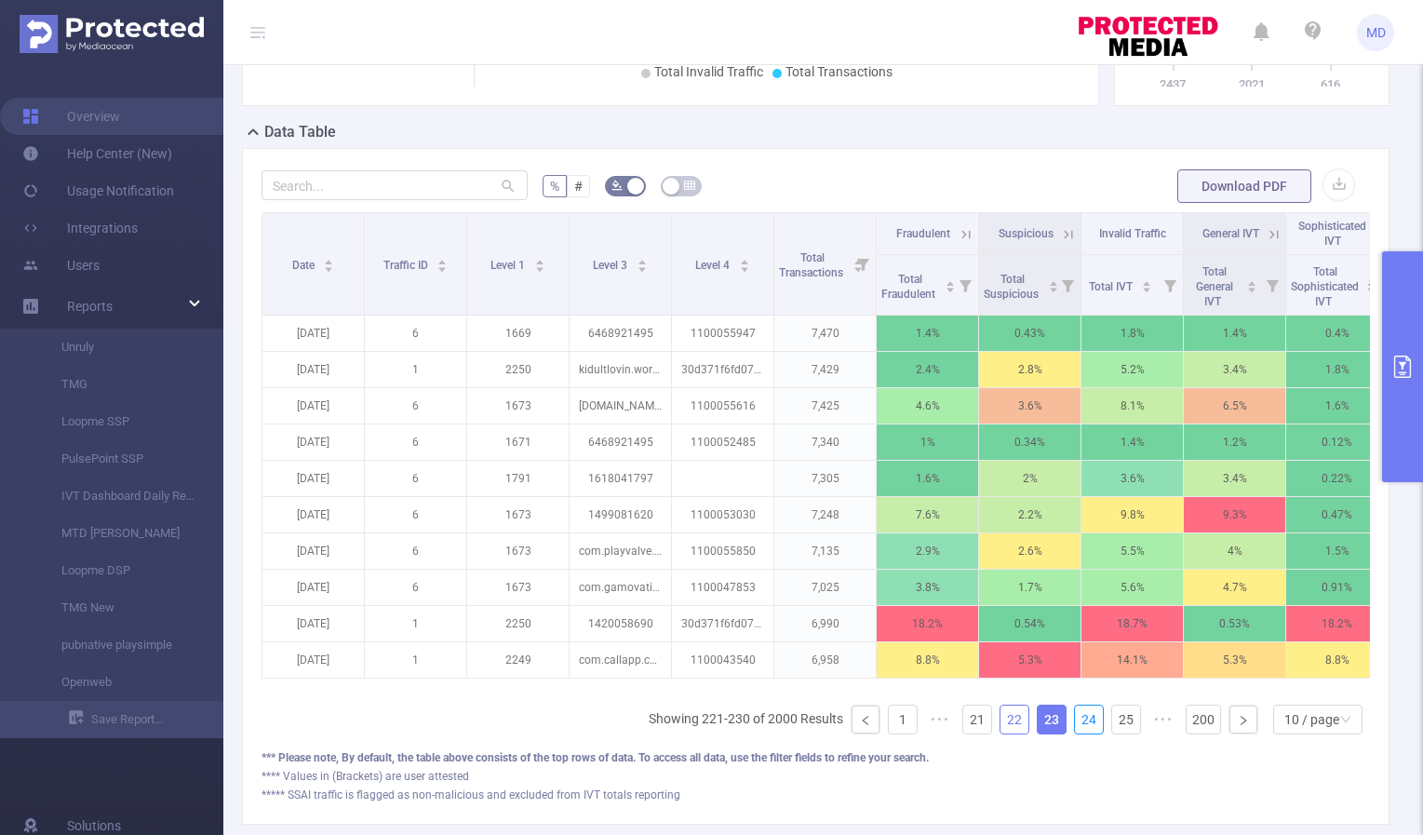
click at [1082, 733] on link "24" at bounding box center [1089, 720] width 28 height 28
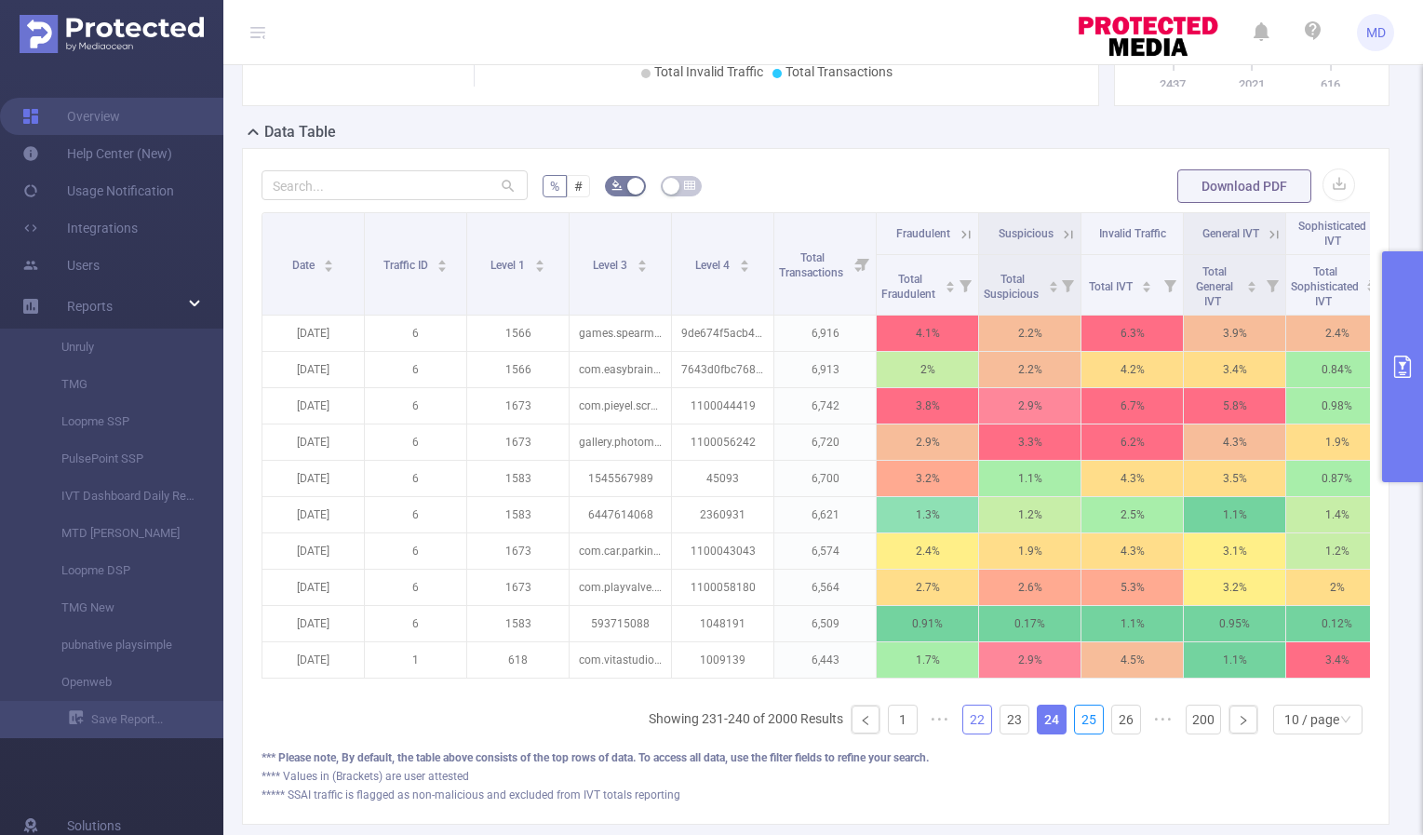
click at [1082, 733] on link "25" at bounding box center [1089, 720] width 28 height 28
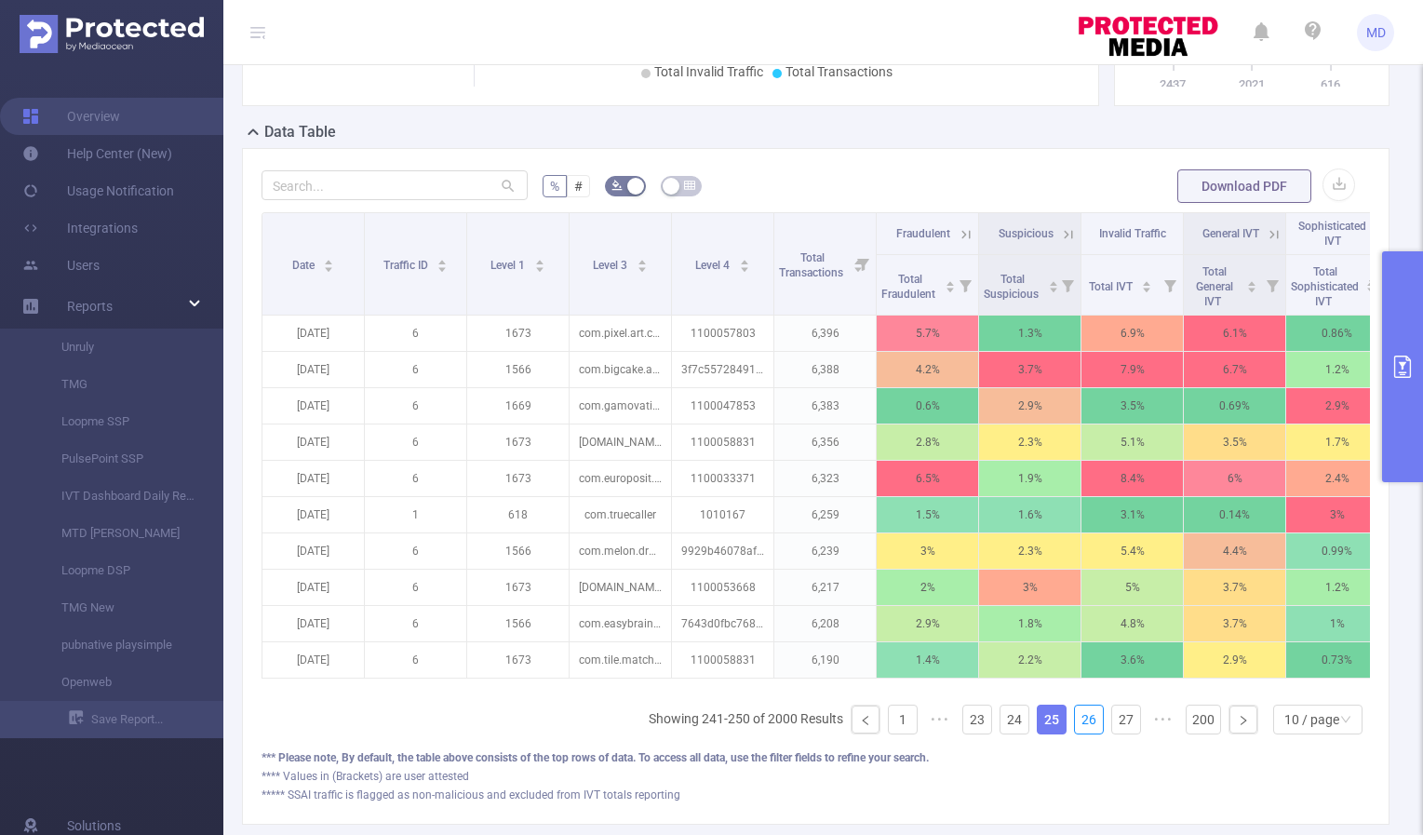
click at [1082, 733] on link "26" at bounding box center [1089, 720] width 28 height 28
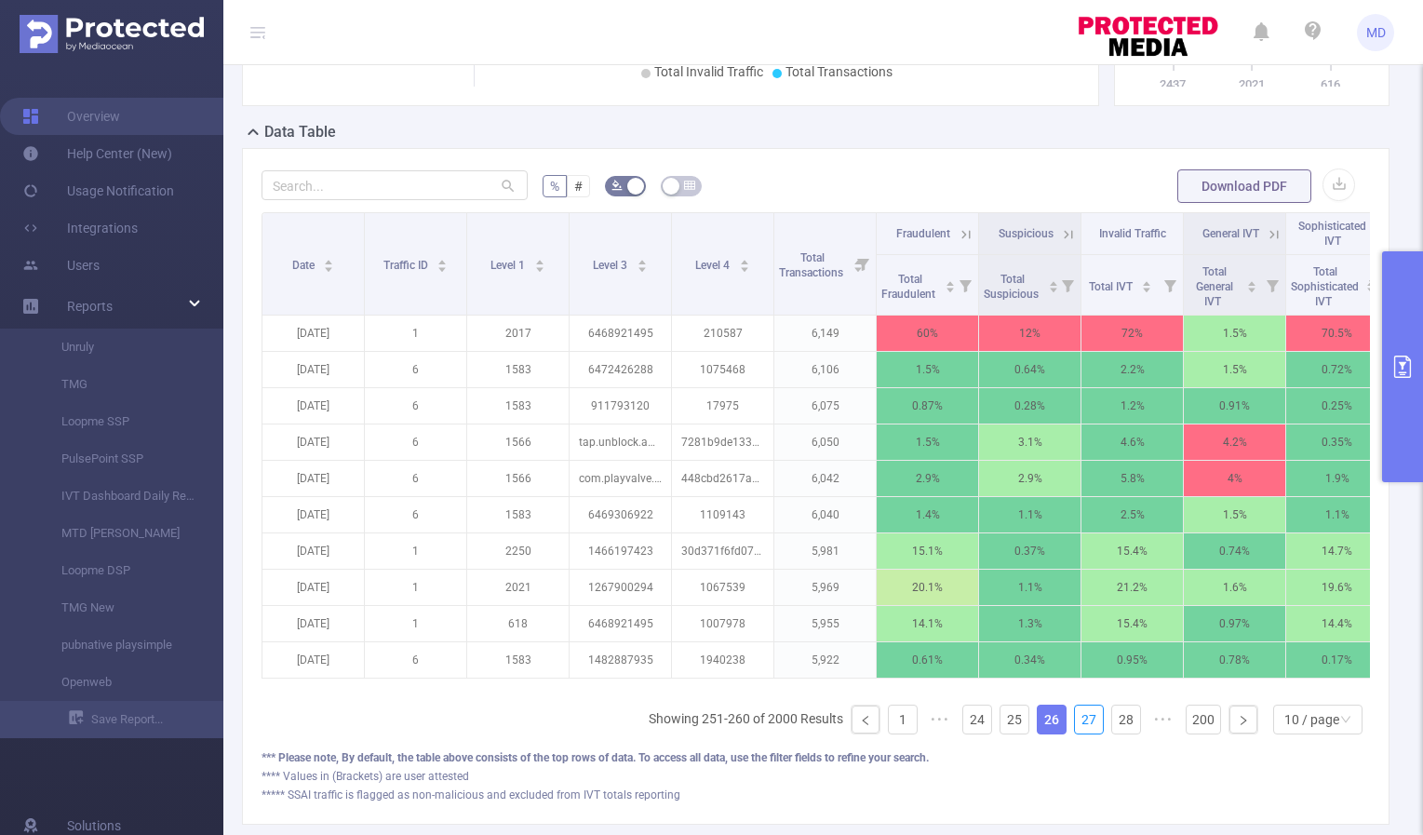
click at [1082, 733] on link "27" at bounding box center [1089, 720] width 28 height 28
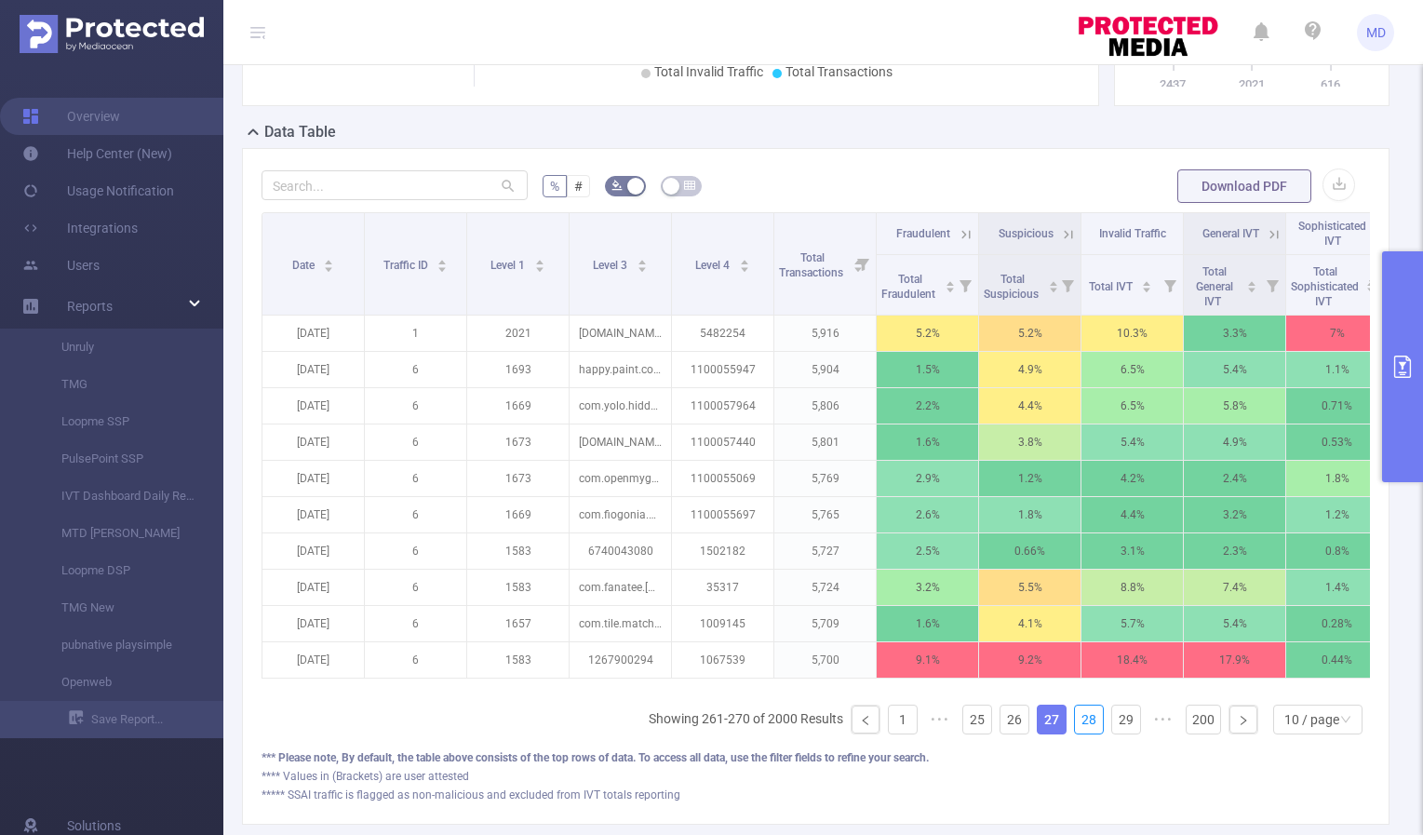
click at [1082, 733] on link "28" at bounding box center [1089, 720] width 28 height 28
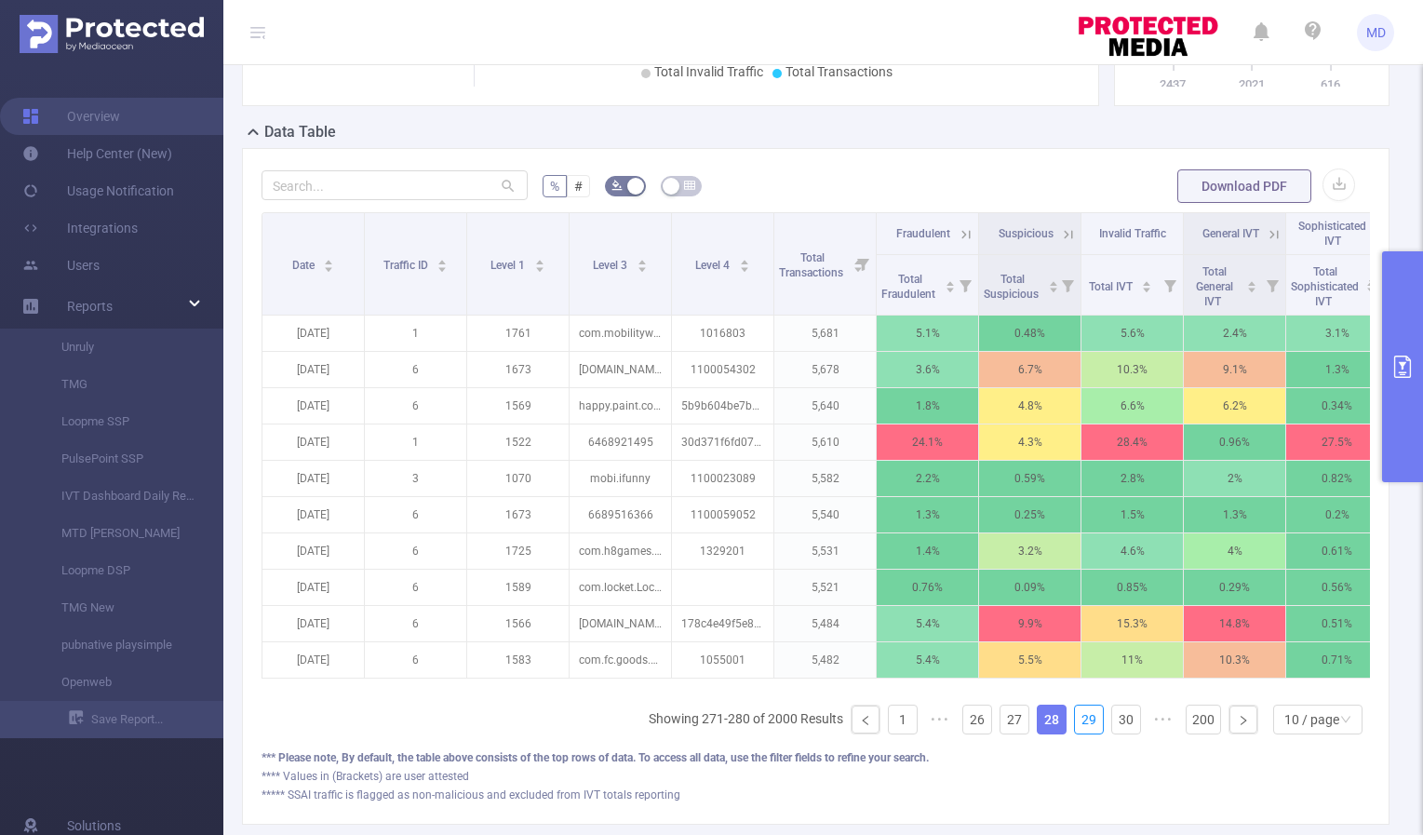
click at [1082, 733] on link "29" at bounding box center [1089, 720] width 28 height 28
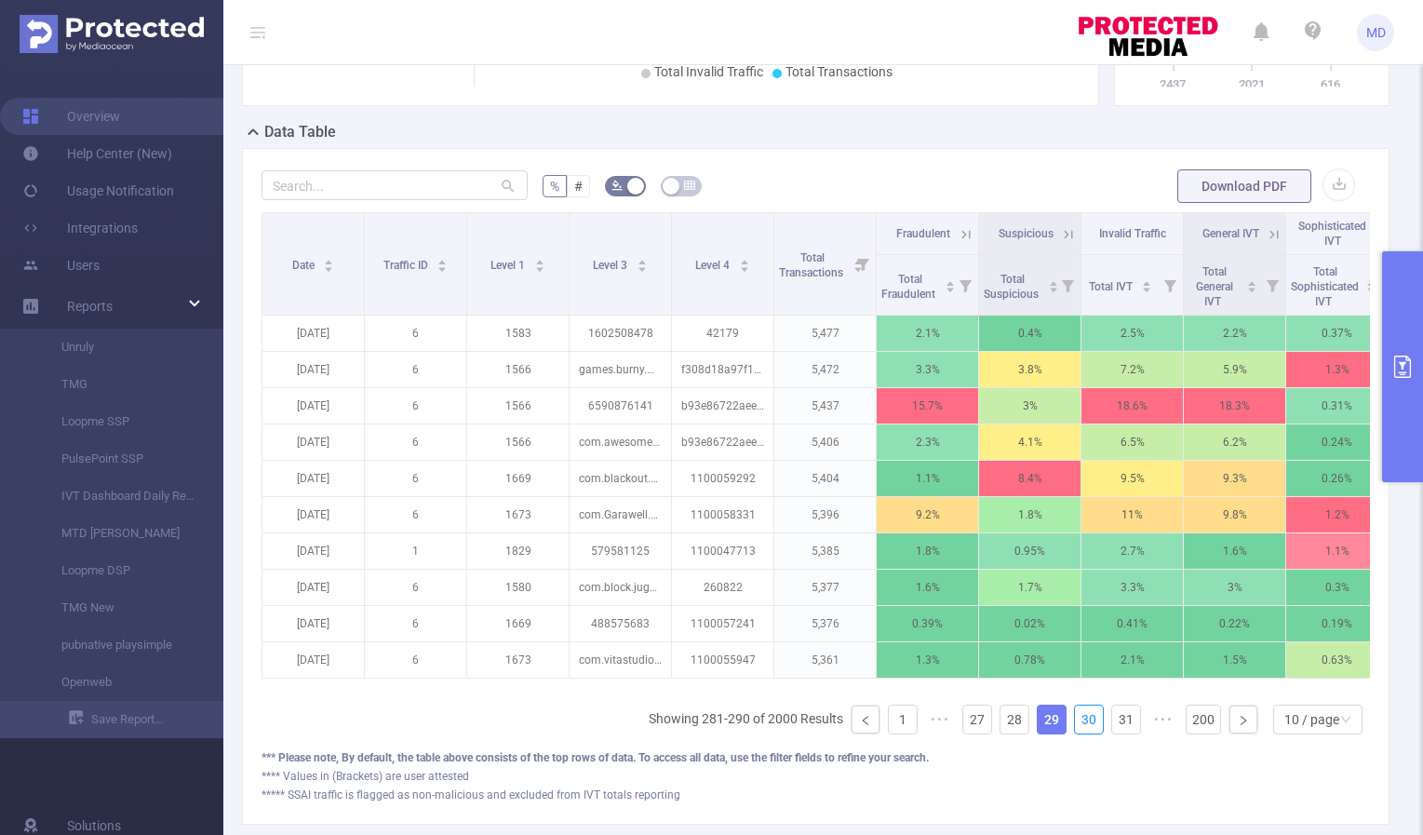
click at [1082, 733] on link "30" at bounding box center [1089, 720] width 28 height 28
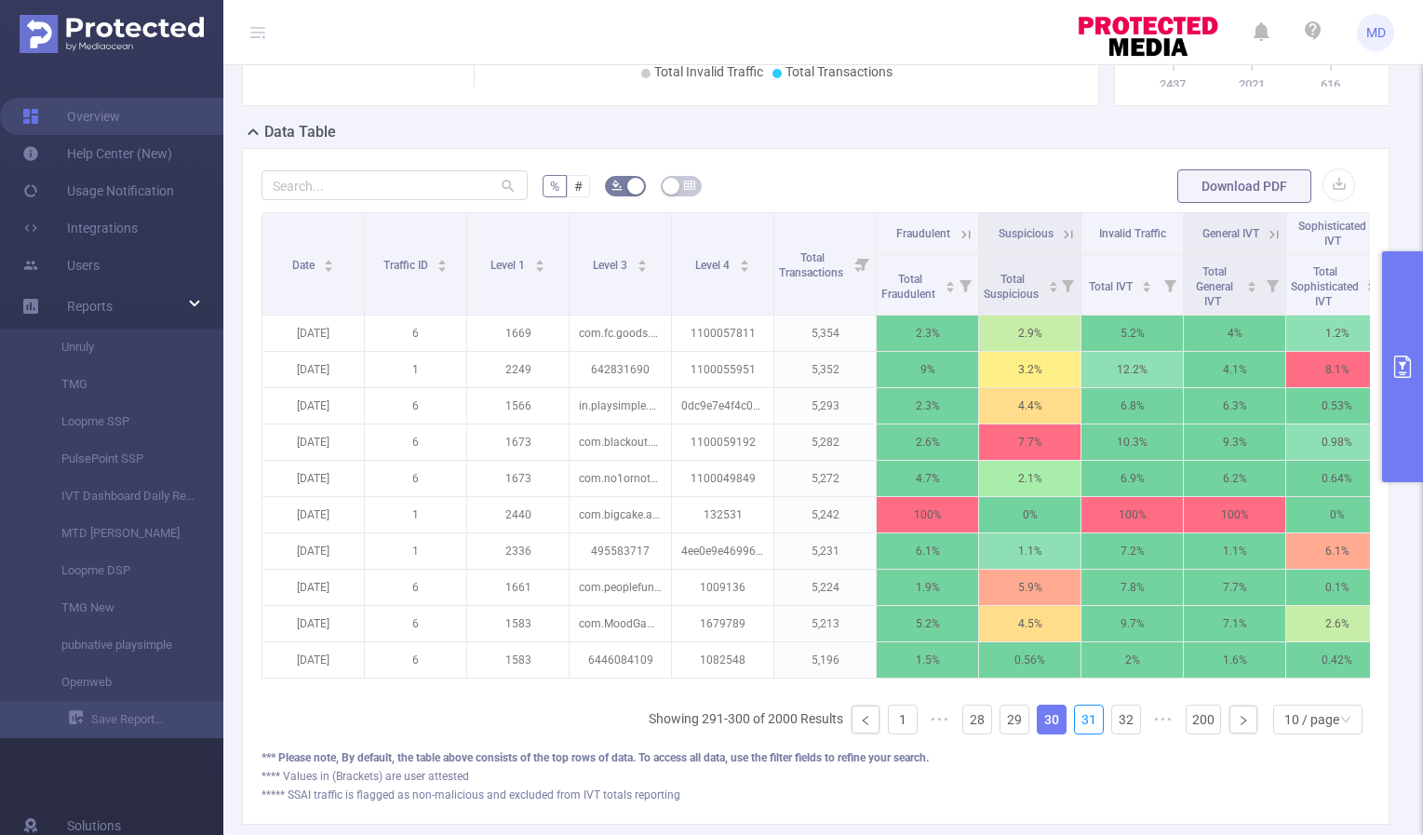
click at [1082, 733] on link "31" at bounding box center [1089, 720] width 28 height 28
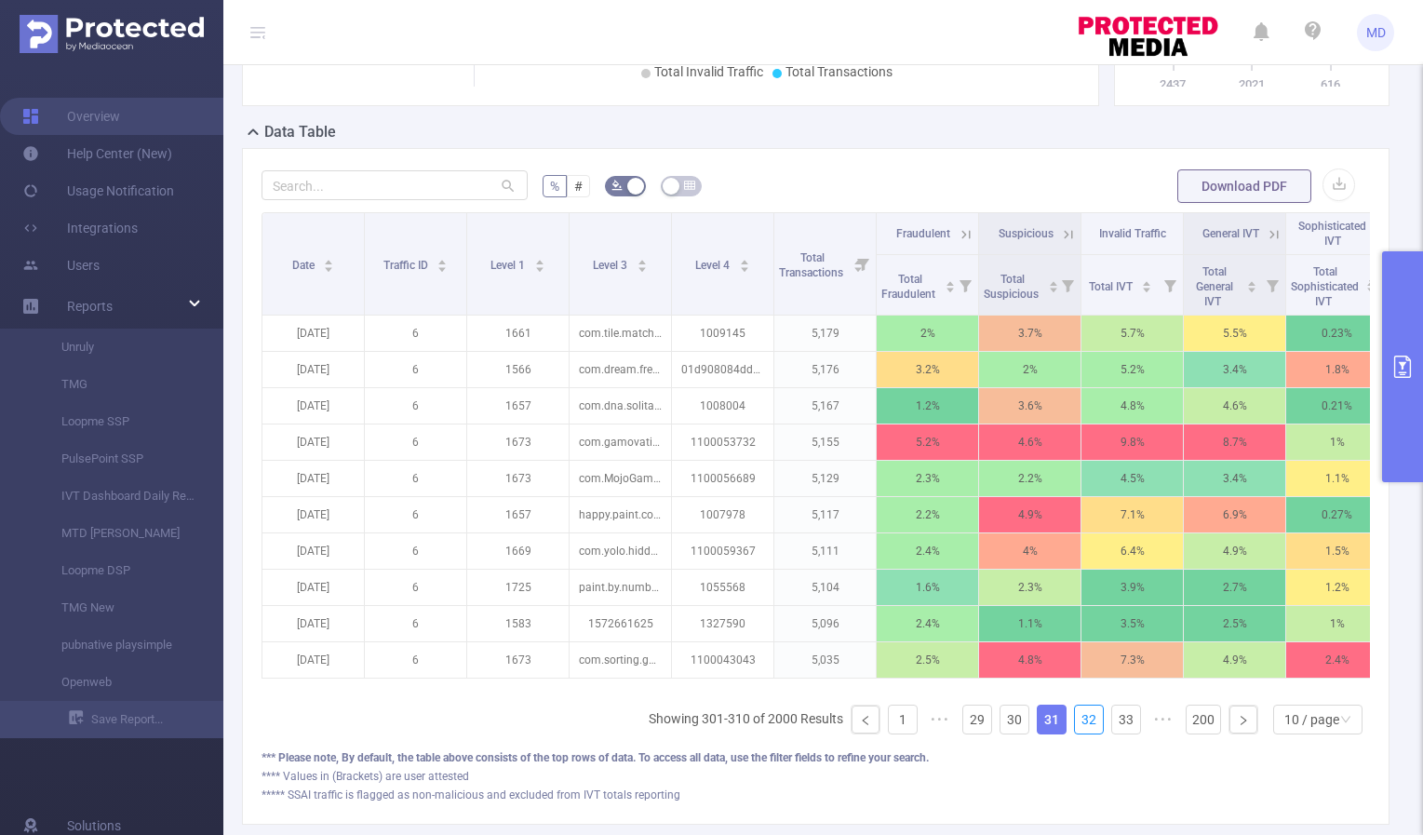
click at [1082, 733] on link "32" at bounding box center [1089, 720] width 28 height 28
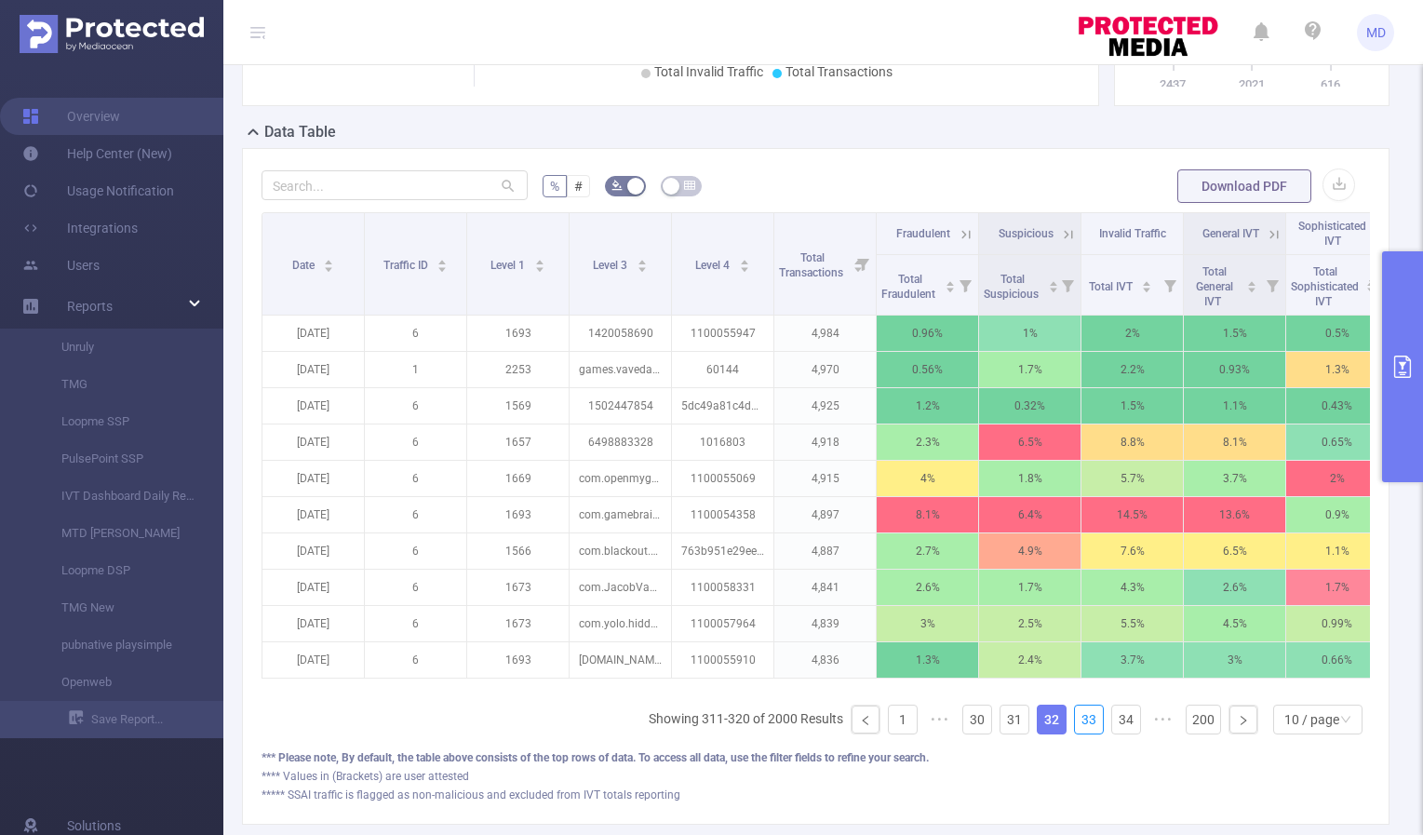
click at [1082, 733] on link "33" at bounding box center [1089, 720] width 28 height 28
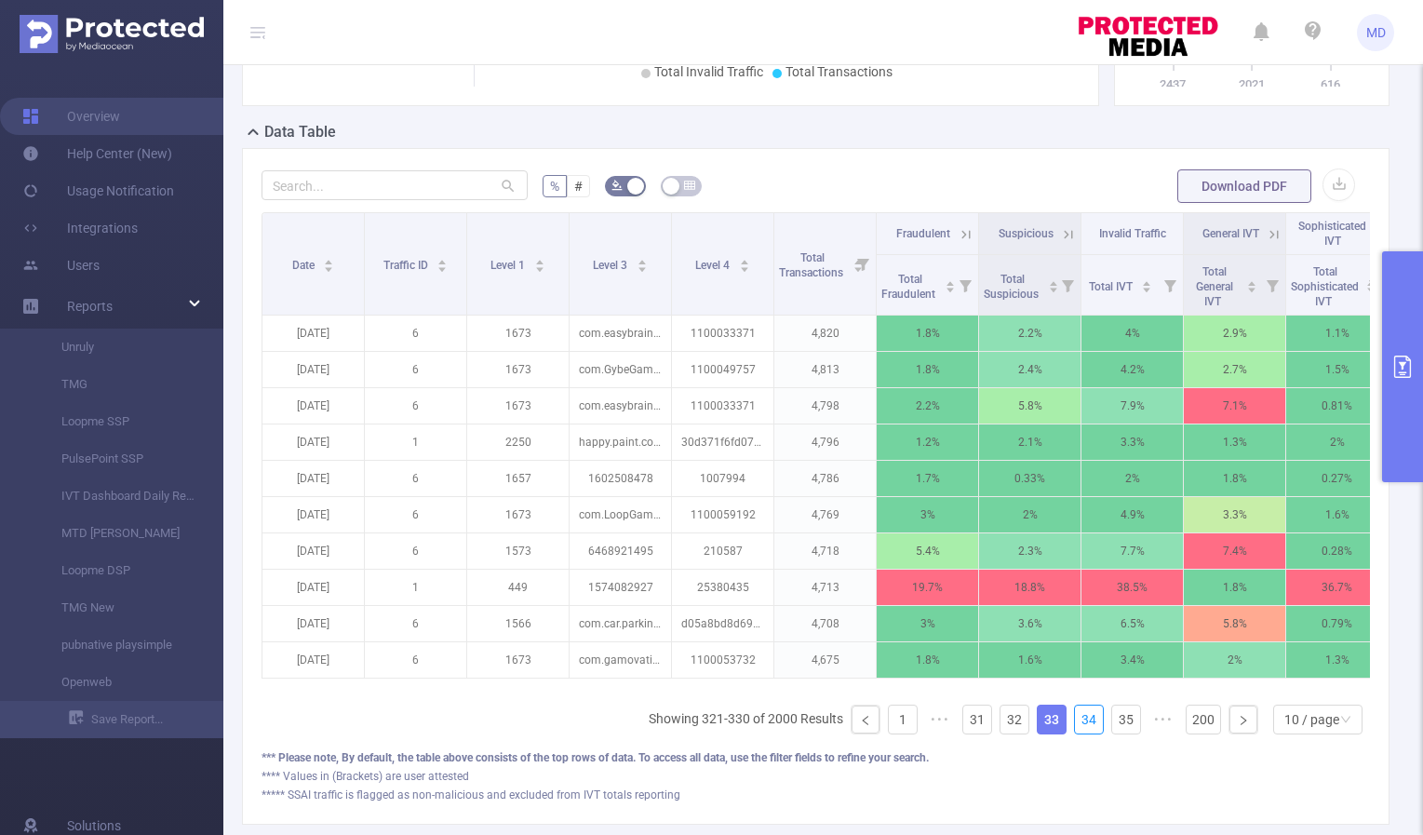
click at [1082, 733] on link "34" at bounding box center [1089, 720] width 28 height 28
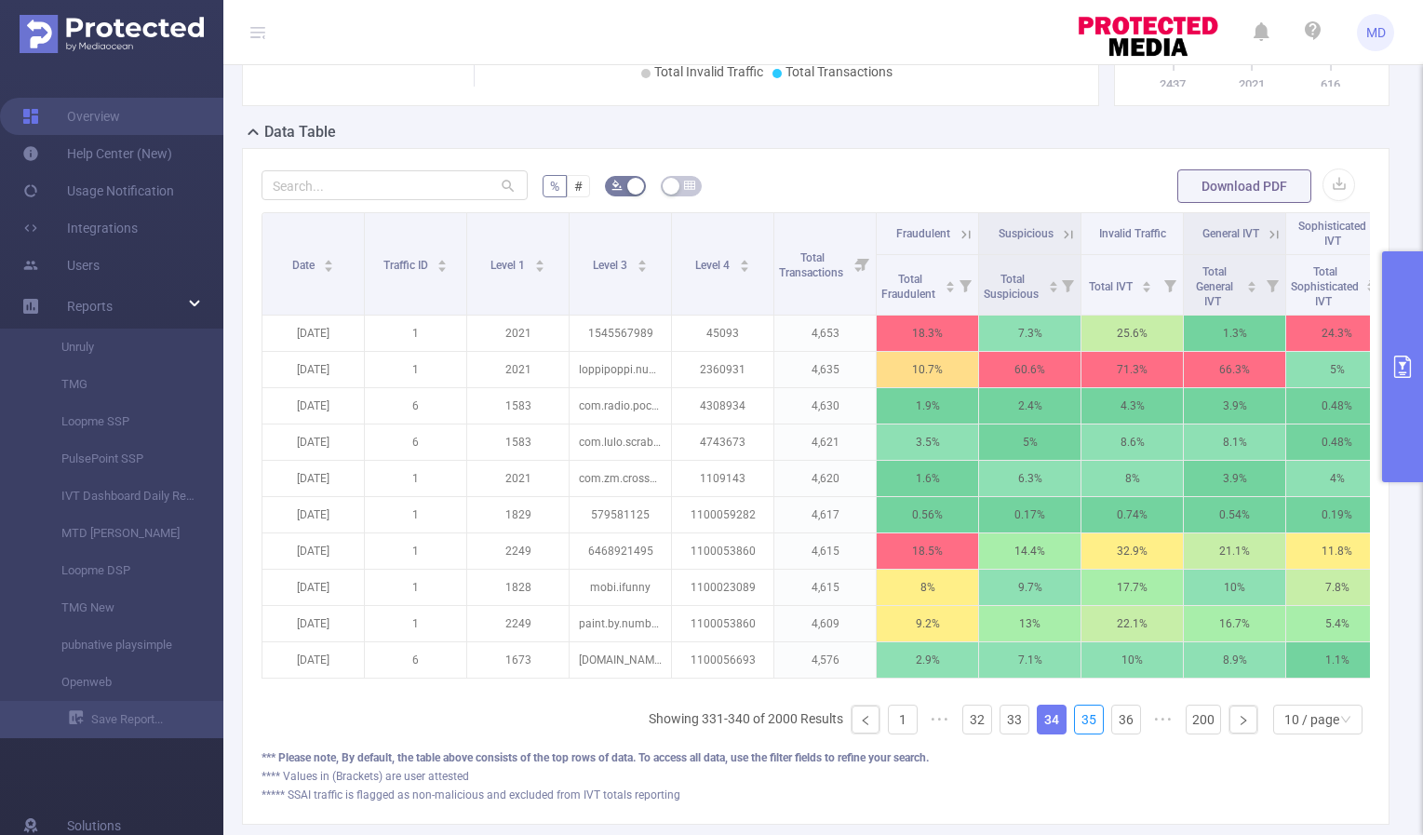
click at [1082, 733] on link "35" at bounding box center [1089, 720] width 28 height 28
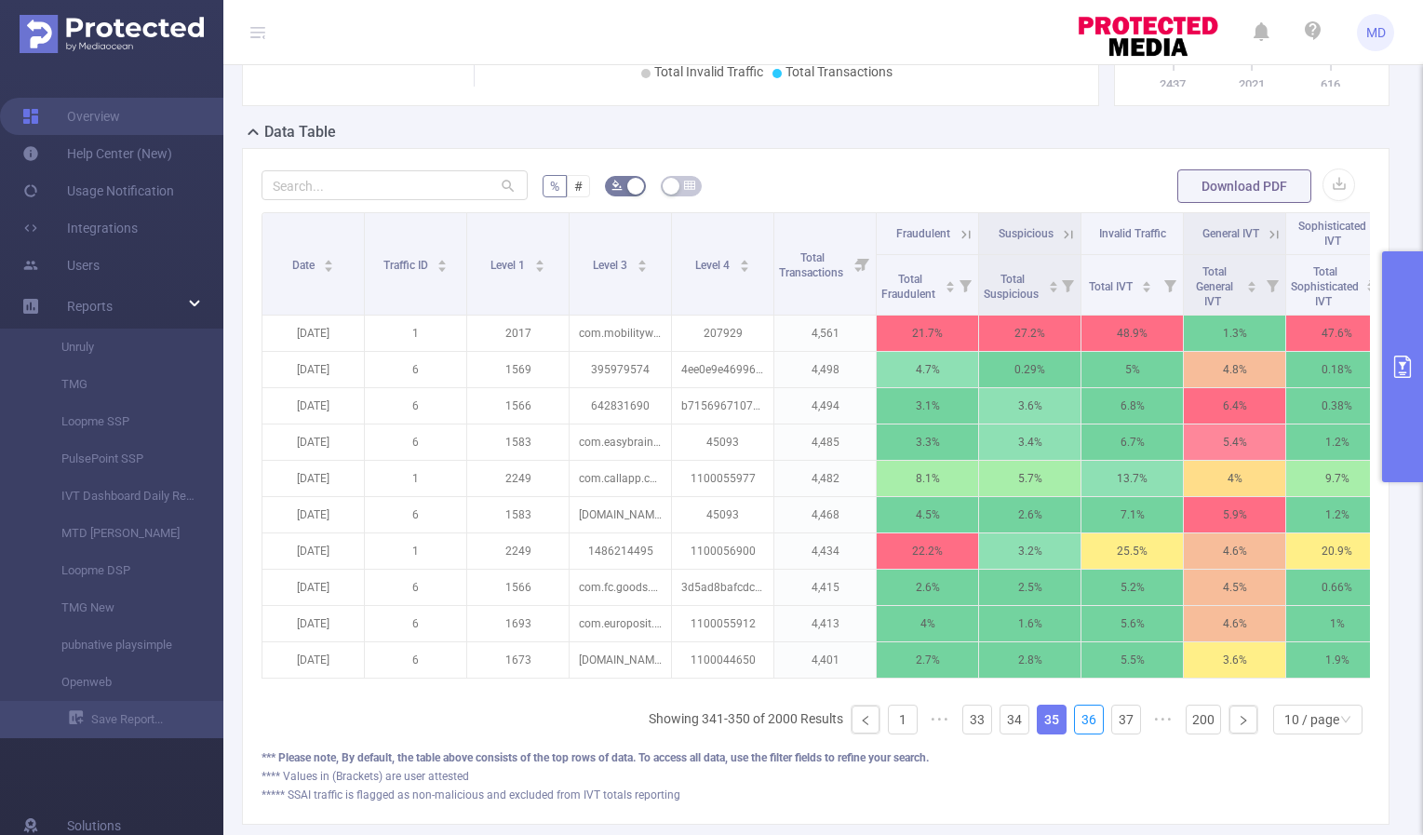
click at [1082, 733] on link "36" at bounding box center [1089, 720] width 28 height 28
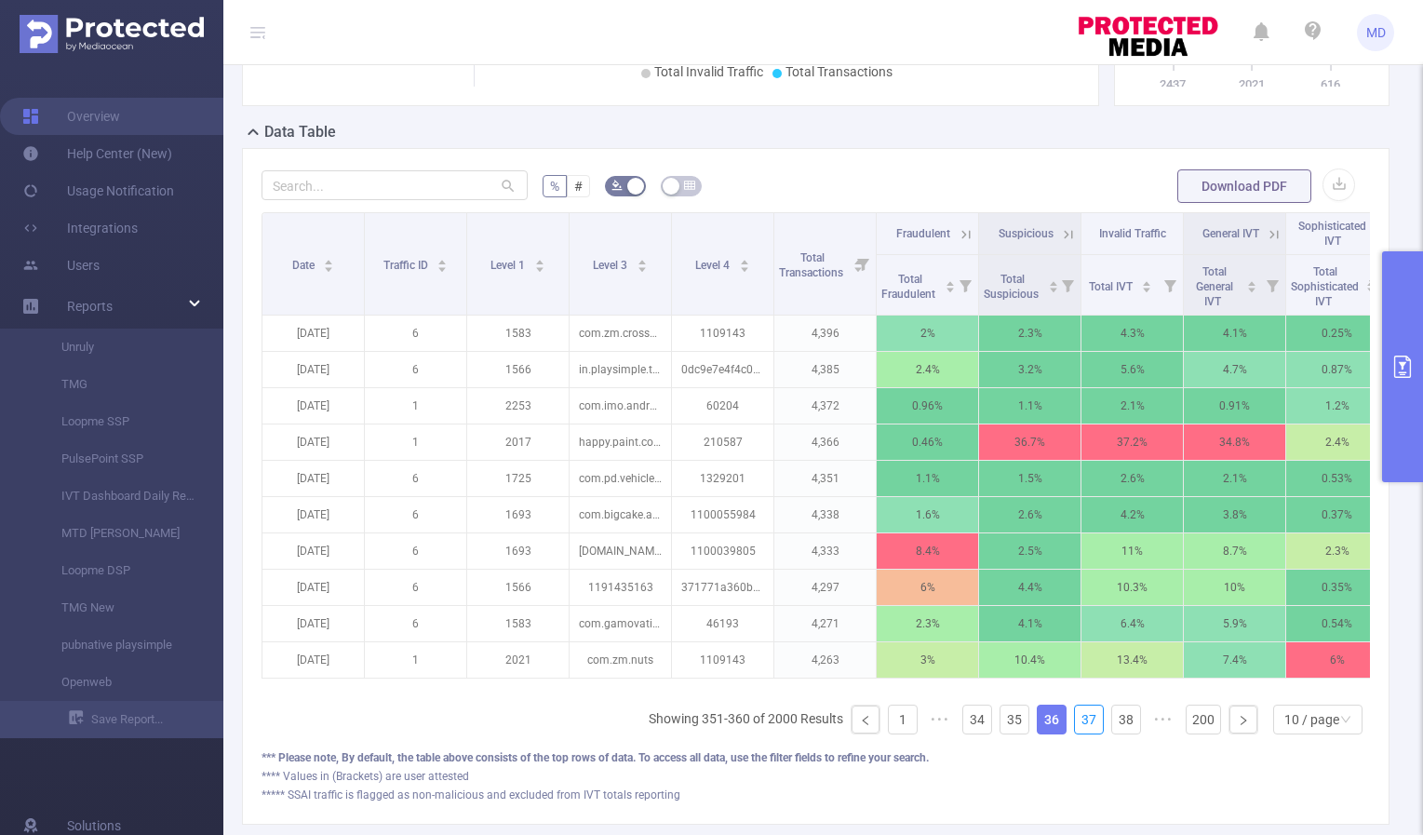
click at [1082, 733] on link "37" at bounding box center [1089, 720] width 28 height 28
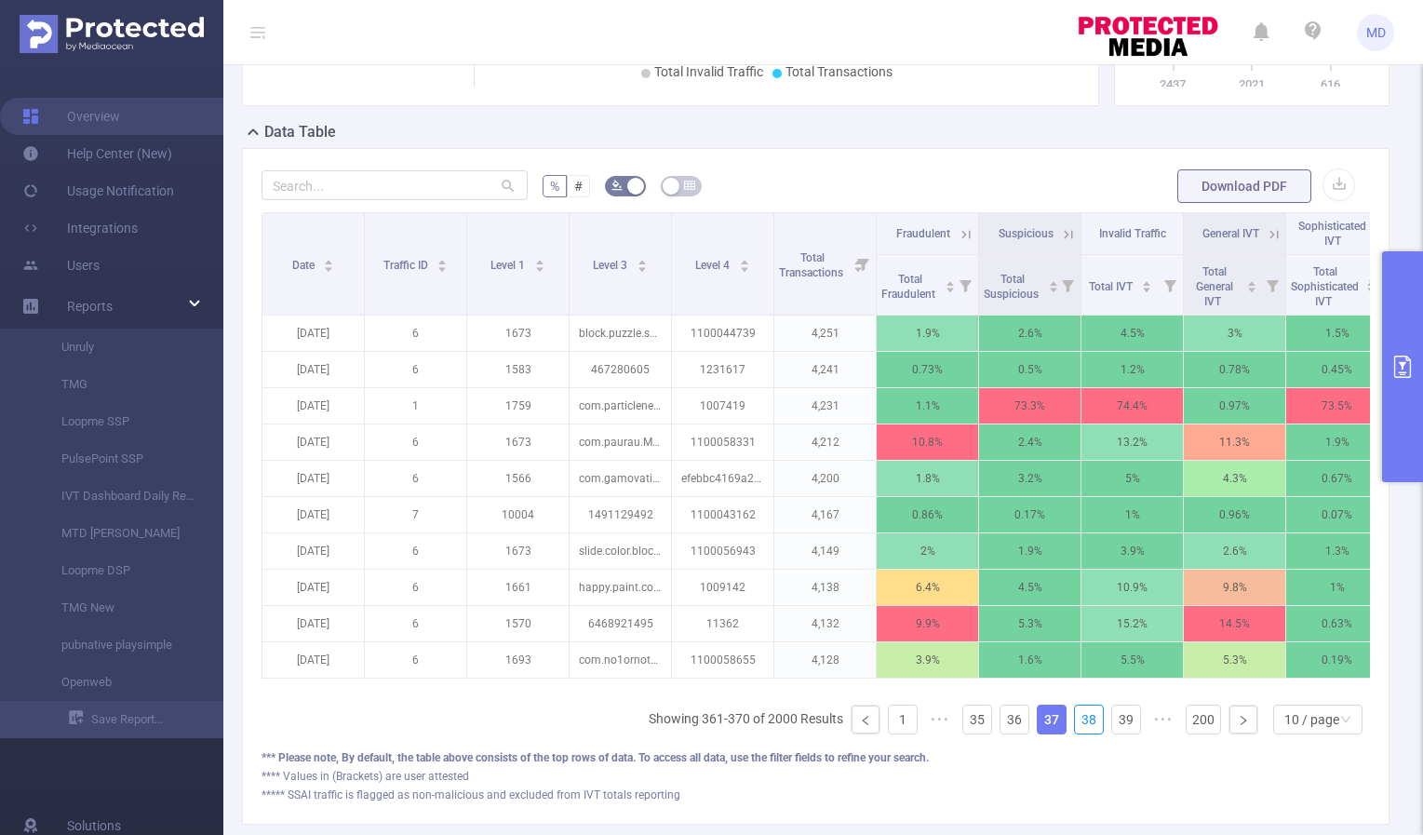
click at [1082, 733] on link "38" at bounding box center [1089, 720] width 28 height 28
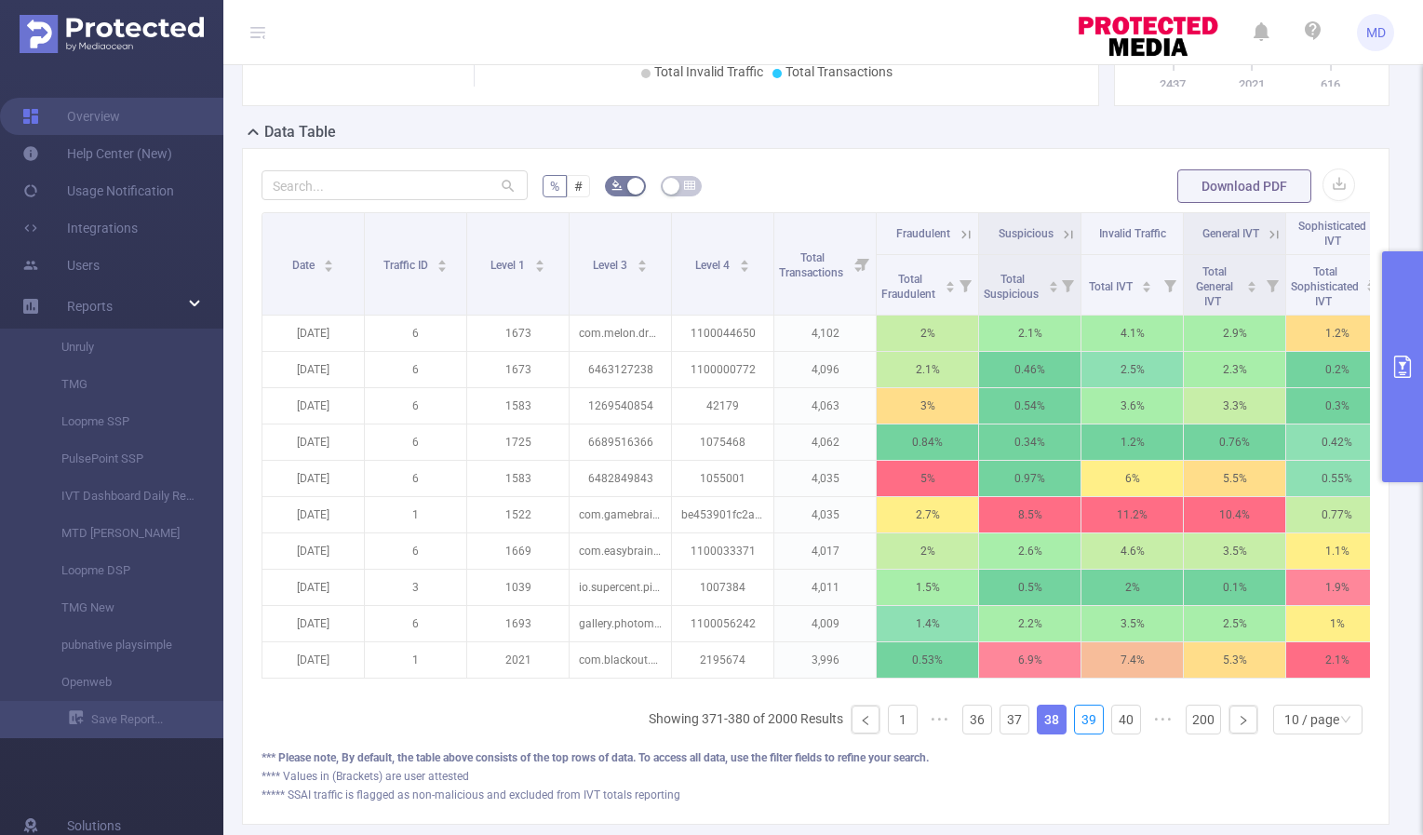
click at [1082, 733] on link "39" at bounding box center [1089, 720] width 28 height 28
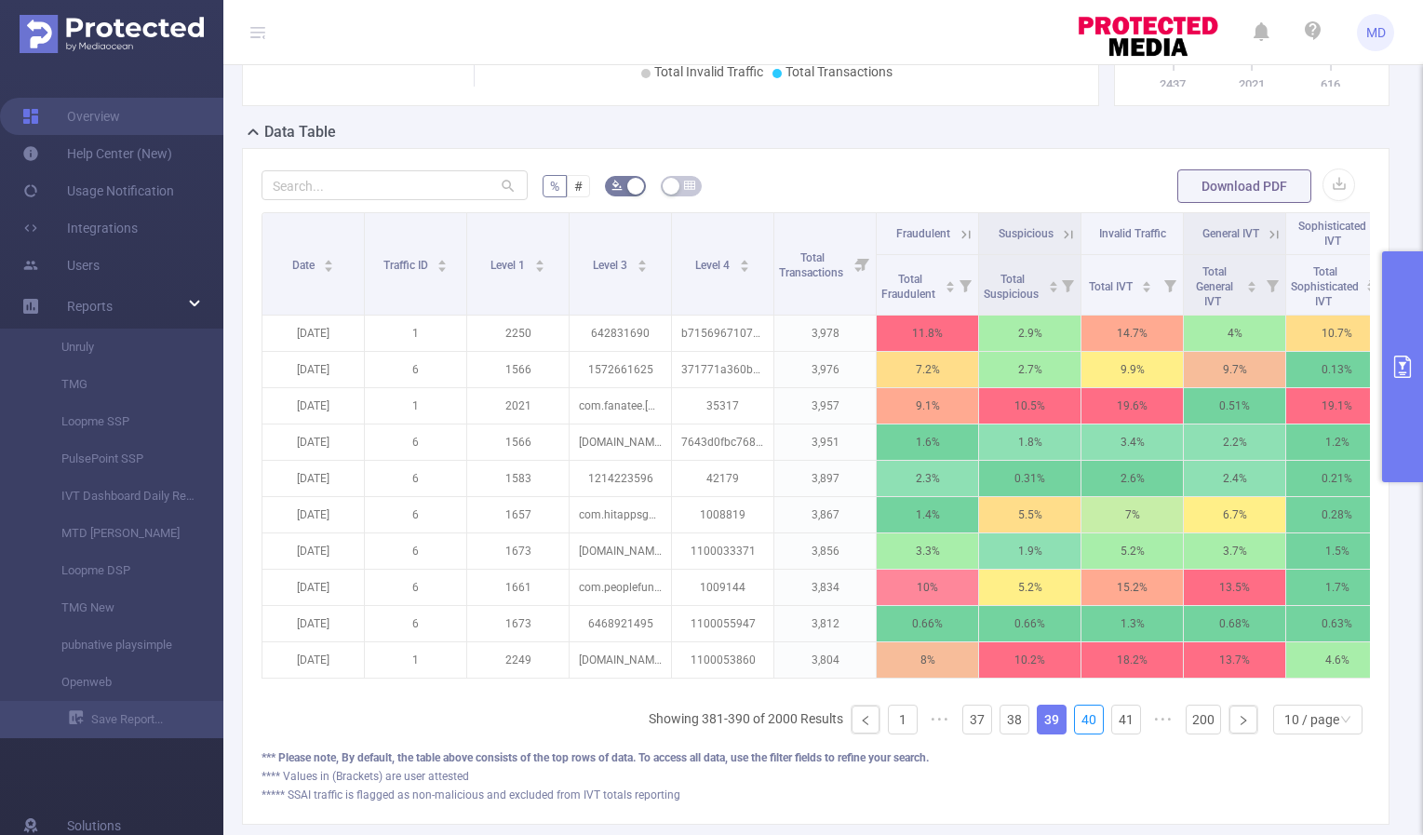
click at [1082, 733] on link "40" at bounding box center [1089, 720] width 28 height 28
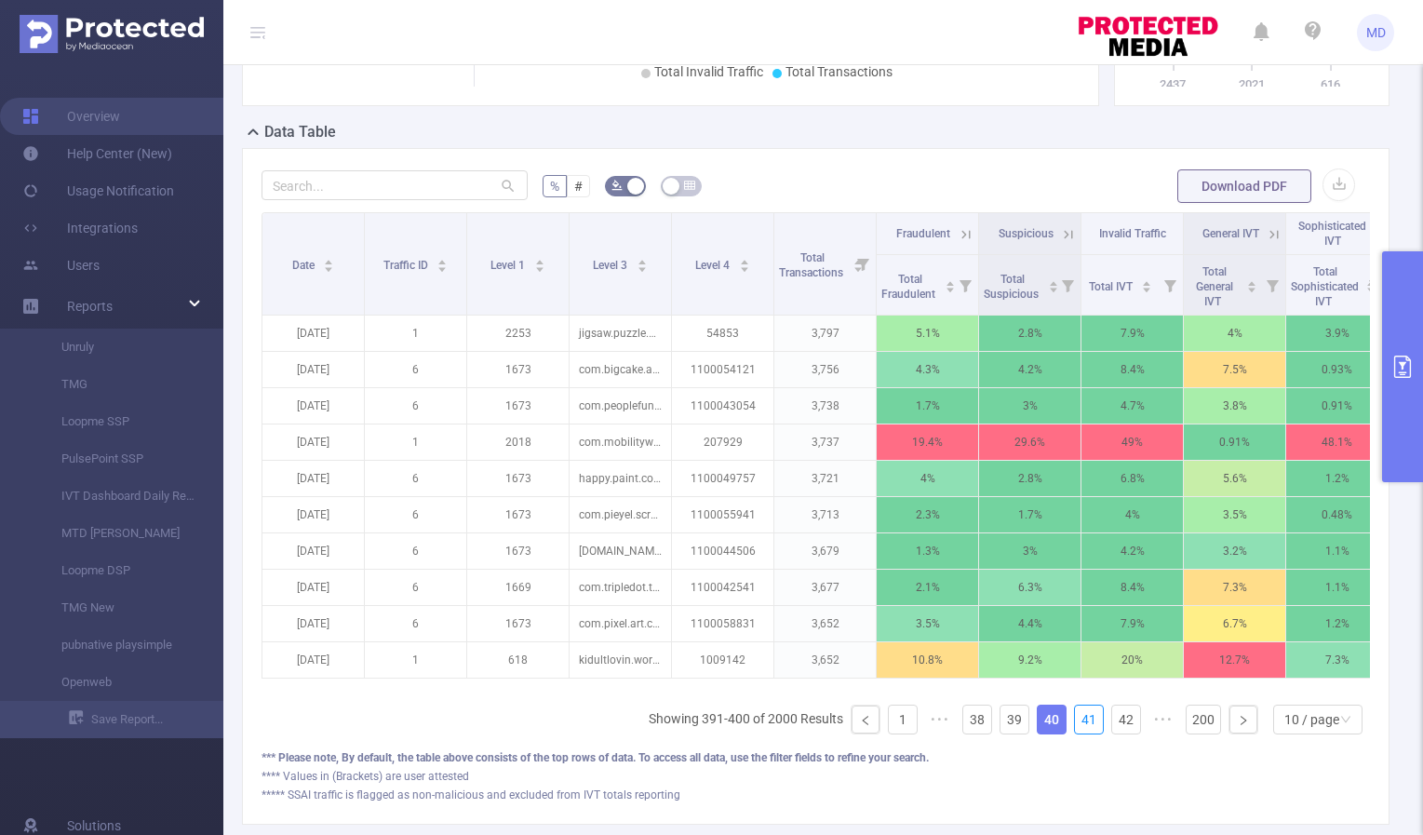
click at [1082, 733] on link "41" at bounding box center [1089, 720] width 28 height 28
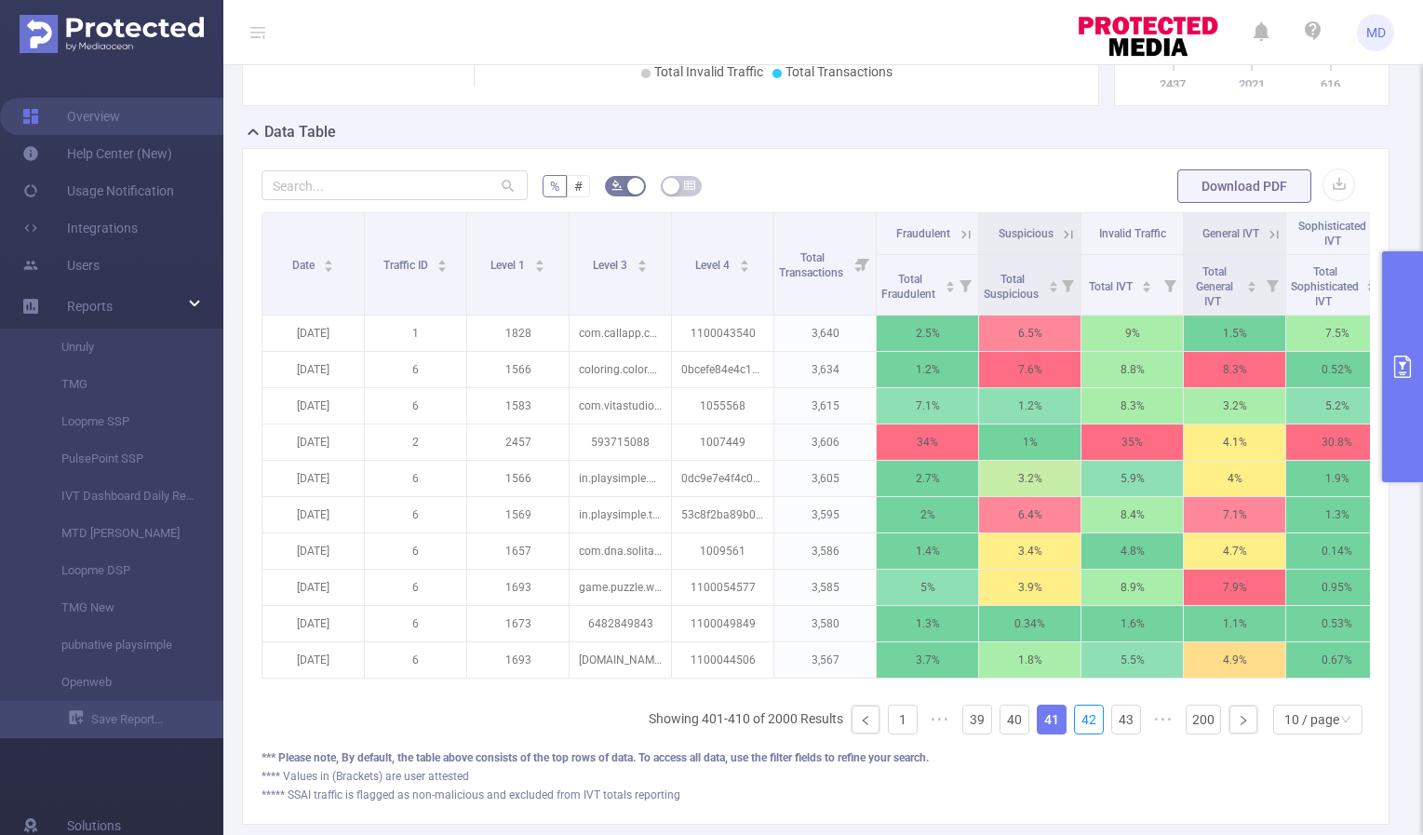
click at [1082, 733] on link "42" at bounding box center [1089, 720] width 28 height 28
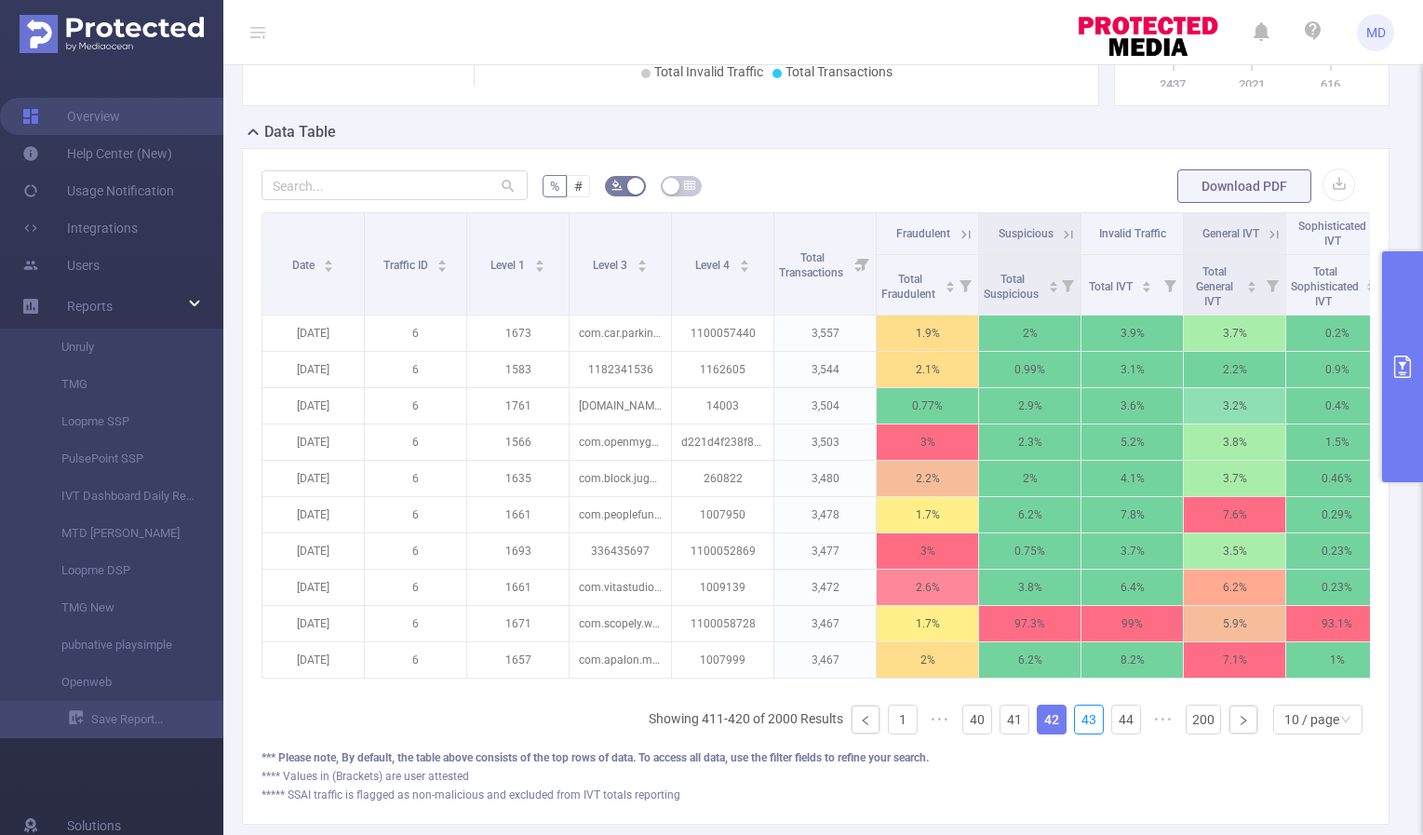
click at [1082, 733] on link "43" at bounding box center [1089, 720] width 28 height 28
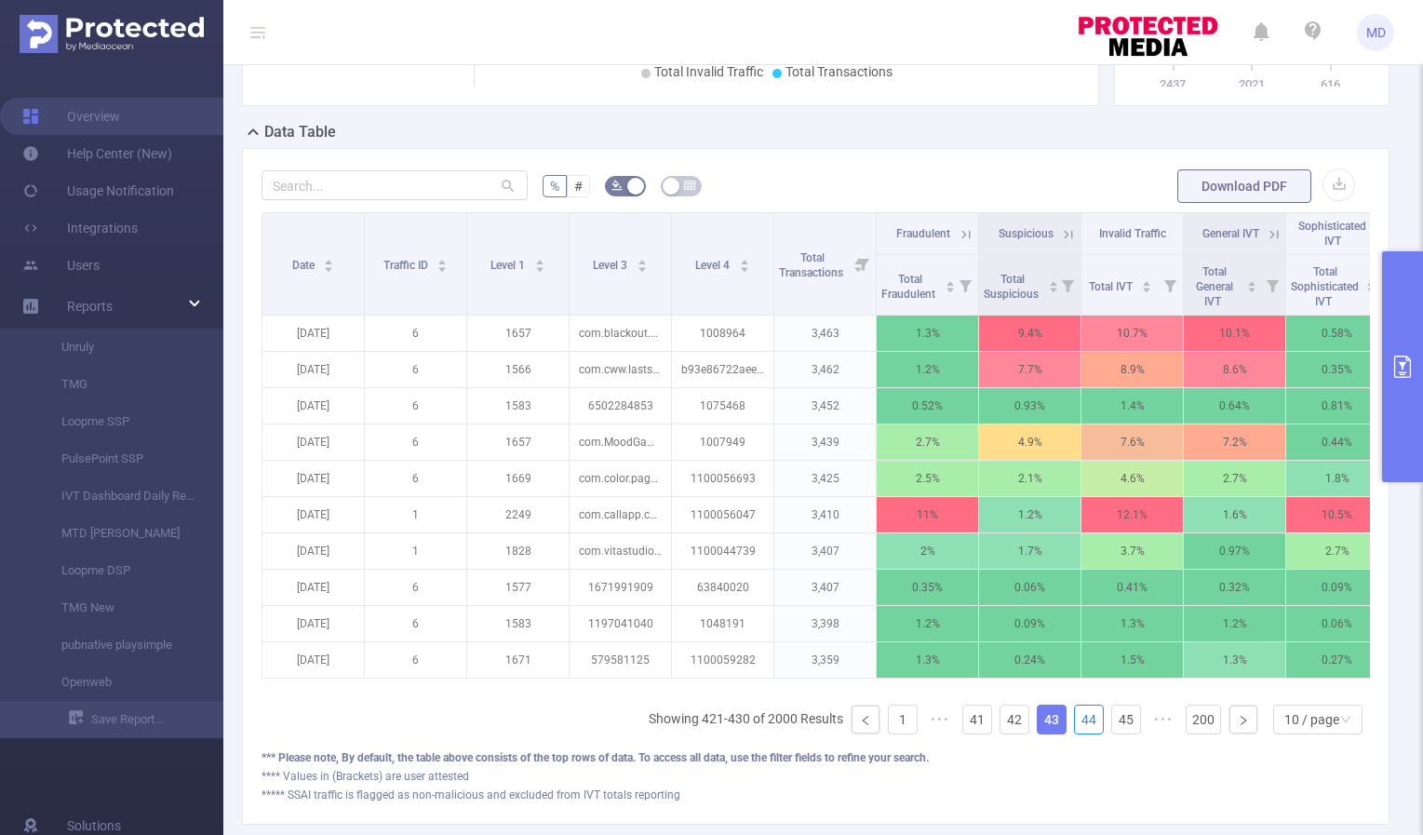
click at [1082, 733] on link "44" at bounding box center [1089, 720] width 28 height 28
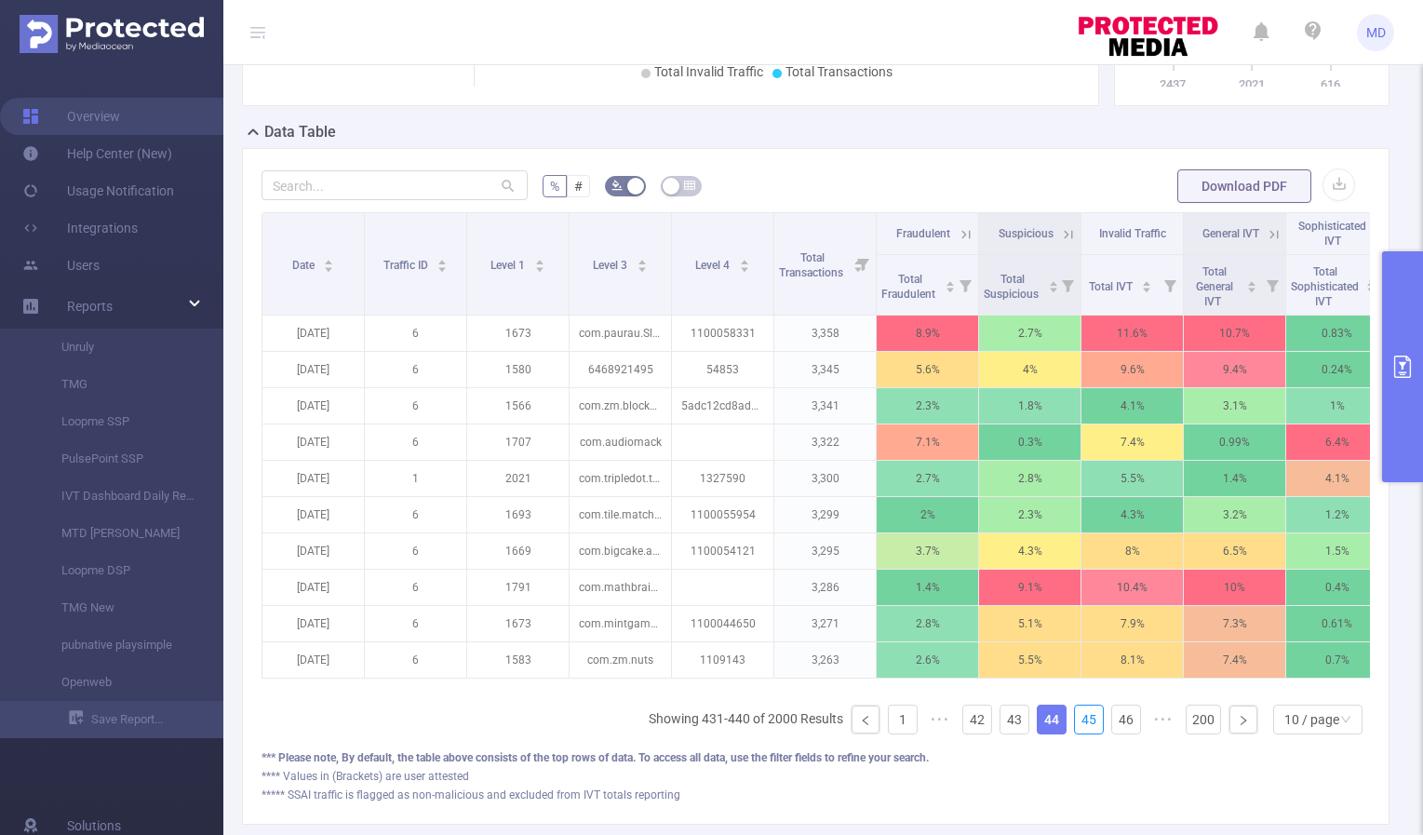
click at [1082, 733] on link "45" at bounding box center [1089, 720] width 28 height 28
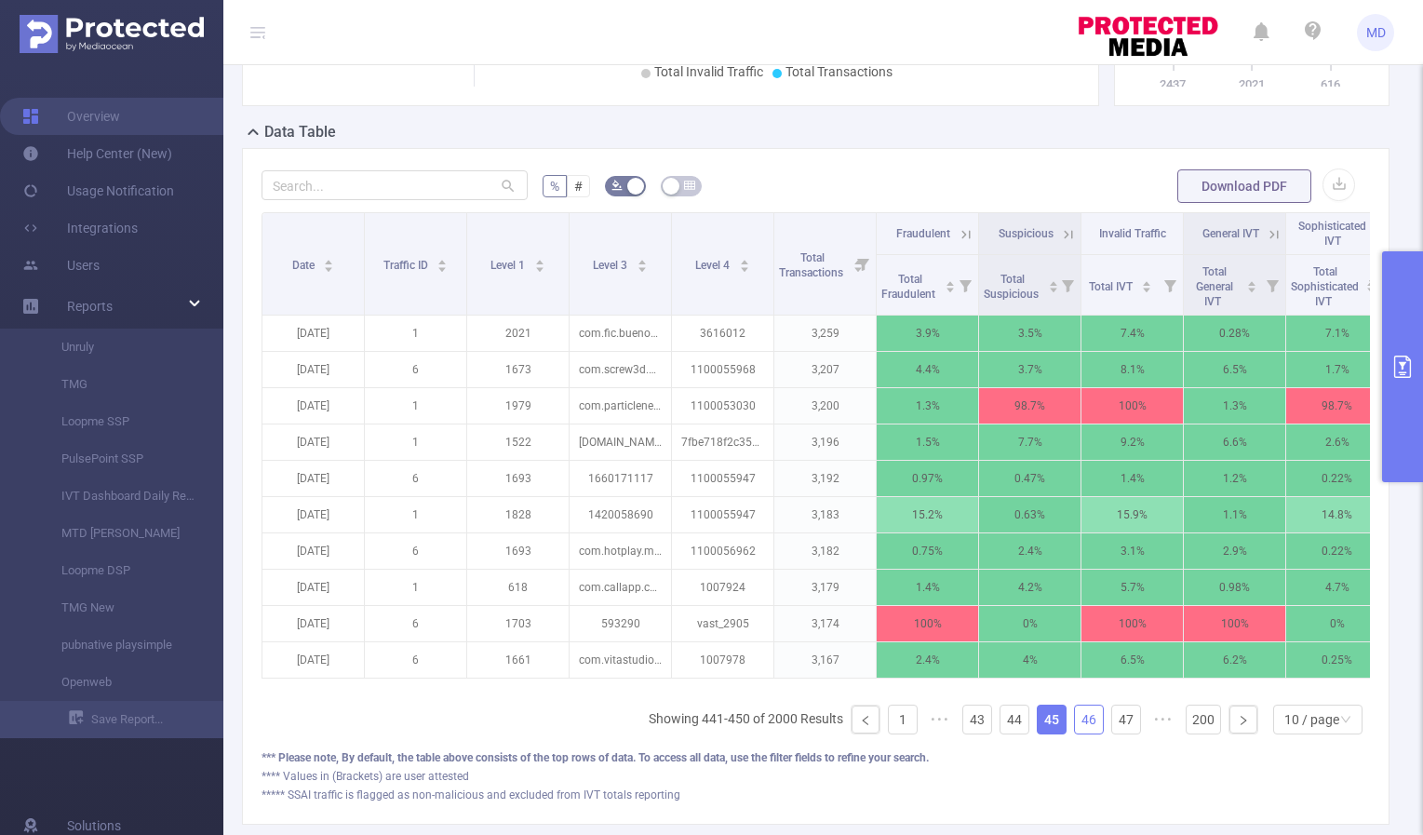
click at [1076, 733] on link "46" at bounding box center [1089, 720] width 28 height 28
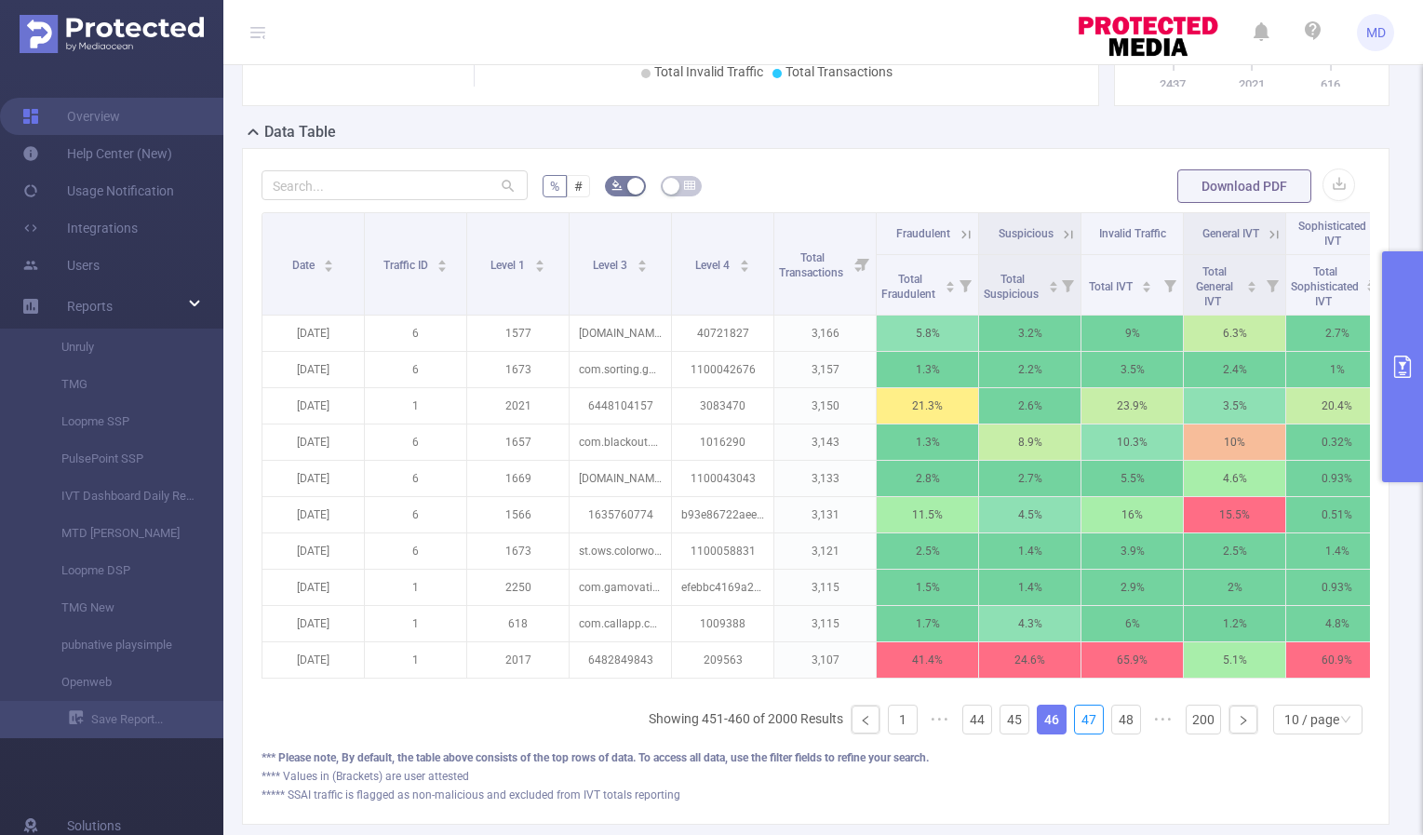
click at [1076, 733] on link "47" at bounding box center [1089, 720] width 28 height 28
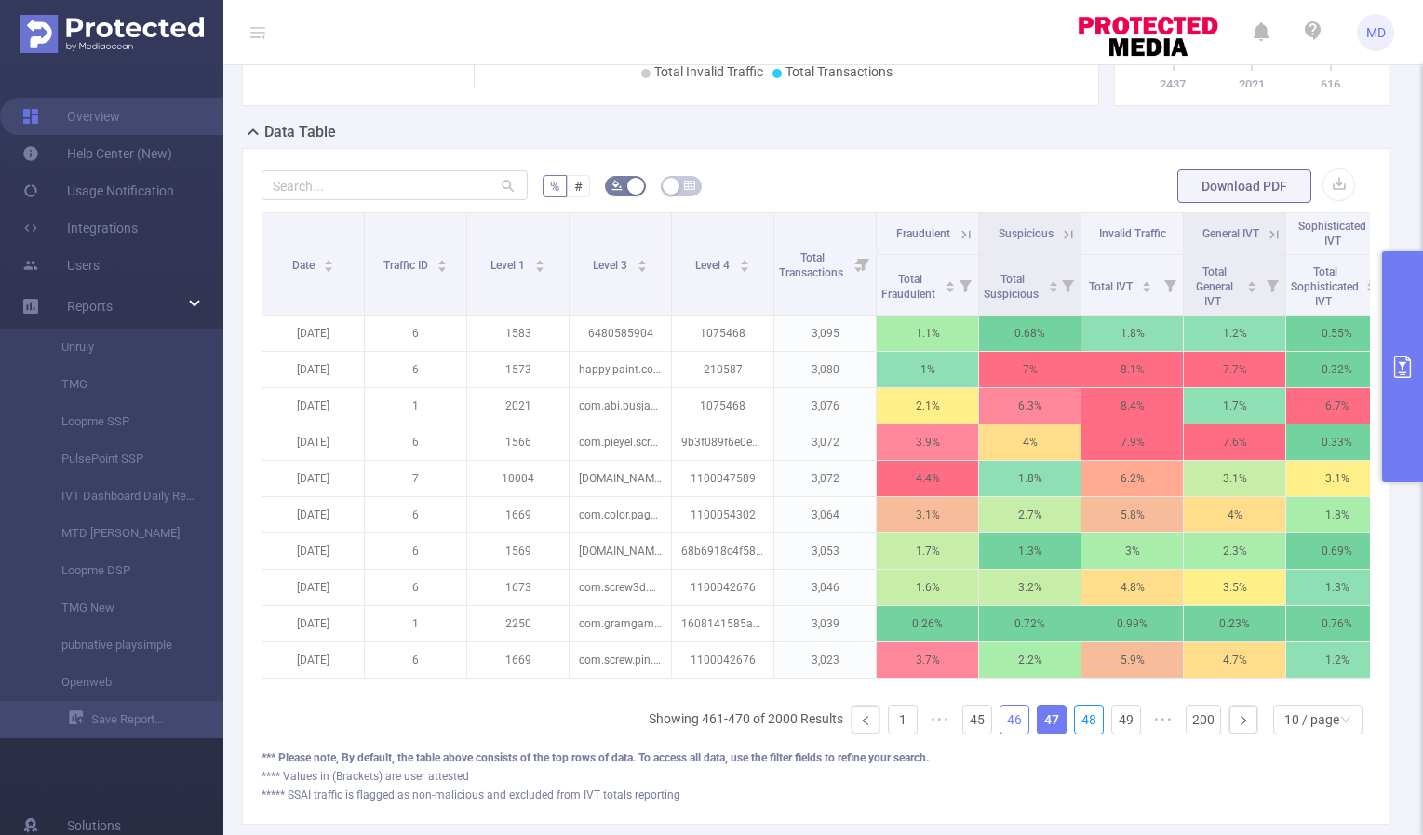
click at [1076, 733] on link "48" at bounding box center [1089, 720] width 28 height 28
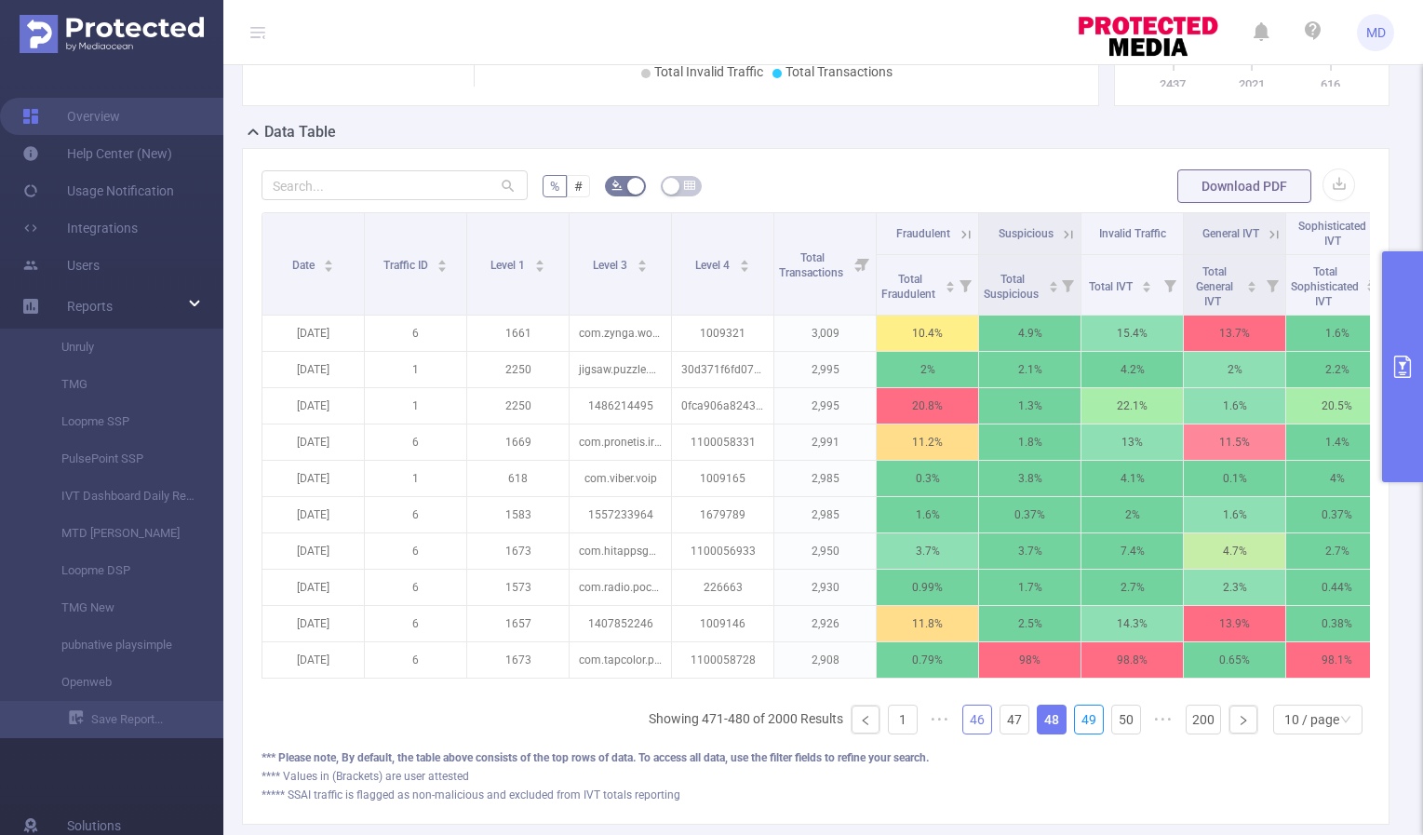
click at [1076, 733] on link "49" at bounding box center [1089, 720] width 28 height 28
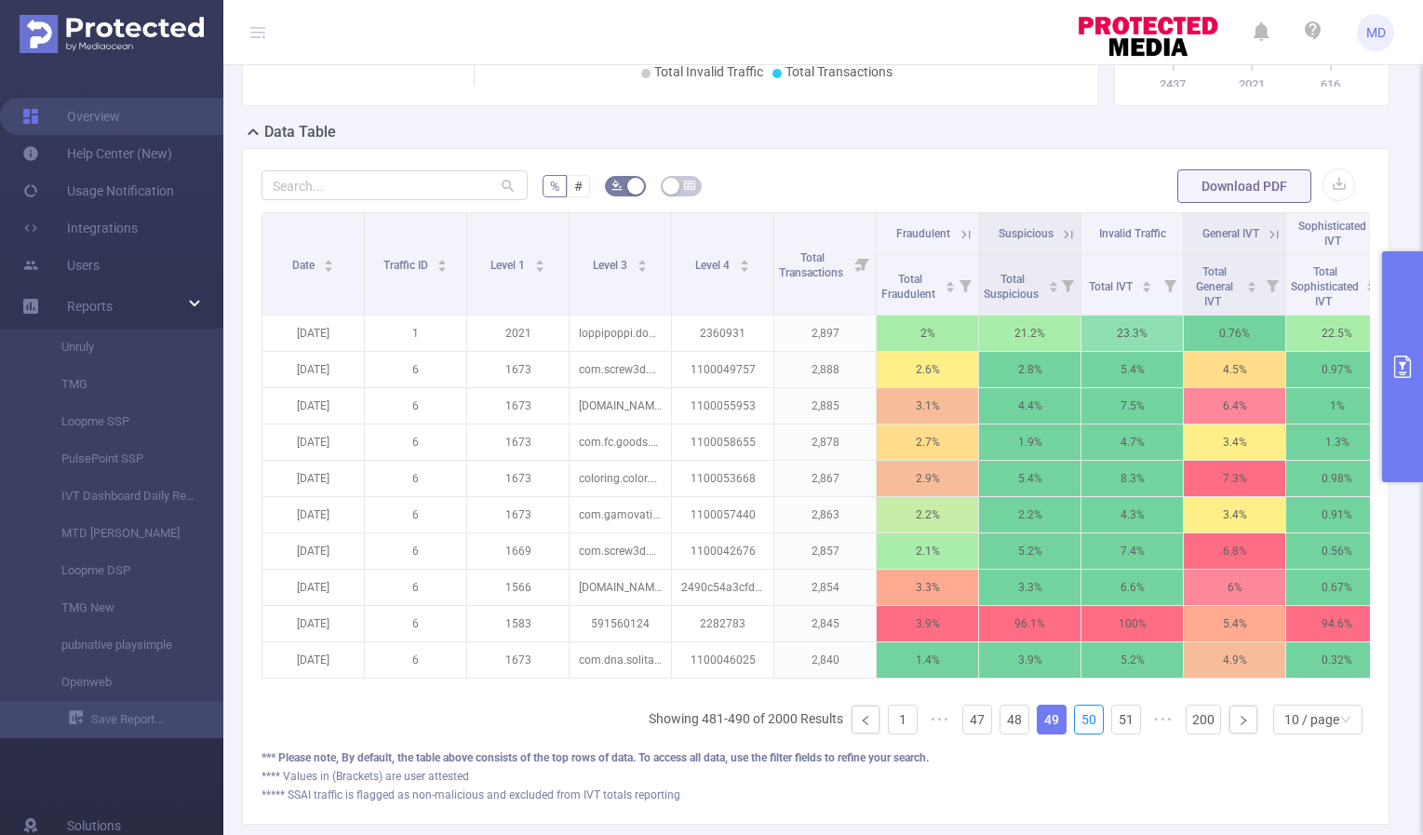
click at [1076, 733] on link "50" at bounding box center [1089, 720] width 28 height 28
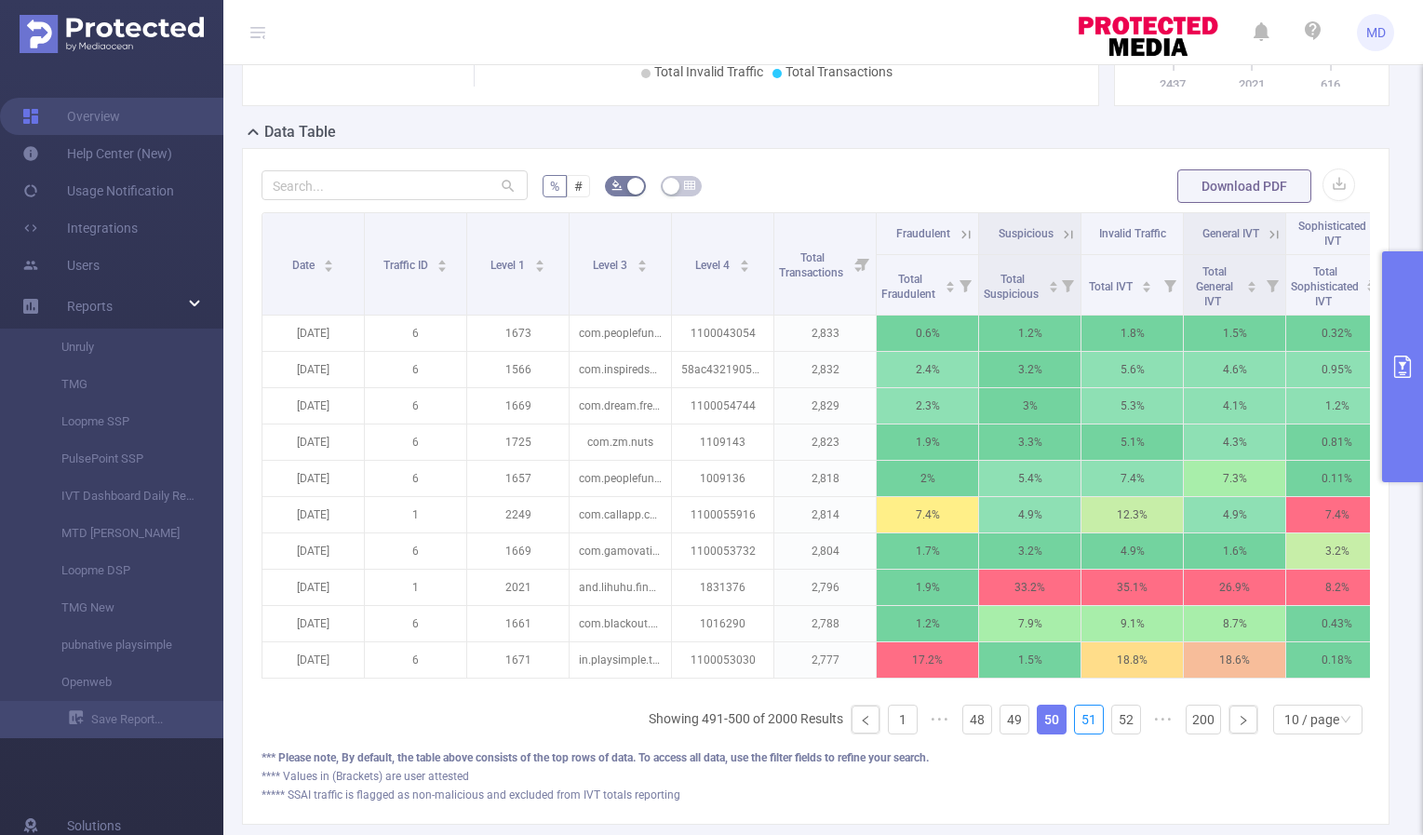
click at [1076, 733] on link "51" at bounding box center [1089, 720] width 28 height 28
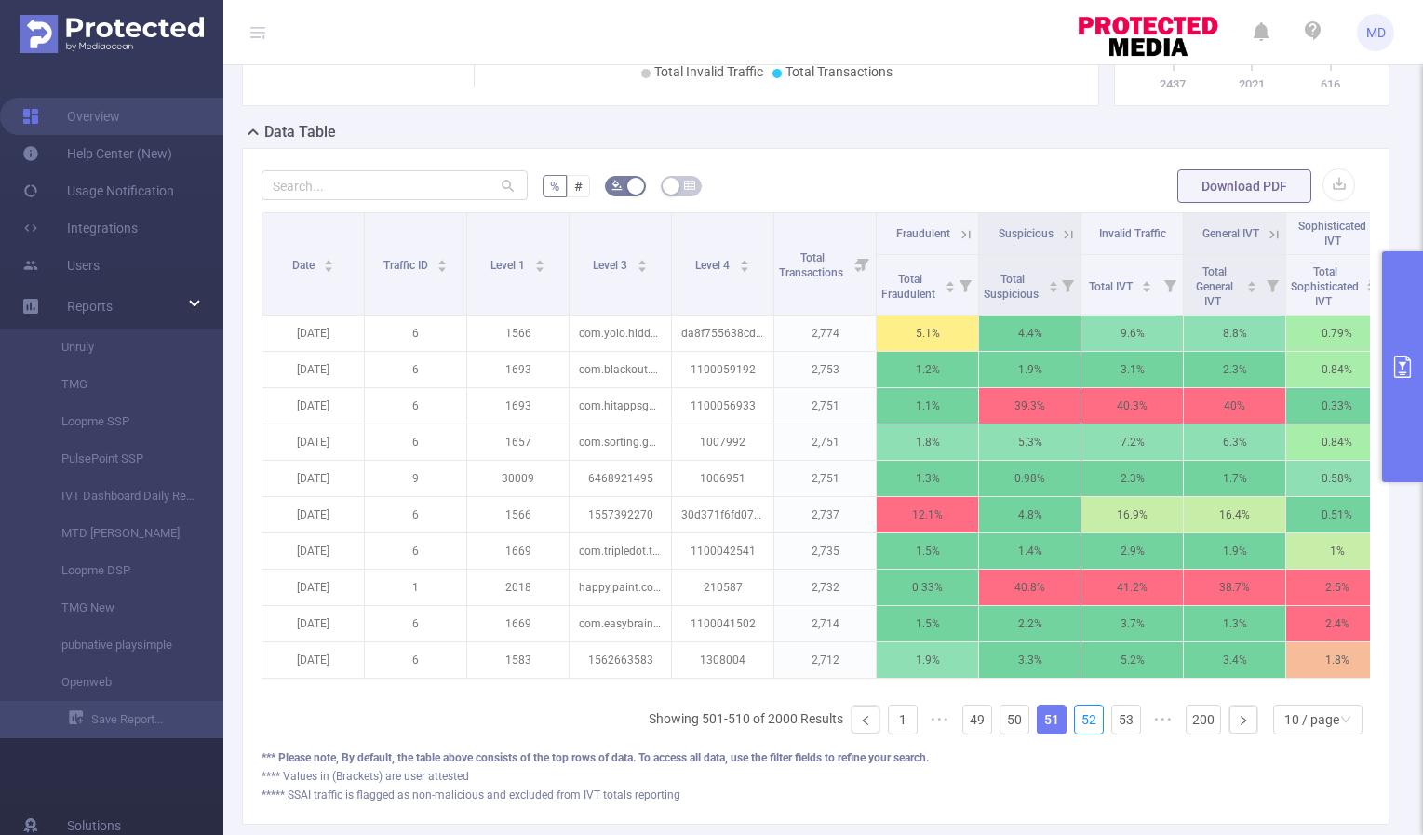
click at [1076, 733] on link "52" at bounding box center [1089, 720] width 28 height 28
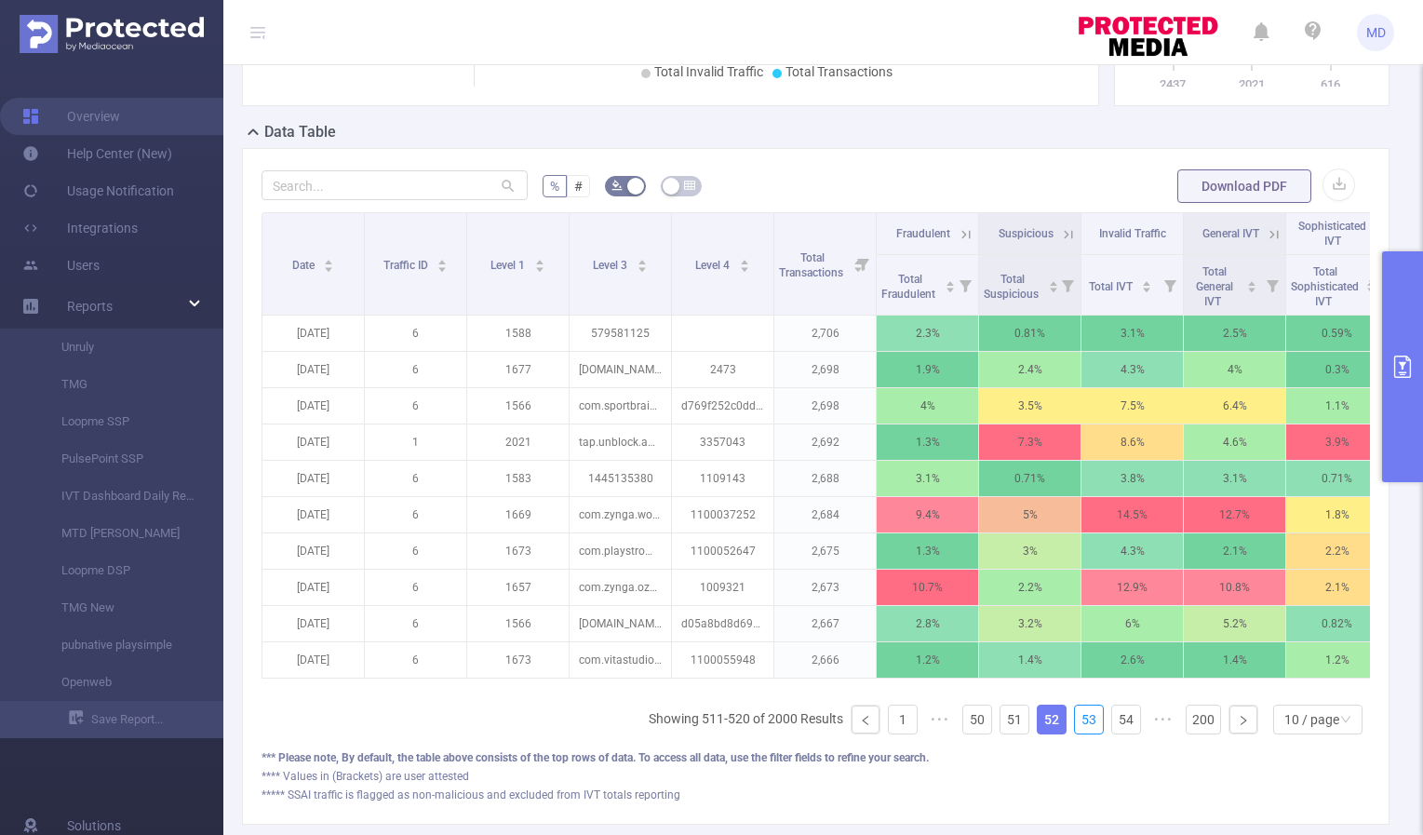
click at [1076, 733] on link "53" at bounding box center [1089, 720] width 28 height 28
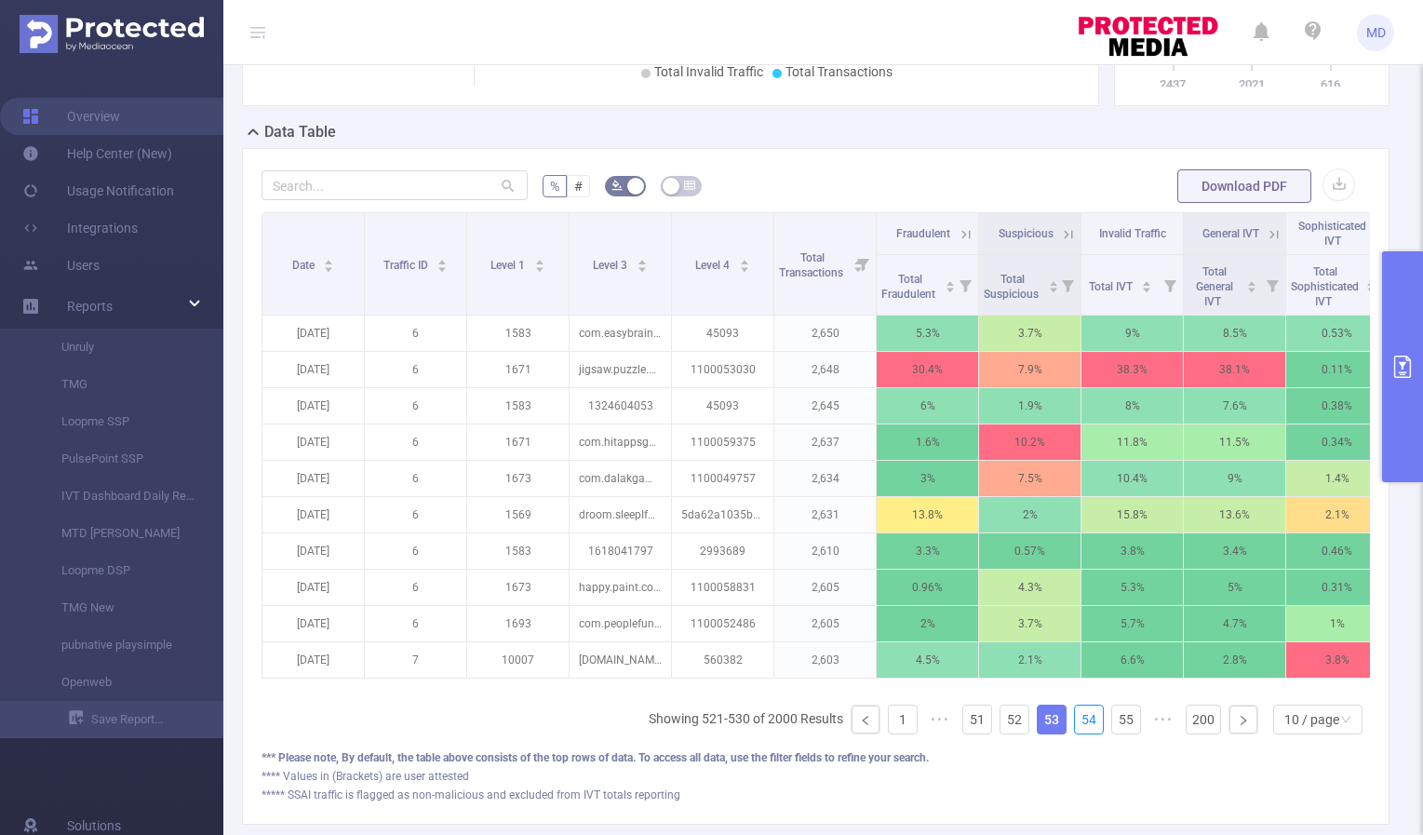
click at [1076, 733] on link "54" at bounding box center [1089, 720] width 28 height 28
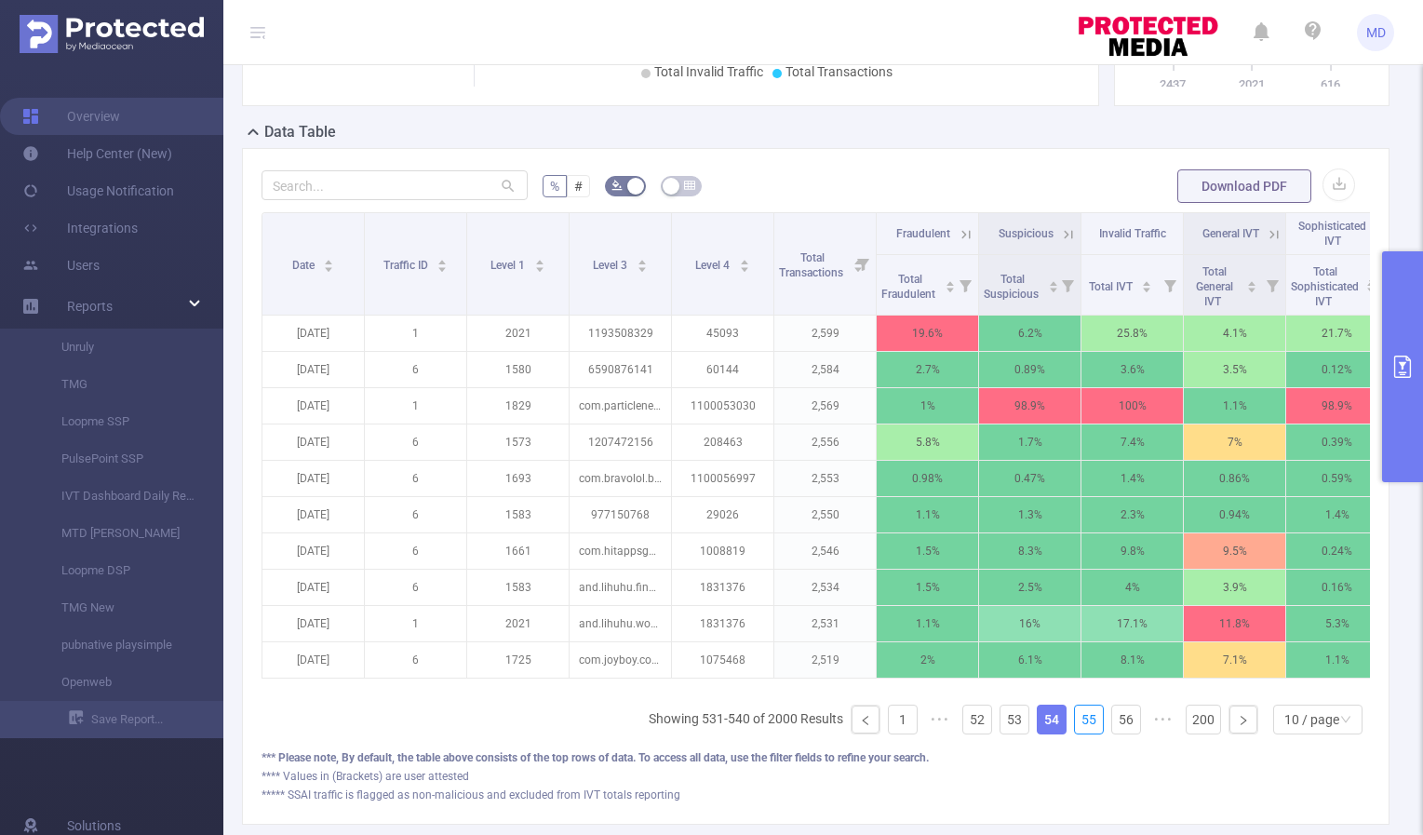
click at [1076, 733] on link "55" at bounding box center [1089, 720] width 28 height 28
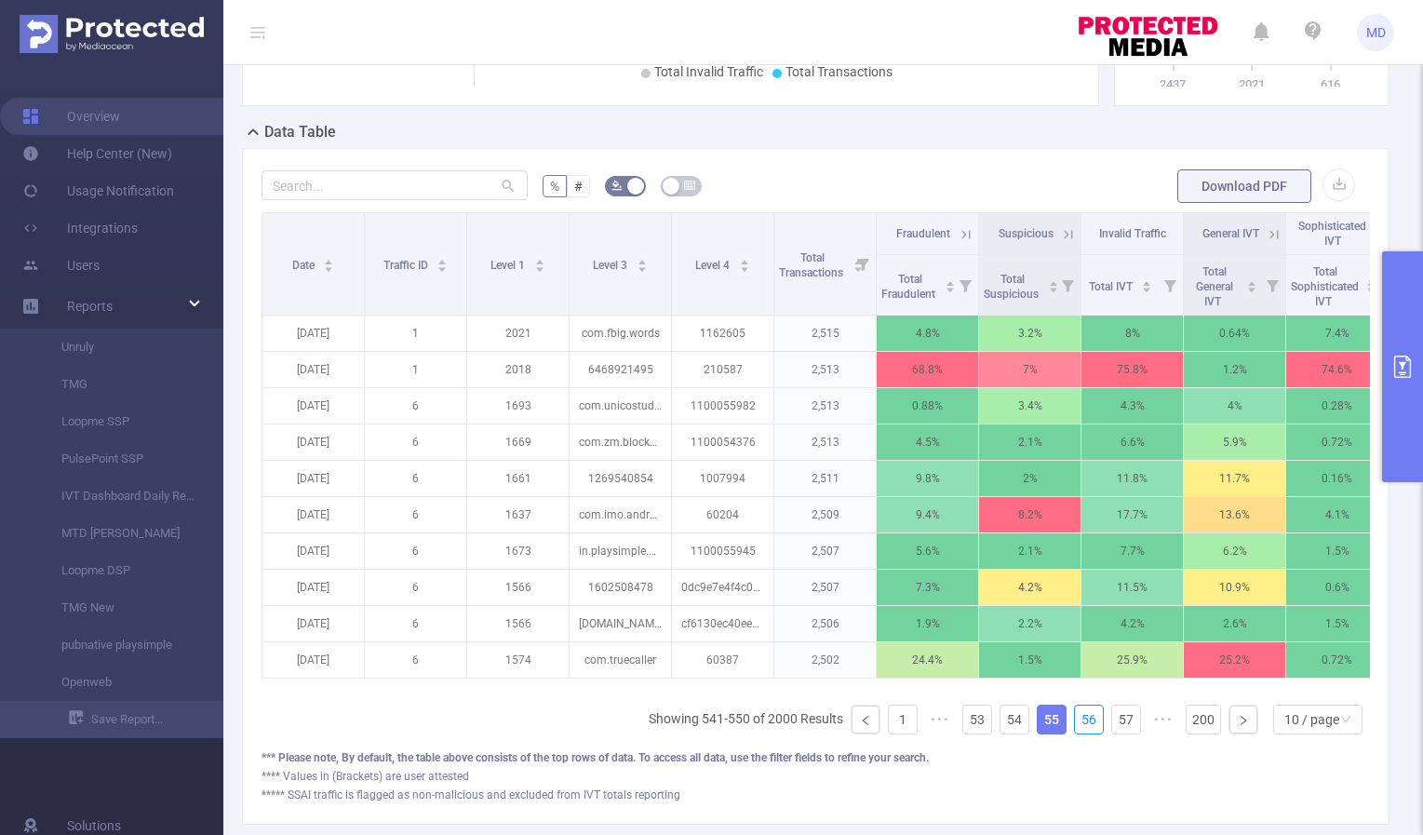
click at [1076, 733] on link "56" at bounding box center [1089, 720] width 28 height 28
